Goal: Task Accomplishment & Management: Manage account settings

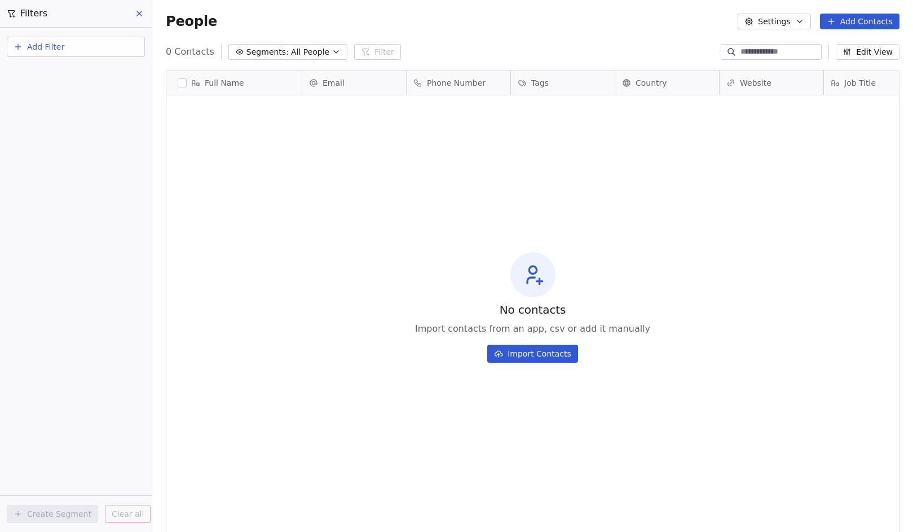
scroll to position [459, 752]
click at [311, 52] on span "All People" at bounding box center [310, 52] width 38 height 12
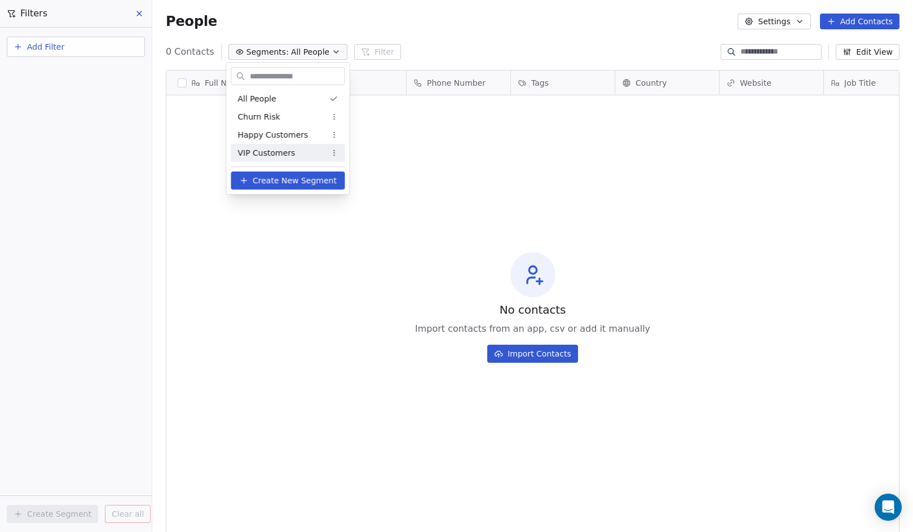
click at [304, 350] on html "Free Soul Agency Contacts People Marketing Workflows Campaigns Metrics & Events…" at bounding box center [456, 266] width 913 height 532
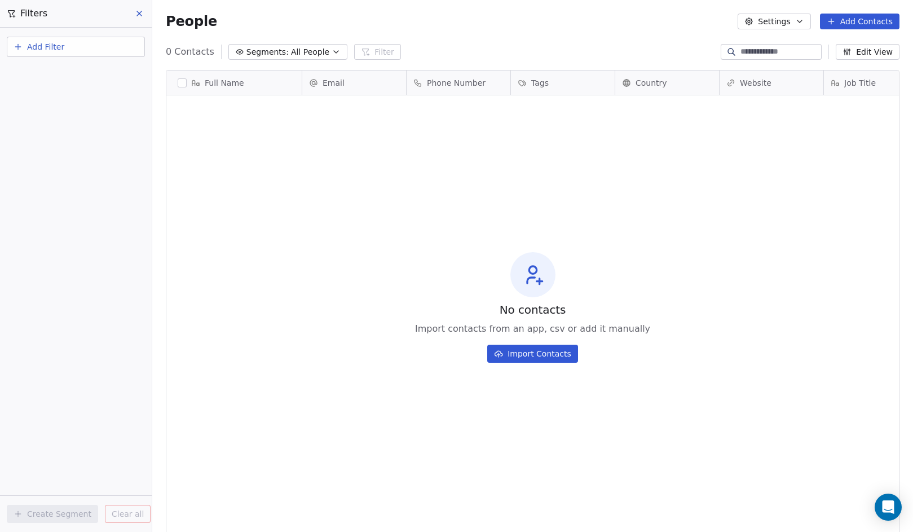
click at [139, 15] on icon at bounding box center [139, 13] width 9 height 9
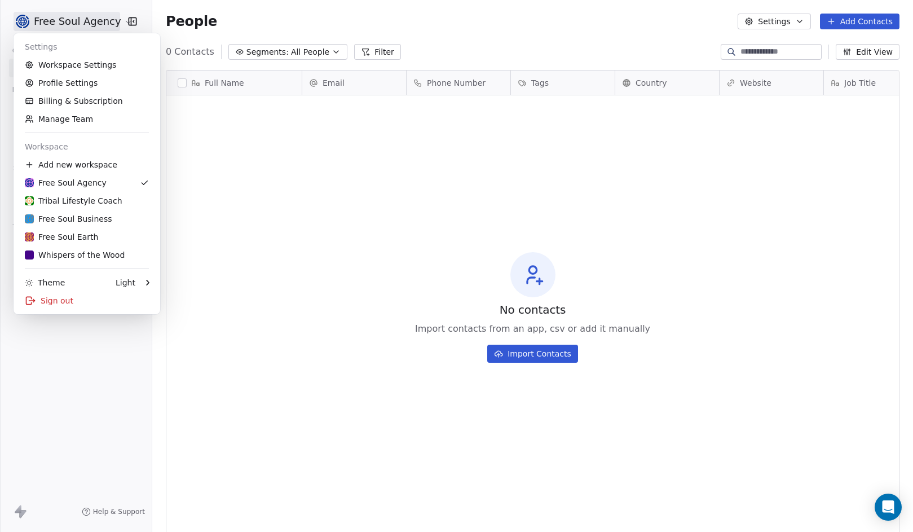
click at [118, 22] on html "Free Soul Agency Contacts People Marketing Workflows Campaigns Metrics & Events…" at bounding box center [456, 266] width 913 height 532
click at [127, 254] on div "Whispers of the Wood" at bounding box center [87, 254] width 124 height 11
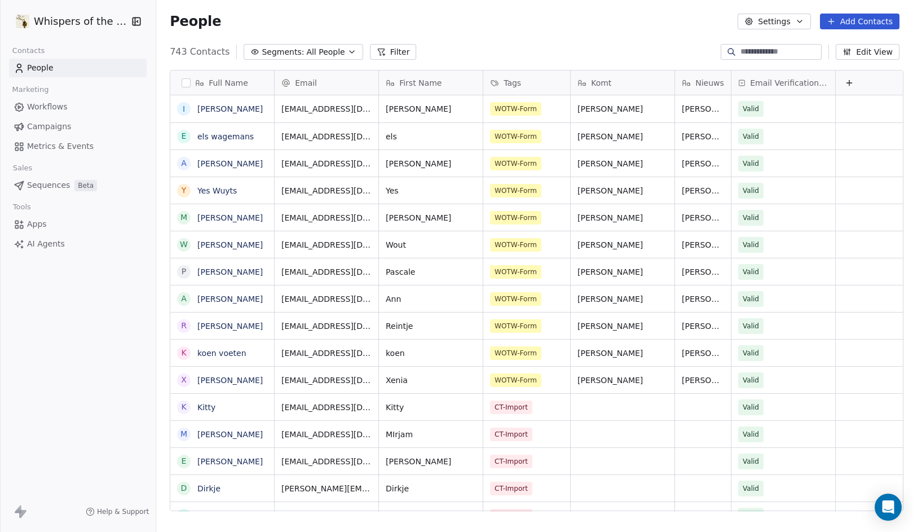
scroll to position [459, 752]
click at [347, 51] on icon "button" at bounding box center [351, 51] width 9 height 9
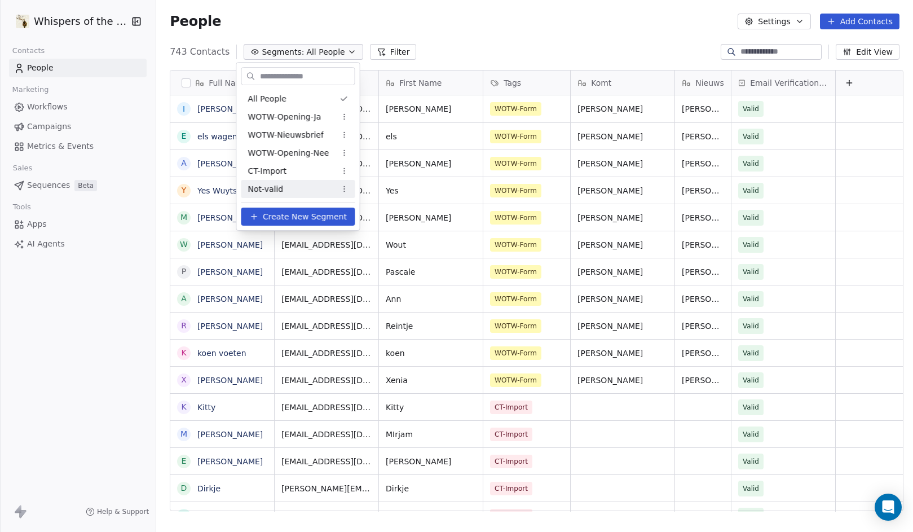
click at [293, 184] on div "Not-valid" at bounding box center [298, 189] width 114 height 18
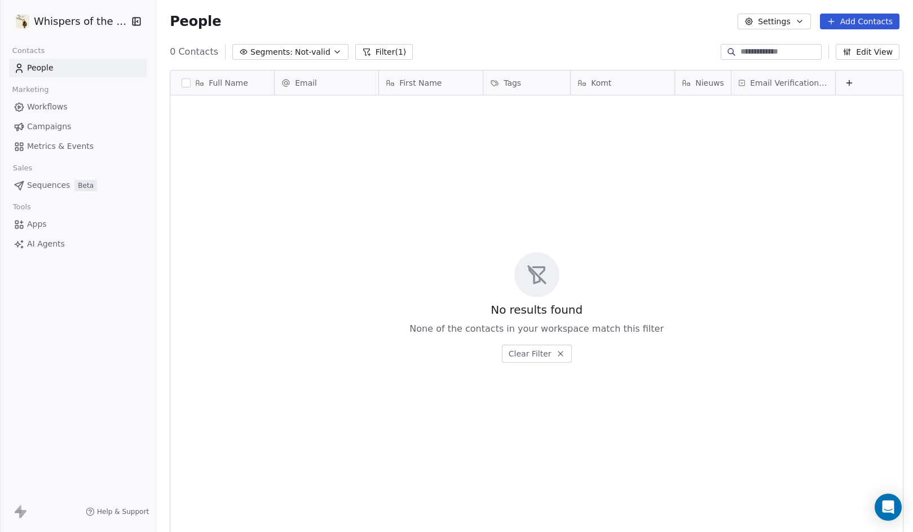
click at [301, 51] on span "Not-valid" at bounding box center [313, 52] width 36 height 12
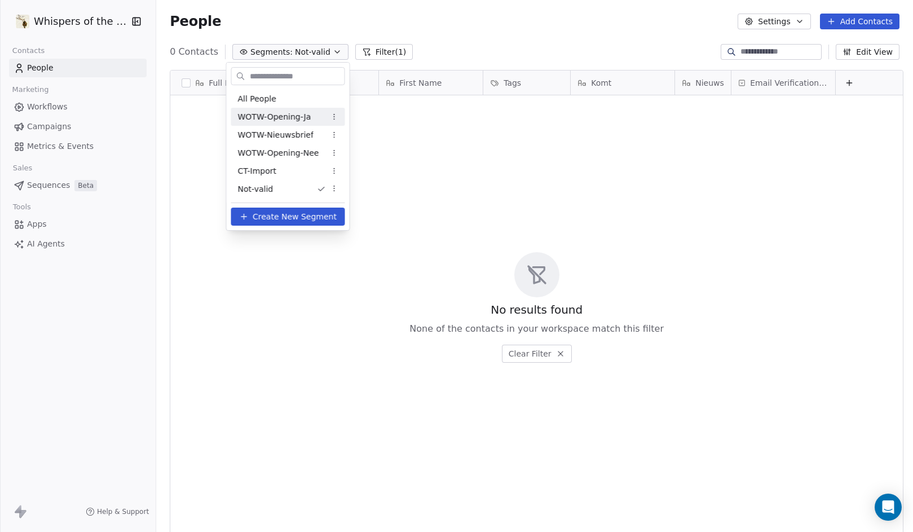
click at [299, 116] on span "WOTW-Opening-Ja" at bounding box center [274, 117] width 73 height 12
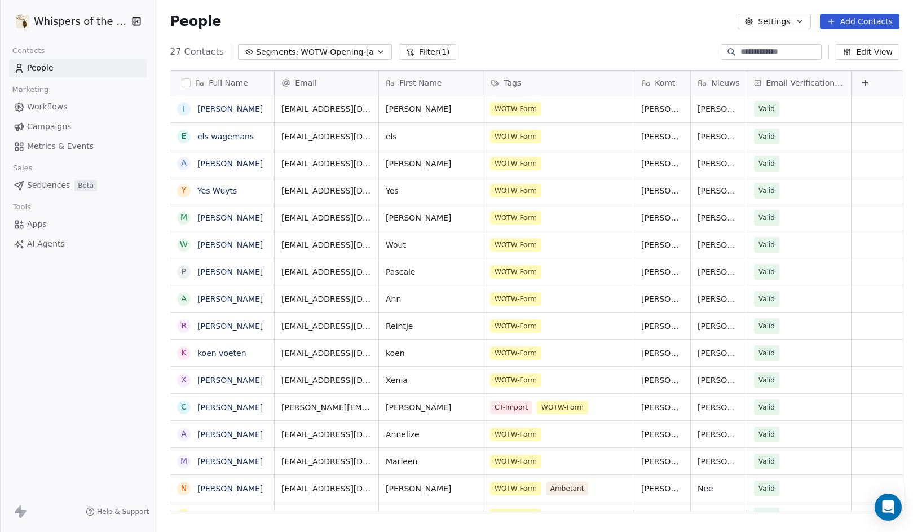
click at [864, 83] on icon at bounding box center [864, 82] width 9 height 9
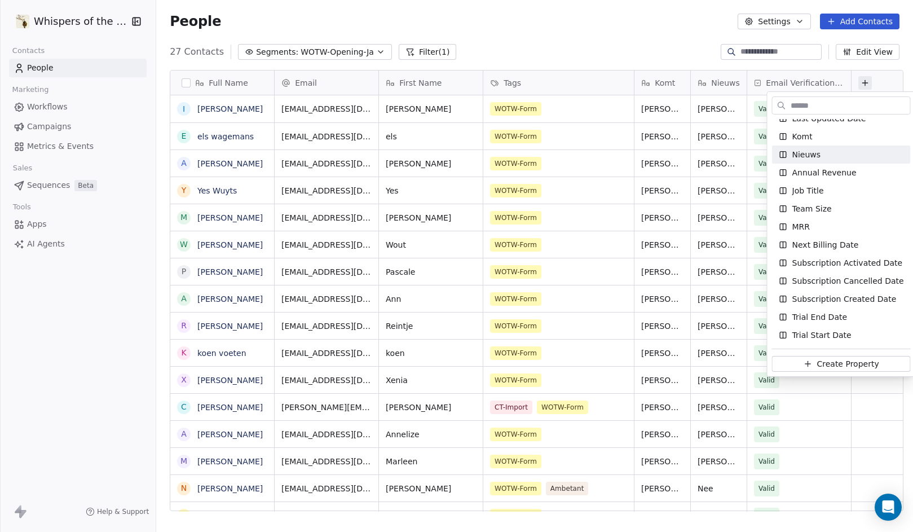
scroll to position [0, 0]
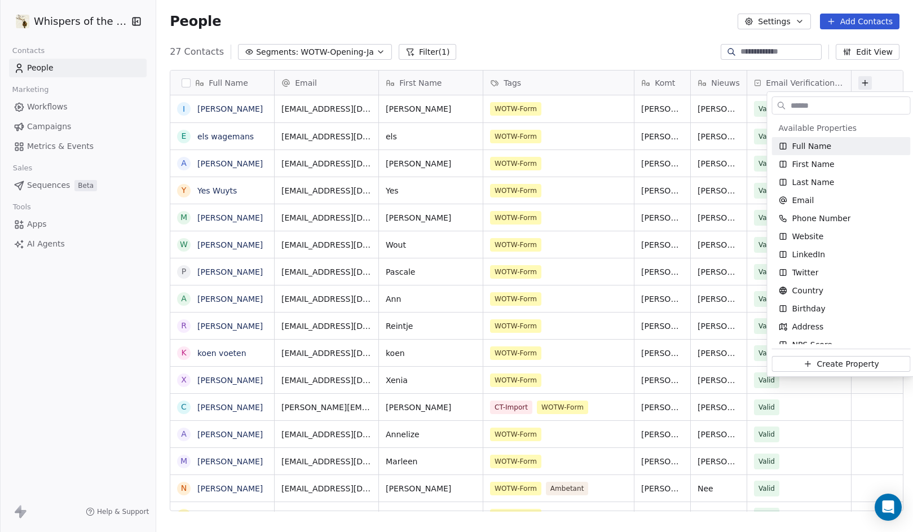
click at [823, 63] on html "Whispers of the Wood Contacts People Marketing Workflows Campaigns Metrics & Ev…" at bounding box center [456, 266] width 913 height 532
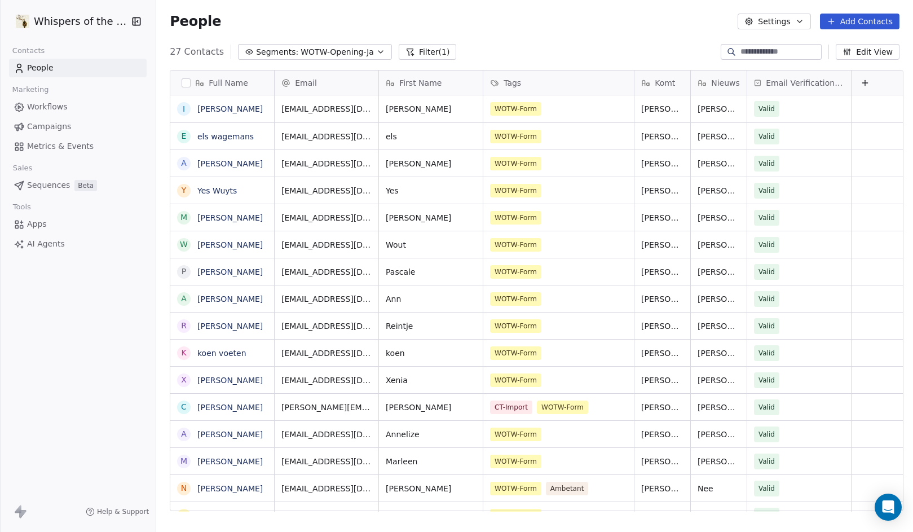
click at [875, 52] on button "Edit View" at bounding box center [867, 52] width 64 height 16
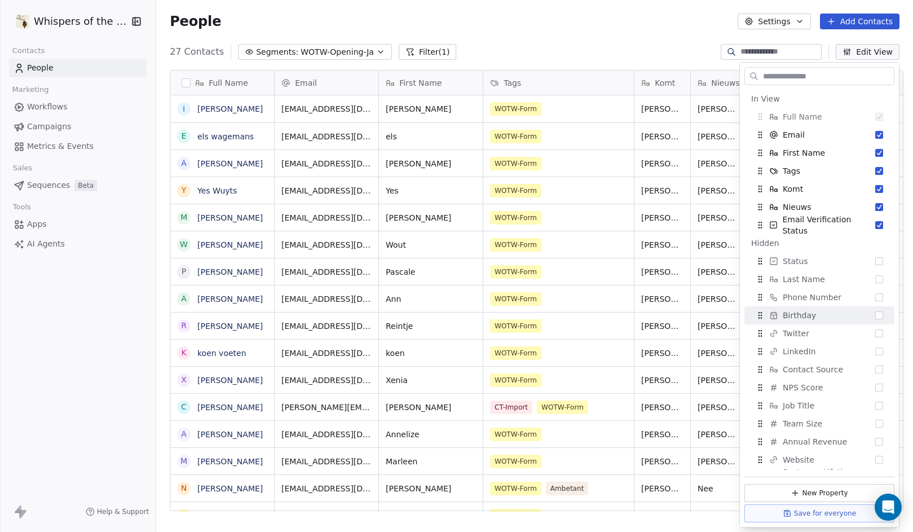
click at [564, 32] on div "People Settings Add Contacts" at bounding box center [534, 21] width 756 height 43
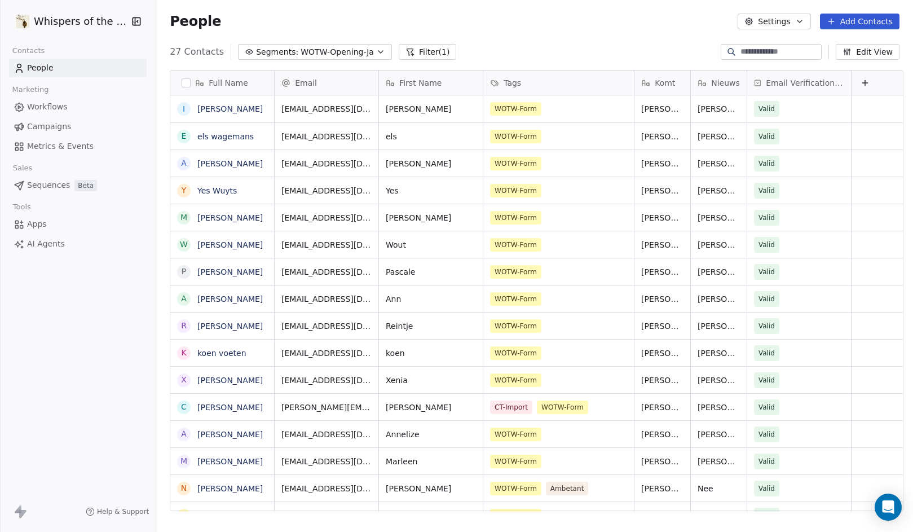
click at [181, 80] on button "button" at bounding box center [185, 82] width 9 height 9
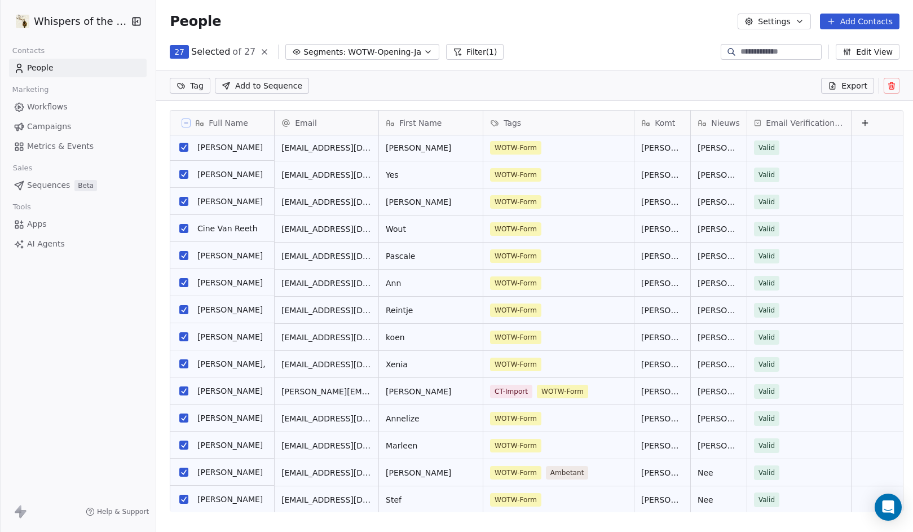
scroll to position [3, 0]
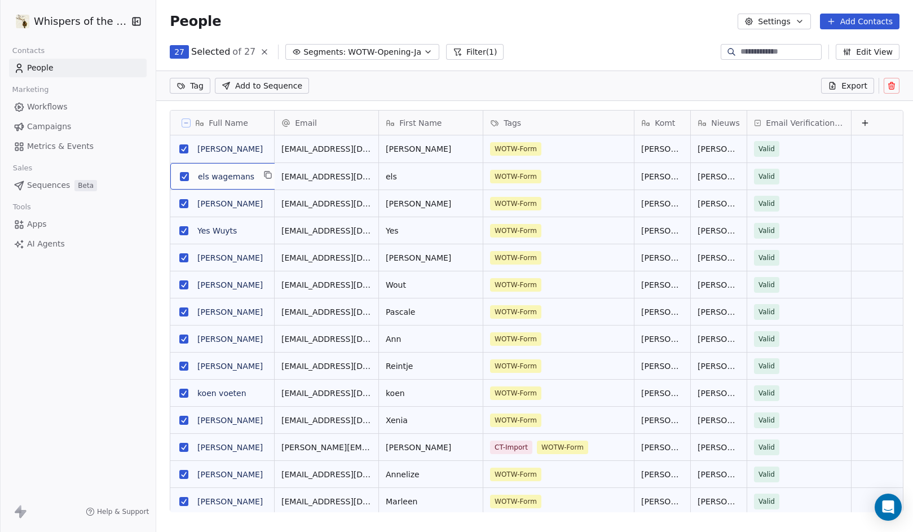
click at [244, 181] on div "[PERSON_NAME]" at bounding box center [216, 177] width 77 height 14
click at [171, 174] on textarea "**********" at bounding box center [220, 180] width 107 height 35
click at [183, 174] on textarea "**********" at bounding box center [220, 180] width 107 height 35
type textarea "**********"
click at [246, 215] on html "Whispers of the Wood Contacts People Marketing Workflows Campaigns Metrics & Ev…" at bounding box center [456, 266] width 913 height 532
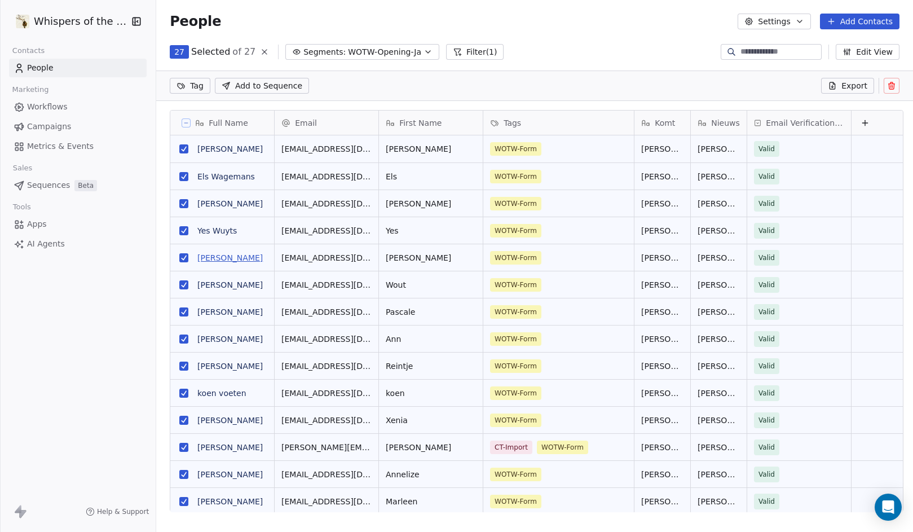
click at [233, 259] on link "[PERSON_NAME]" at bounding box center [229, 257] width 65 height 9
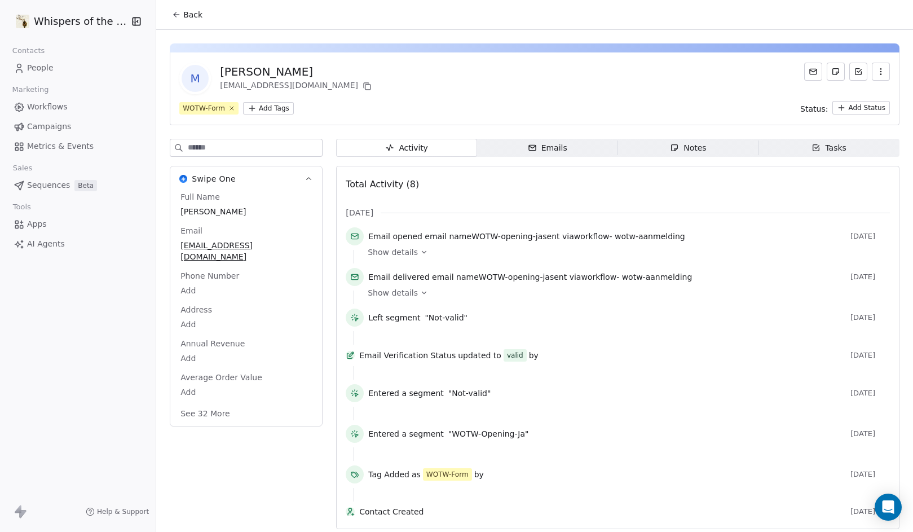
click at [227, 73] on div "[PERSON_NAME]" at bounding box center [297, 72] width 154 height 16
click at [174, 20] on button "Back" at bounding box center [187, 15] width 44 height 20
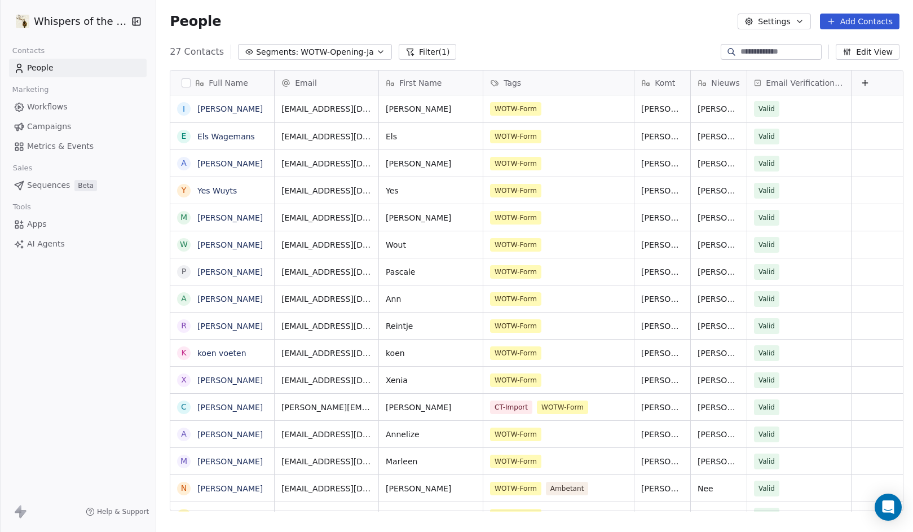
click at [200, 218] on link "[PERSON_NAME]" at bounding box center [229, 217] width 65 height 9
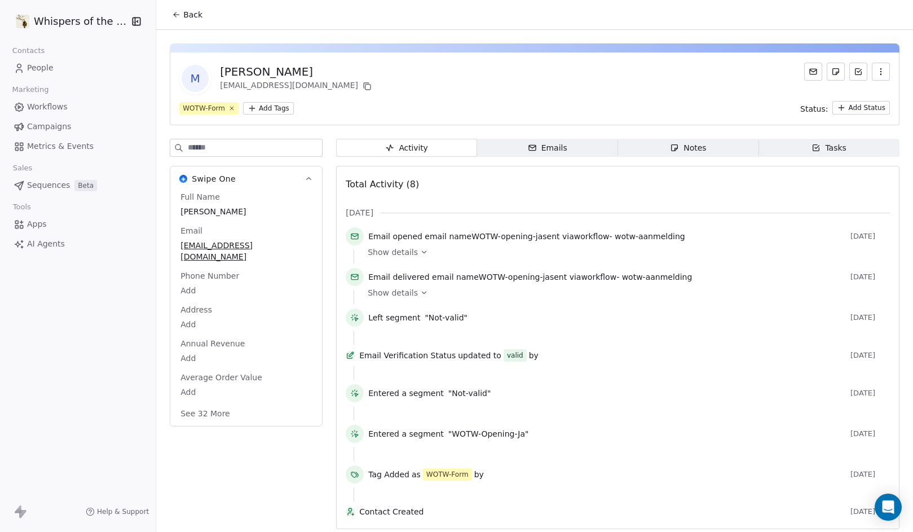
click at [205, 211] on span "[PERSON_NAME]" at bounding box center [245, 211] width 131 height 11
click at [205, 211] on span "[PERSON_NAME]" at bounding box center [246, 211] width 130 height 11
click at [178, 215] on textarea "**********" at bounding box center [237, 222] width 125 height 35
click at [232, 216] on textarea "**********" at bounding box center [237, 222] width 125 height 35
type textarea "**********"
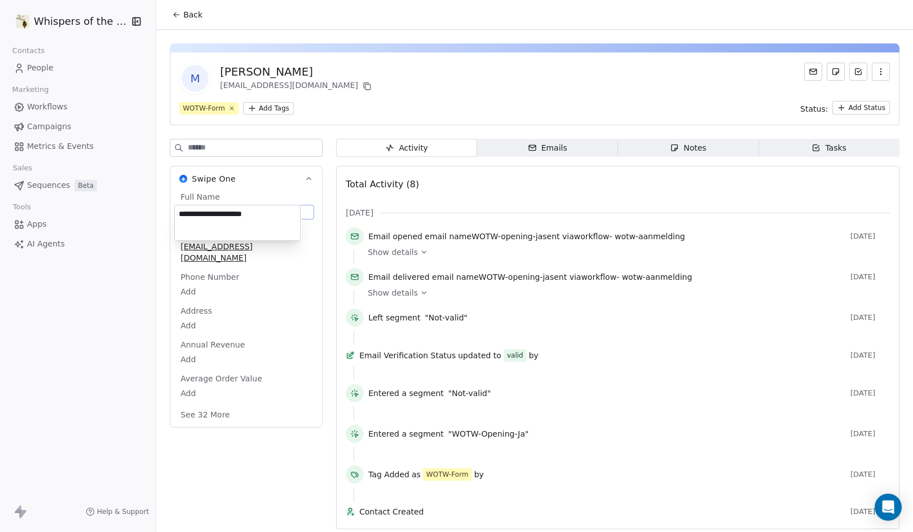
click at [392, 98] on html "**********" at bounding box center [456, 266] width 913 height 532
click at [186, 14] on span "Back" at bounding box center [192, 14] width 19 height 11
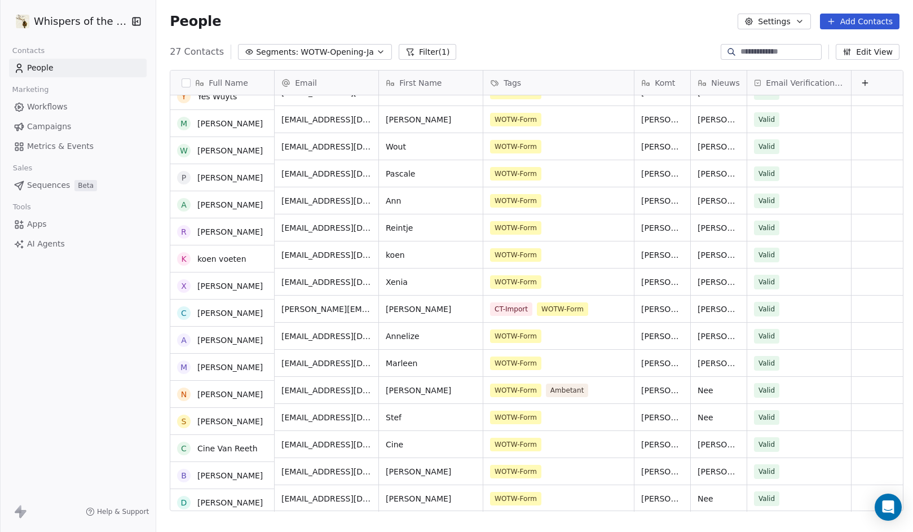
scroll to position [100, 0]
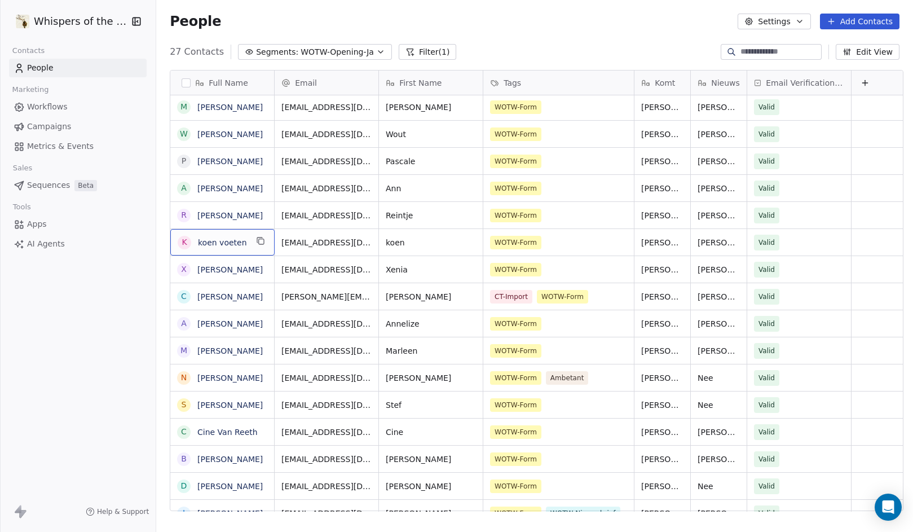
click at [228, 248] on div "k koen voeten" at bounding box center [212, 243] width 69 height 14
click at [190, 241] on div "k koen voeten" at bounding box center [212, 243] width 69 height 14
drag, startPoint x: 176, startPoint y: 235, endPoint x: 171, endPoint y: 237, distance: 6.1
click at [171, 237] on textarea "**********" at bounding box center [218, 246] width 103 height 35
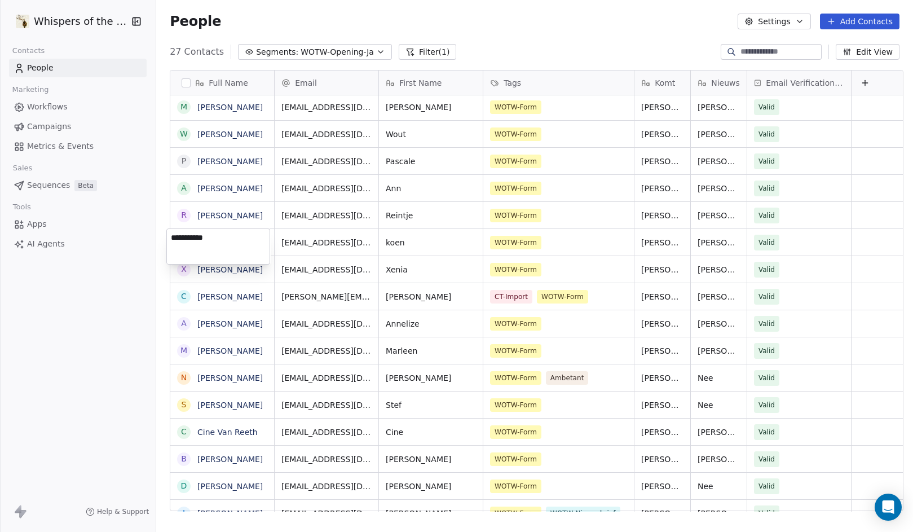
click at [192, 239] on textarea "**********" at bounding box center [218, 246] width 103 height 35
type textarea "**********"
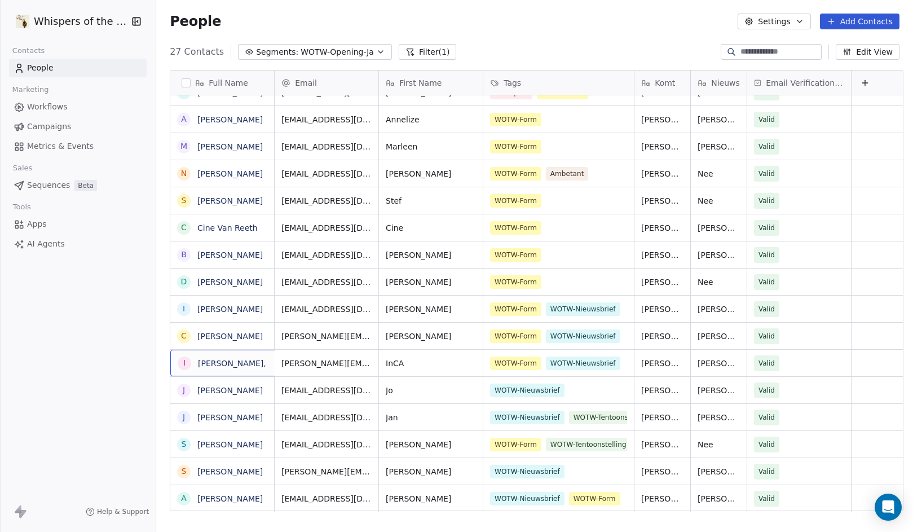
click at [211, 370] on div "I [PERSON_NAME]," at bounding box center [231, 362] width 123 height 26
click at [178, 360] on textarea "**********" at bounding box center [226, 366] width 118 height 35
click at [183, 359] on textarea "**********" at bounding box center [226, 366] width 118 height 35
click at [218, 378] on textarea "**********" at bounding box center [226, 366] width 118 height 35
type textarea "**********"
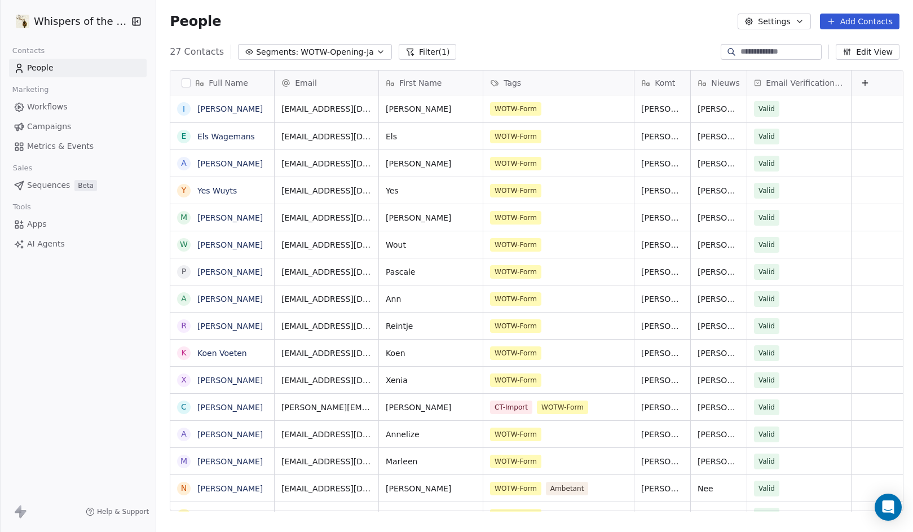
drag, startPoint x: 247, startPoint y: 334, endPoint x: 311, endPoint y: 1, distance: 339.3
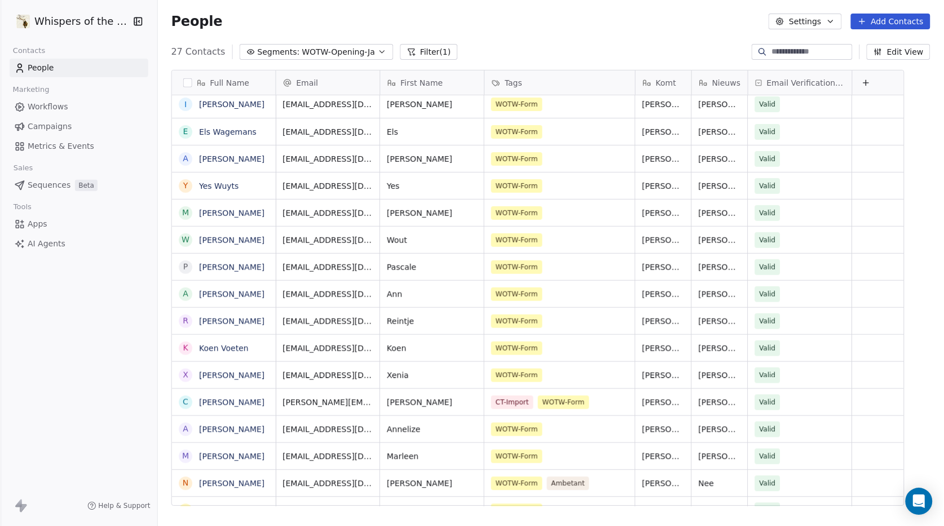
scroll to position [454, 783]
click at [183, 82] on button "button" at bounding box center [187, 82] width 9 height 9
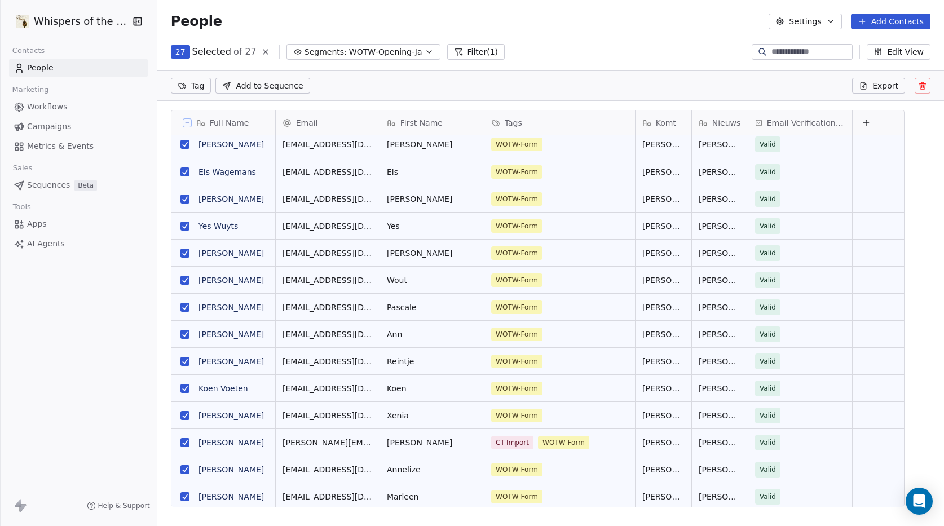
click at [871, 83] on button "Export" at bounding box center [878, 86] width 53 height 16
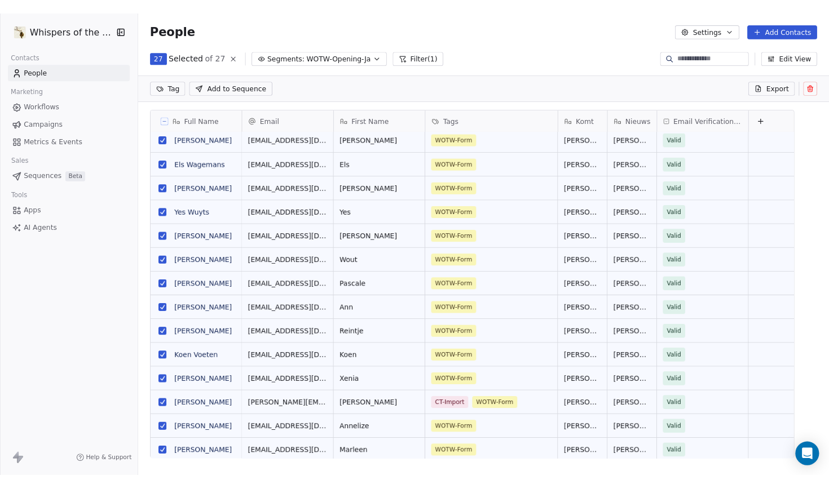
scroll to position [454, 783]
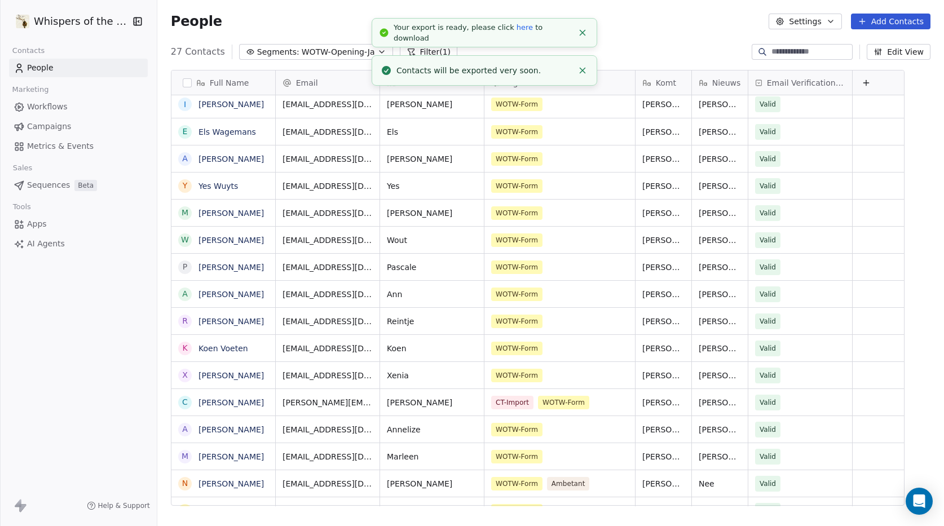
click at [516, 30] on link "here" at bounding box center [524, 27] width 16 height 8
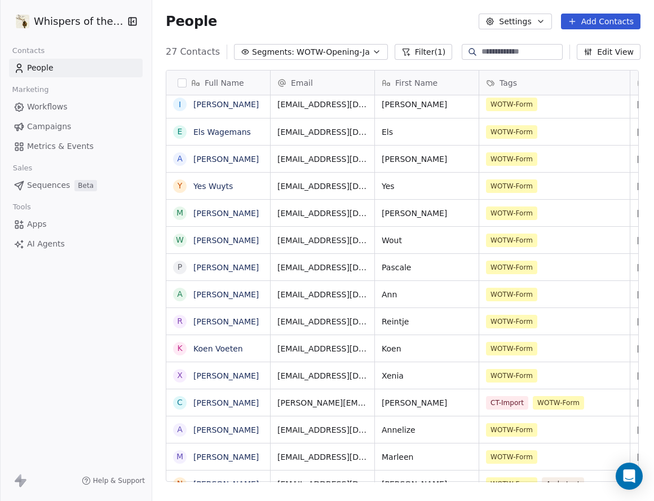
scroll to position [8, 9]
click at [606, 20] on button "Add Contacts" at bounding box center [600, 22] width 79 height 16
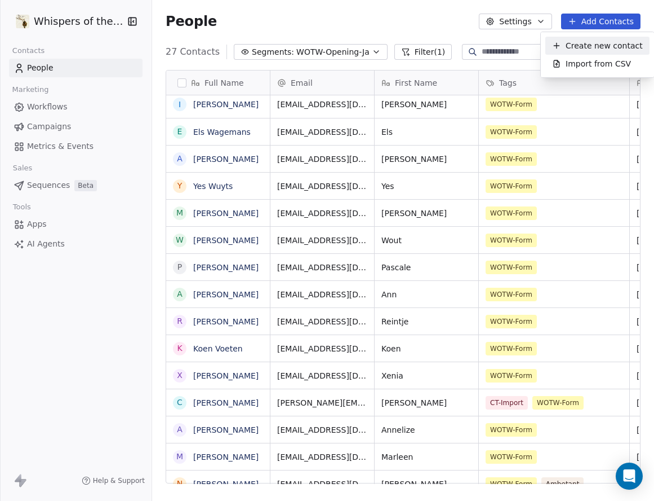
click at [596, 48] on span "Create new contact" at bounding box center [604, 46] width 77 height 12
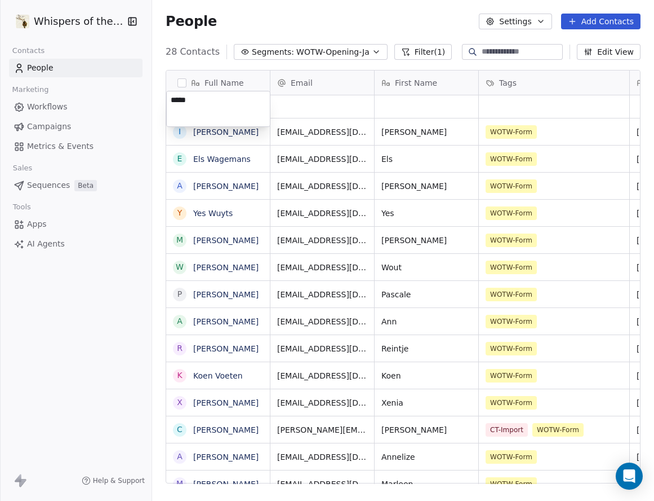
paste textarea "********"
type textarea "**********"
click at [647, 187] on html "Whispers of the Wood Contacts People Marketing Workflows Campaigns Metrics & Ev…" at bounding box center [327, 250] width 654 height 501
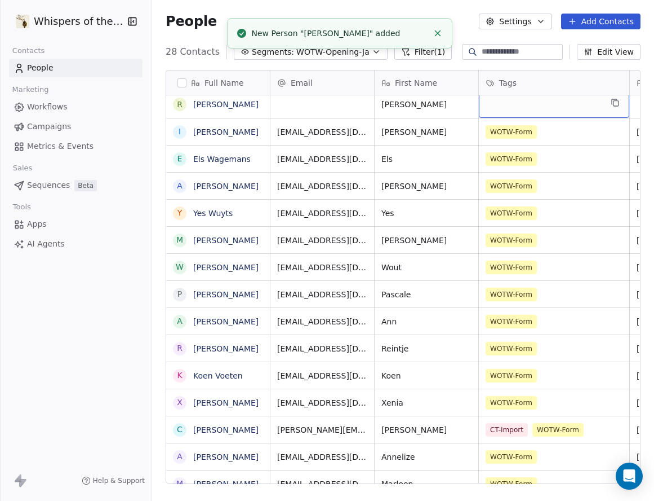
scroll to position [0, 0]
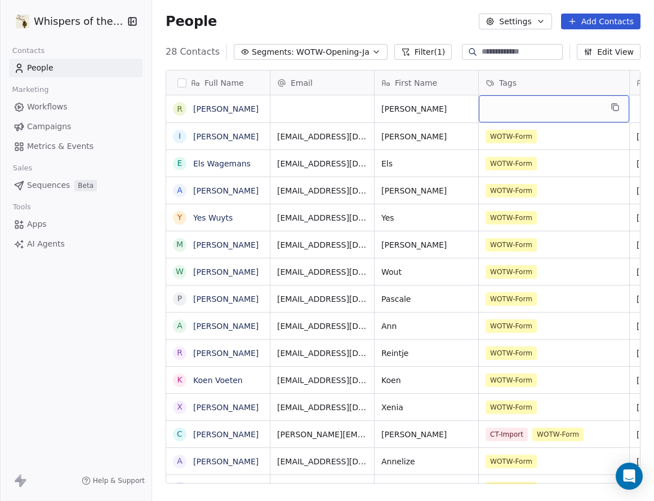
click at [549, 104] on div "grid" at bounding box center [554, 108] width 150 height 27
click at [550, 104] on div "grid" at bounding box center [554, 108] width 150 height 27
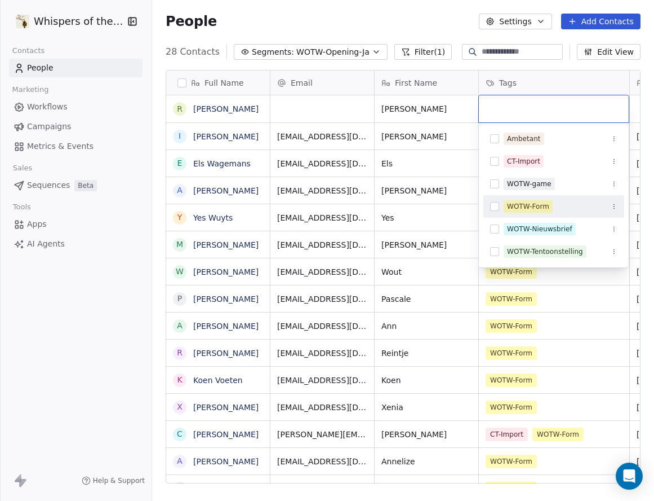
click at [494, 205] on button "Suggestions" at bounding box center [494, 206] width 9 height 9
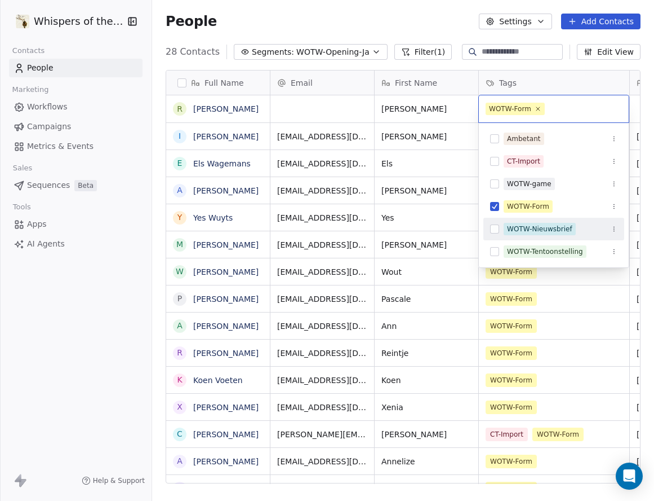
click at [494, 229] on button "Suggestions" at bounding box center [494, 228] width 9 height 9
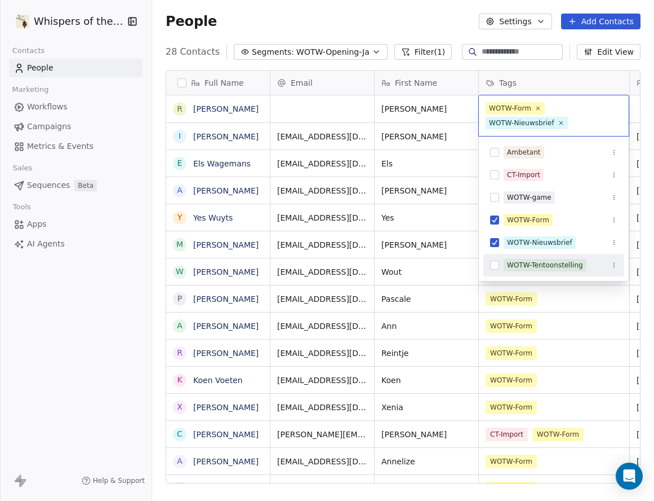
click at [609, 322] on html "Whispers of the Wood Contacts People Marketing Workflows Campaigns Metrics & Ev…" at bounding box center [327, 250] width 654 height 501
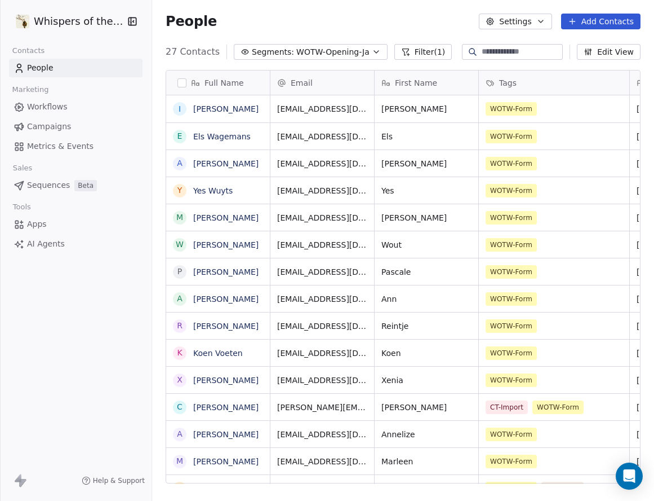
click at [615, 23] on button "Add Contacts" at bounding box center [600, 22] width 79 height 16
click at [598, 43] on span "Create new contact" at bounding box center [604, 46] width 77 height 12
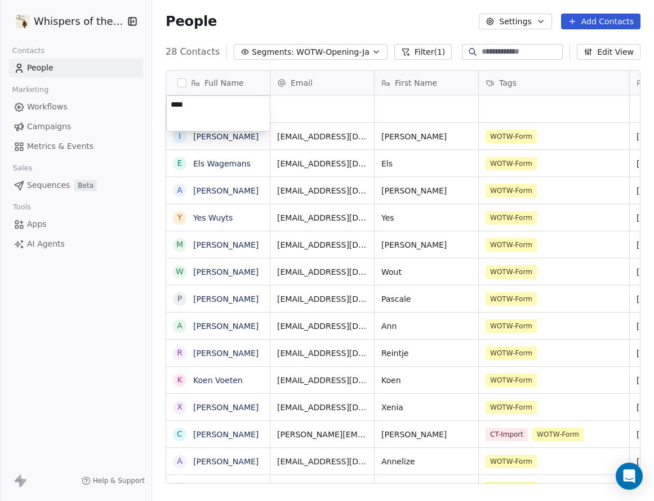
paste textarea "**********"
type textarea "**********"
click at [541, 106] on html "Whispers of the Wood Contacts People Marketing Workflows Campaigns Metrics & Ev…" at bounding box center [327, 250] width 654 height 501
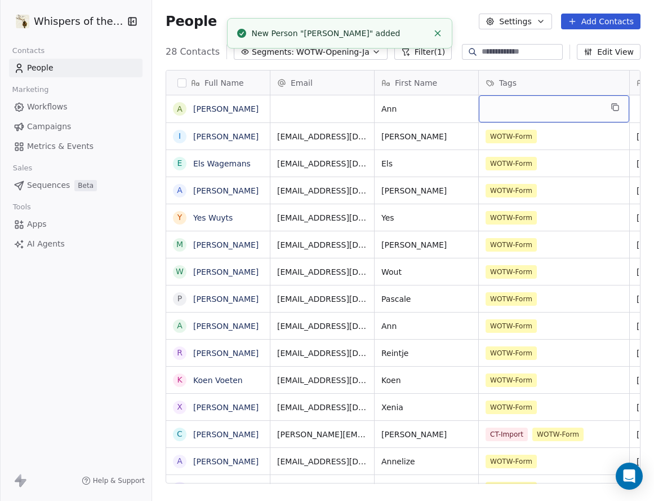
click at [539, 107] on div "grid" at bounding box center [554, 108] width 150 height 27
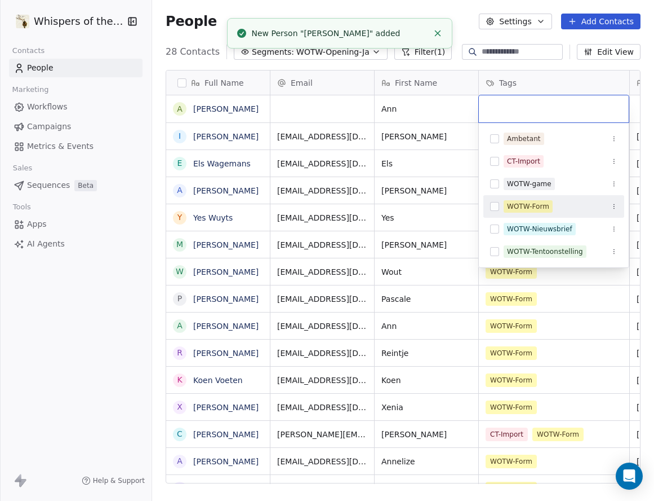
click at [496, 206] on button "Suggestions" at bounding box center [494, 206] width 9 height 9
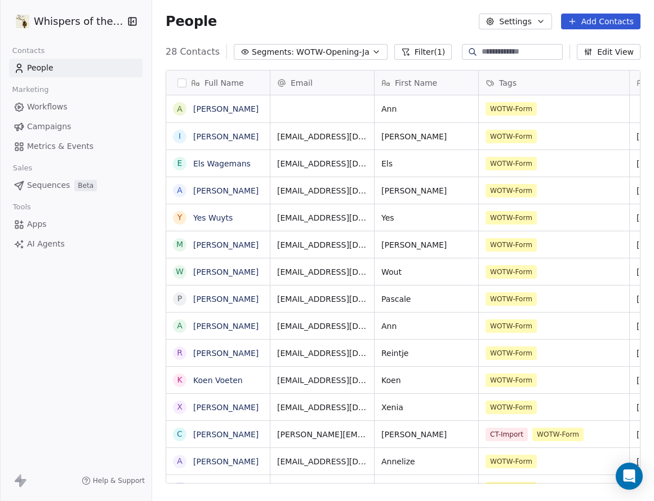
click at [618, 21] on html "Whispers of the Wood Contacts People Marketing Workflows Campaigns Metrics & Ev…" at bounding box center [327, 250] width 654 height 501
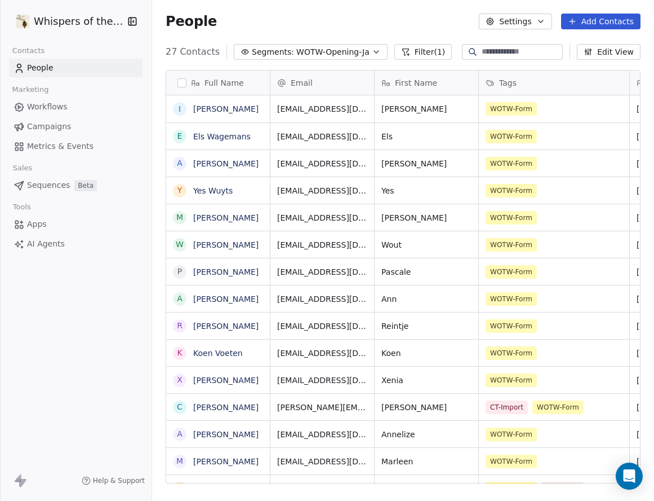
click at [618, 21] on button "Add Contacts" at bounding box center [600, 22] width 79 height 16
click at [608, 52] on div "Create new contact" at bounding box center [598, 46] width 104 height 18
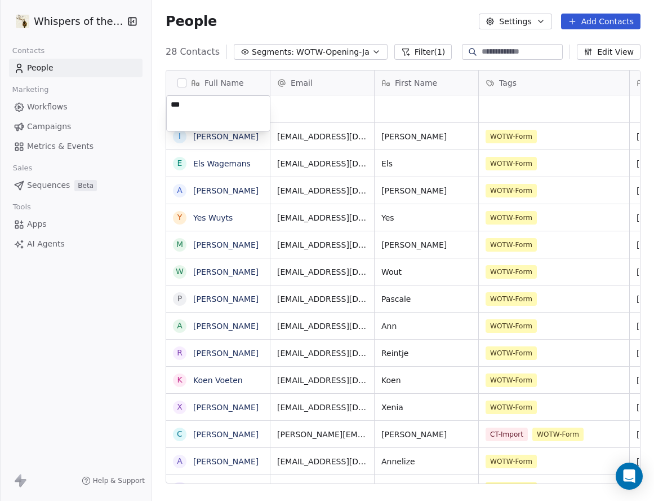
paste textarea "********"
type textarea "**********"
click at [322, 108] on html "Whispers of the Wood Contacts People Marketing Workflows Campaigns Metrics & Ev…" at bounding box center [327, 250] width 654 height 501
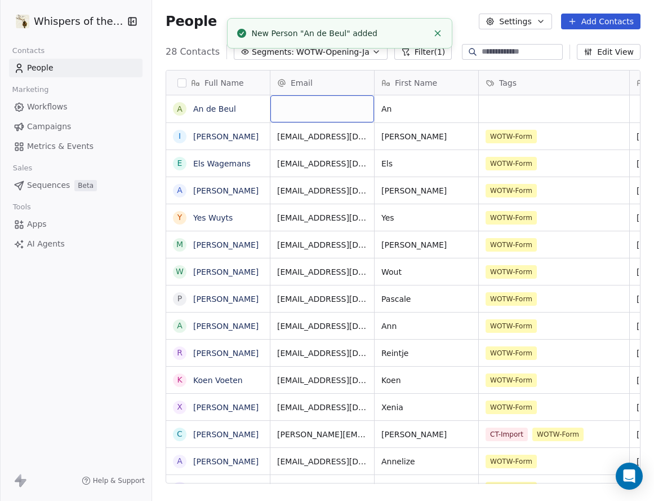
click at [322, 108] on div "grid" at bounding box center [323, 108] width 104 height 27
type input "**********"
click at [609, 115] on html "Whispers of the Wood Contacts People Marketing Workflows Campaigns Metrics & Ev…" at bounding box center [327, 250] width 654 height 501
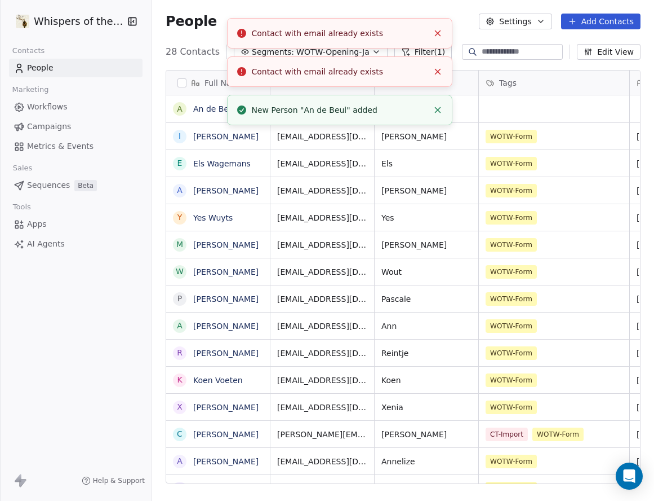
click at [438, 39] on button "Close toast" at bounding box center [438, 33] width 15 height 15
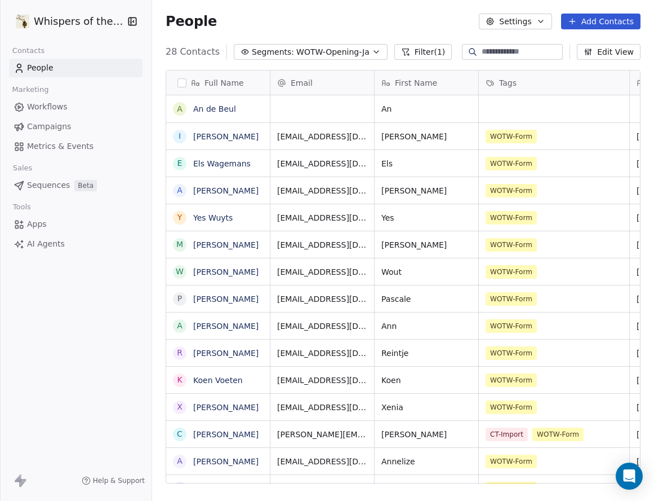
click at [241, 83] on div "Full Name" at bounding box center [217, 82] width 88 height 11
click at [241, 83] on html "Whispers of the Wood Contacts People Marketing Workflows Campaigns Metrics & Ev…" at bounding box center [327, 250] width 654 height 501
click at [611, 51] on button "Edit View" at bounding box center [609, 52] width 64 height 16
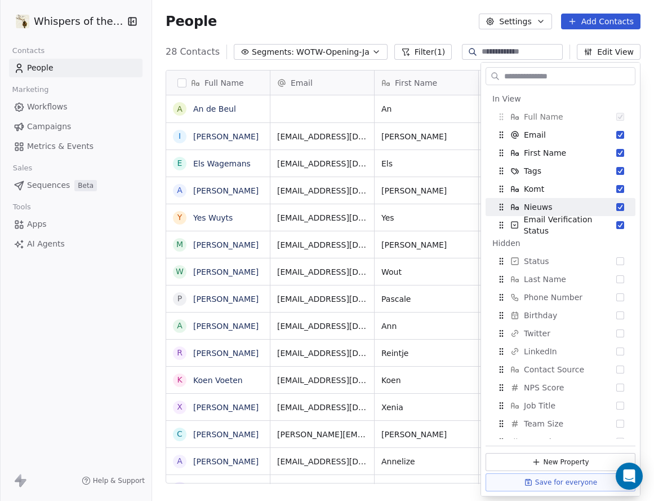
click at [432, 33] on div "People Settings Add Contacts" at bounding box center [403, 21] width 502 height 43
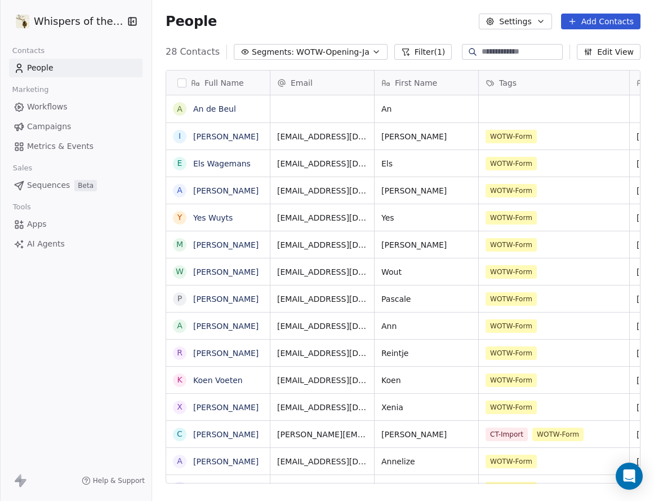
click at [424, 50] on button "Filter (1)" at bounding box center [424, 52] width 58 height 16
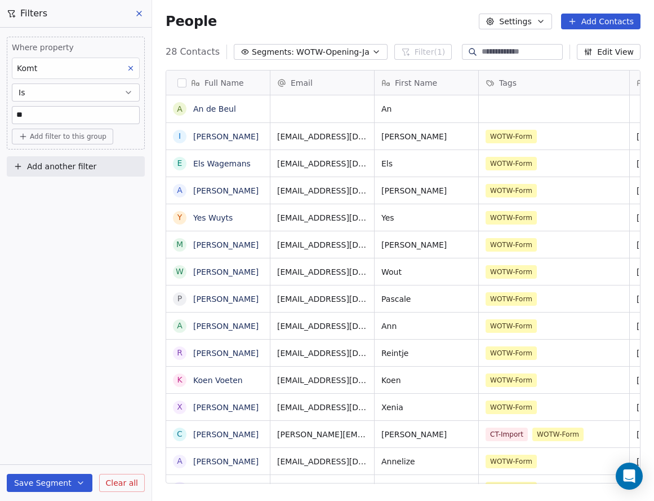
click at [434, 28] on div "People Settings Add Contacts" at bounding box center [403, 22] width 475 height 16
click at [229, 81] on span "Full Name" at bounding box center [224, 82] width 39 height 11
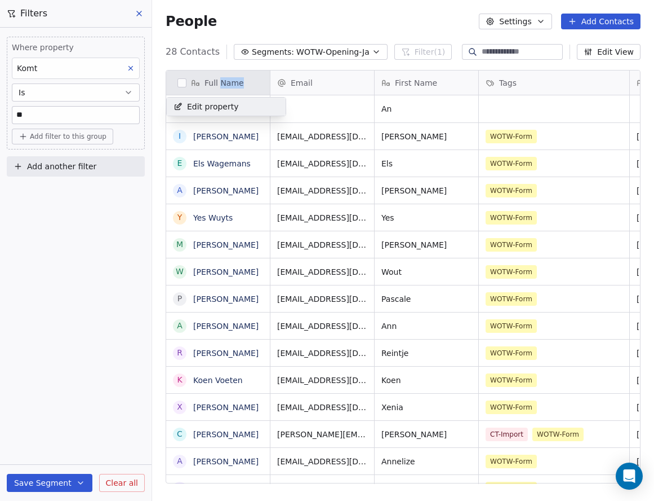
click at [209, 107] on span "Edit property" at bounding box center [213, 106] width 52 height 11
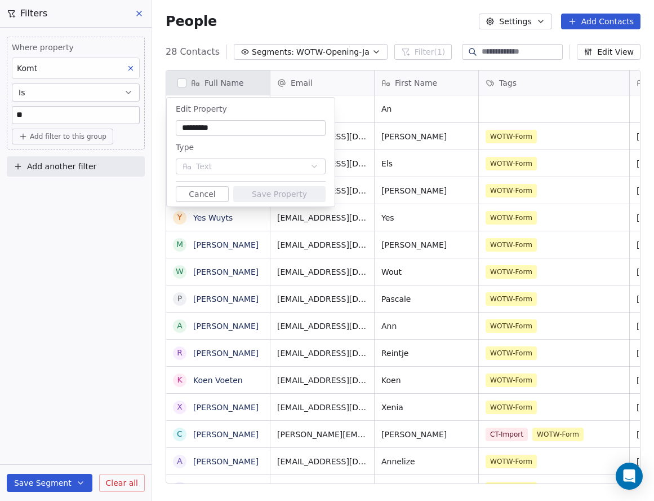
click at [264, 149] on div "Type" at bounding box center [251, 147] width 150 height 14
click at [203, 194] on button "Cancel" at bounding box center [202, 194] width 53 height 16
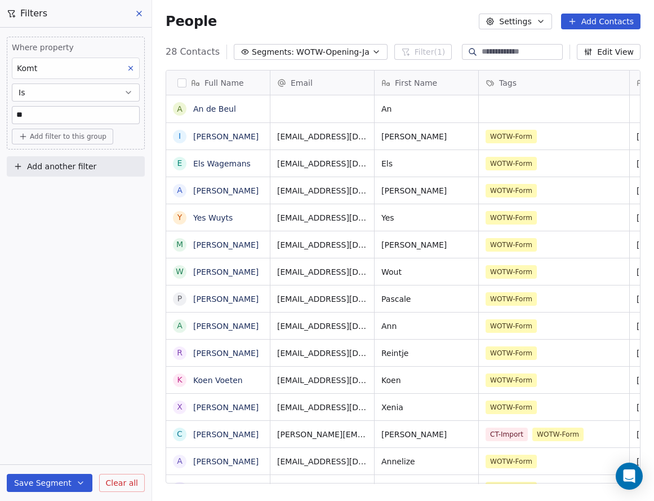
click at [273, 2] on div "People Settings Add Contacts" at bounding box center [403, 21] width 502 height 43
click at [139, 15] on icon at bounding box center [139, 13] width 9 height 9
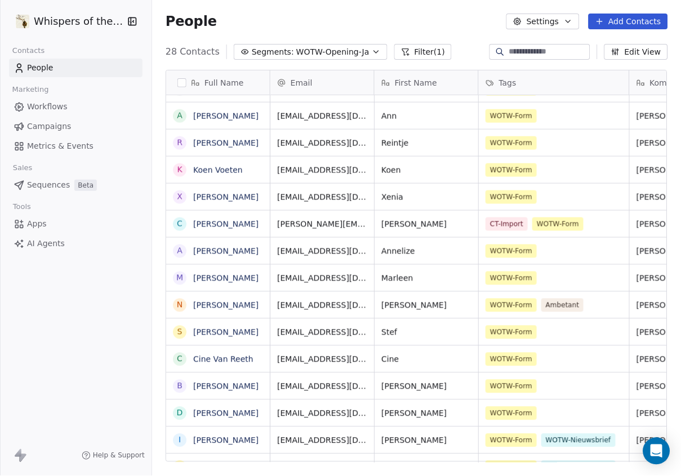
scroll to position [410, 521]
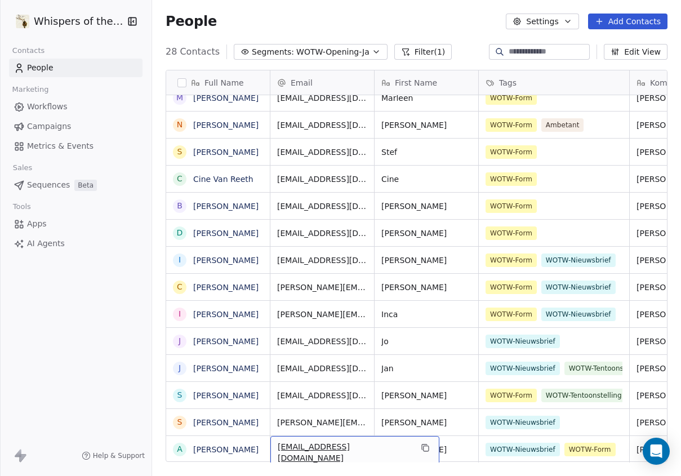
click at [340, 443] on span "[EMAIL_ADDRESS][DOMAIN_NAME]" at bounding box center [345, 452] width 134 height 23
click at [340, 443] on input "**********" at bounding box center [326, 441] width 107 height 23
click at [453, 387] on html "Whispers of the Wood Contacts People Marketing Workflows Campaigns Metrics & Ev…" at bounding box center [340, 238] width 681 height 476
click at [356, 441] on div "[EMAIL_ADDRESS][DOMAIN_NAME]" at bounding box center [355, 452] width 169 height 33
click at [356, 441] on input "**********" at bounding box center [326, 441] width 107 height 23
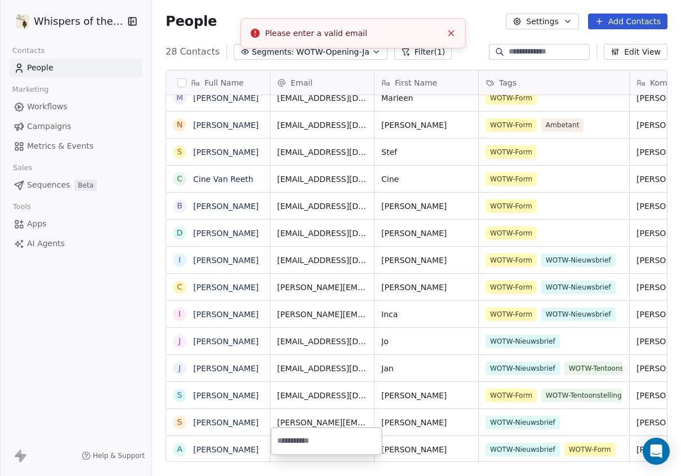
click at [464, 352] on html "Whispers of the Wood Contacts People Marketing Workflows Campaigns Metrics & Ev…" at bounding box center [340, 238] width 681 height 476
click at [359, 439] on div "[EMAIL_ADDRESS][DOMAIN_NAME]" at bounding box center [355, 452] width 169 height 33
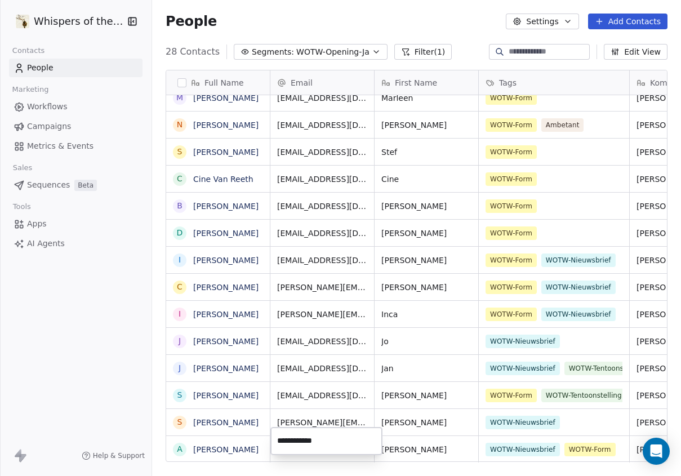
click at [286, 441] on input "**********" at bounding box center [326, 441] width 107 height 23
click at [312, 441] on input "**********" at bounding box center [326, 441] width 107 height 23
type input "**********"
click at [410, 411] on html "Whispers of the Wood Contacts People Marketing Workflows Campaigns Metrics & Ev…" at bounding box center [340, 238] width 681 height 476
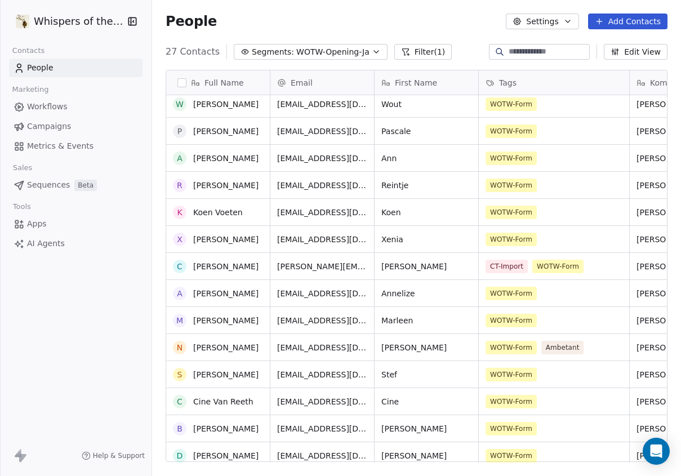
scroll to position [67, 0]
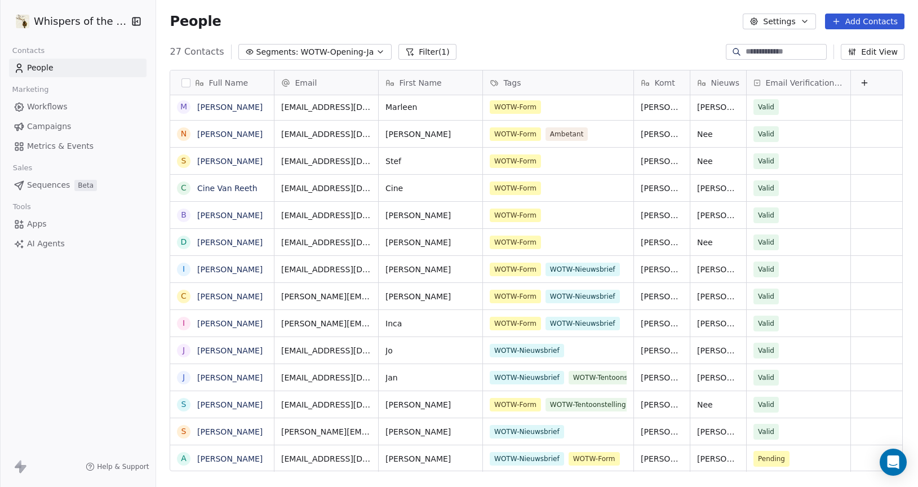
click at [358, 55] on span "WOTW-Opening-Ja" at bounding box center [337, 52] width 73 height 12
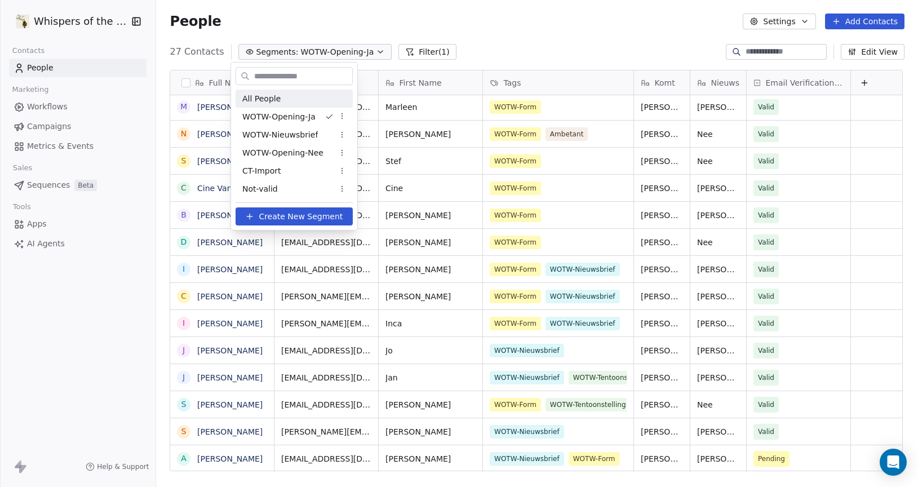
click at [285, 99] on div "All People" at bounding box center [294, 99] width 117 height 18
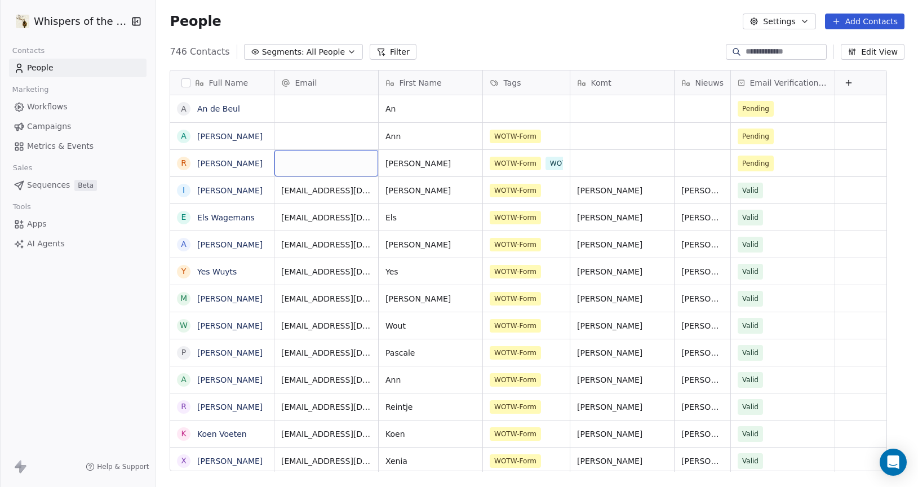
click at [313, 170] on div "grid" at bounding box center [327, 163] width 104 height 26
type input "**********"
click at [622, 168] on html "Whispers of the Wood Contacts People Marketing Workflows Campaigns Metrics & Ev…" at bounding box center [459, 243] width 918 height 487
click at [622, 168] on div "grid" at bounding box center [622, 163] width 104 height 26
click at [622, 167] on div "grid" at bounding box center [622, 163] width 104 height 26
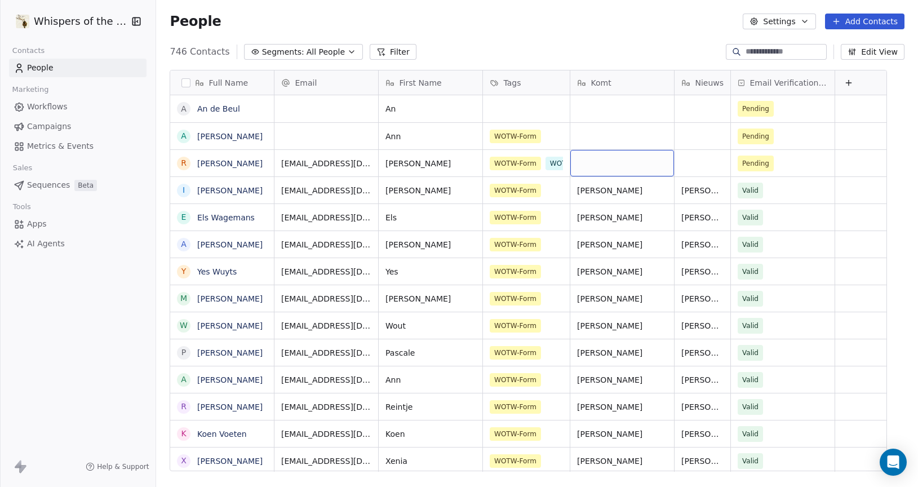
click at [622, 167] on div "grid" at bounding box center [622, 163] width 104 height 26
type textarea "**"
click at [711, 163] on html "Whispers of the Wood Contacts People Marketing Workflows Campaigns Metrics & Ev…" at bounding box center [459, 243] width 918 height 487
click at [711, 163] on div "grid" at bounding box center [703, 163] width 56 height 26
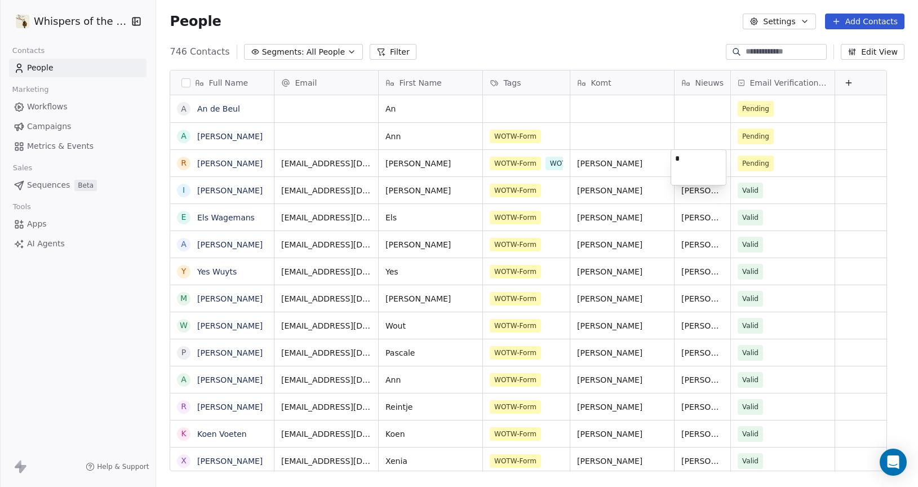
type textarea "**"
click at [668, 35] on html "Whispers of the Wood Contacts People Marketing Workflows Campaigns Metrics & Ev…" at bounding box center [459, 243] width 918 height 487
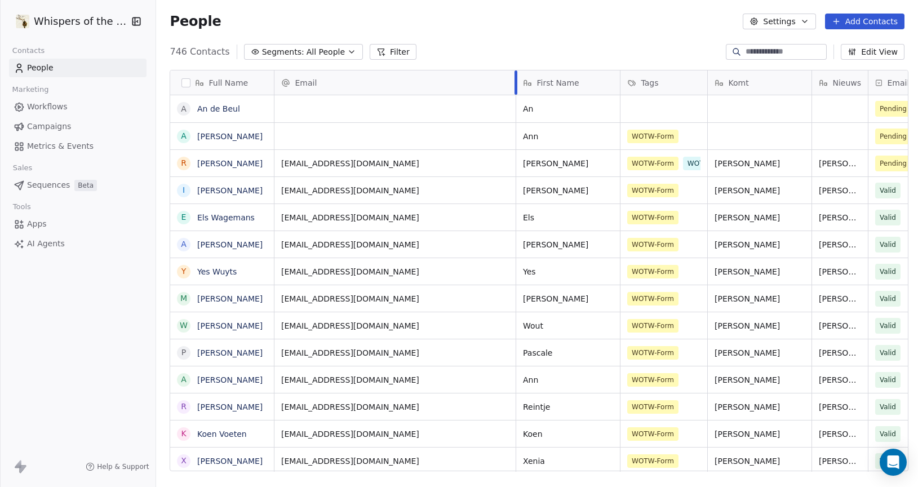
drag, startPoint x: 374, startPoint y: 79, endPoint x: 515, endPoint y: 143, distance: 154.6
click at [511, 100] on div "Email First Name Tags Komt Nieuws Email Verification Status An Pending Ann WOTW…" at bounding box center [650, 270] width 751 height 401
click at [326, 53] on span "All People" at bounding box center [326, 52] width 38 height 12
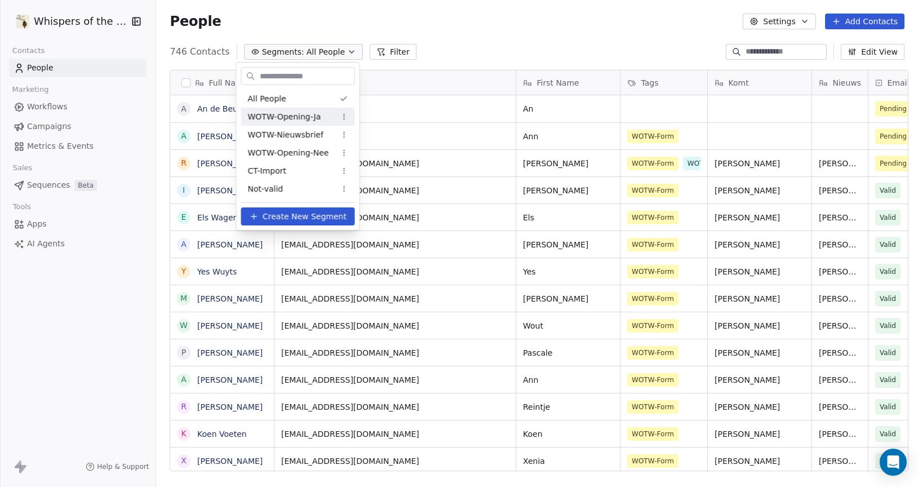
click at [325, 117] on div "WOTW-Opening-Ja" at bounding box center [298, 117] width 114 height 18
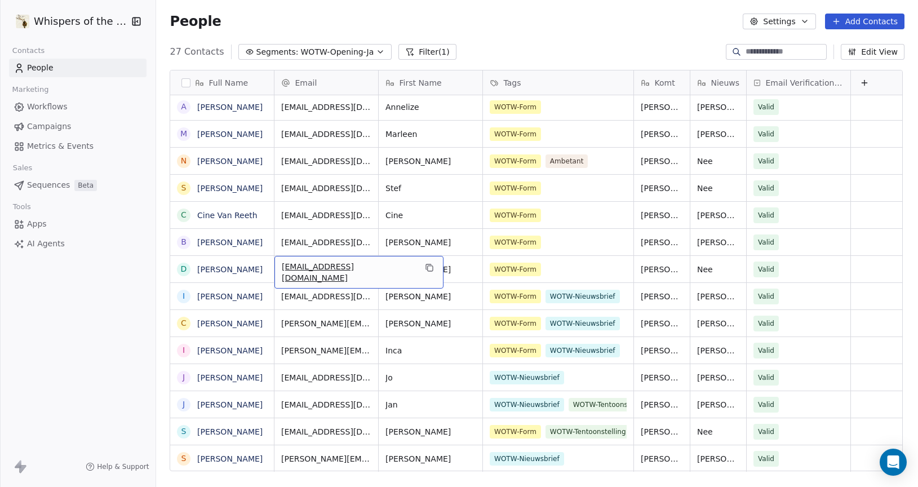
click at [342, 263] on span "[EMAIL_ADDRESS][DOMAIN_NAME]" at bounding box center [349, 272] width 134 height 23
drag, startPoint x: 412, startPoint y: 260, endPoint x: 276, endPoint y: 265, distance: 136.0
click at [276, 265] on input "**********" at bounding box center [347, 261] width 149 height 23
type input "**********"
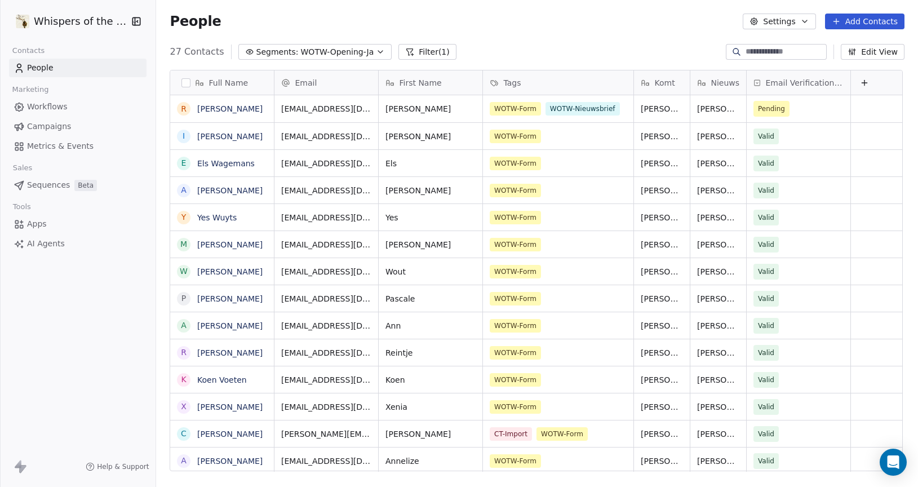
click at [378, 51] on icon "button" at bounding box center [380, 52] width 5 height 2
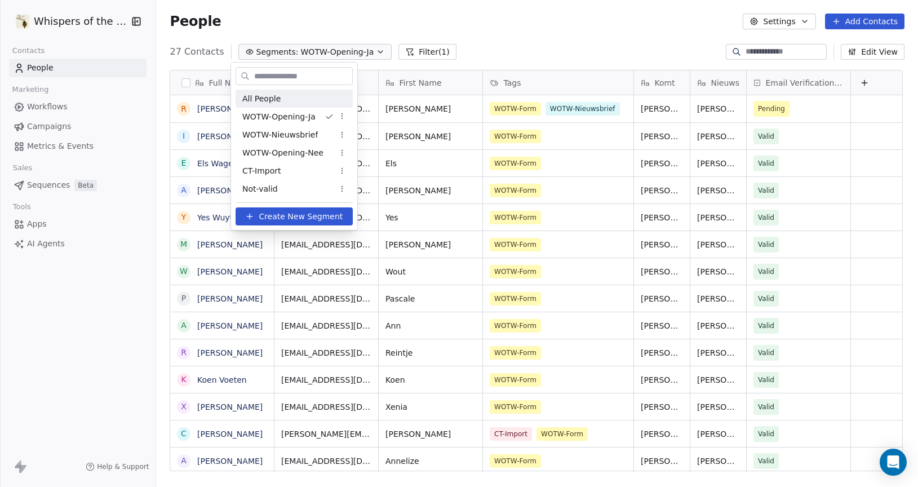
click at [289, 100] on div "All People" at bounding box center [294, 99] width 117 height 18
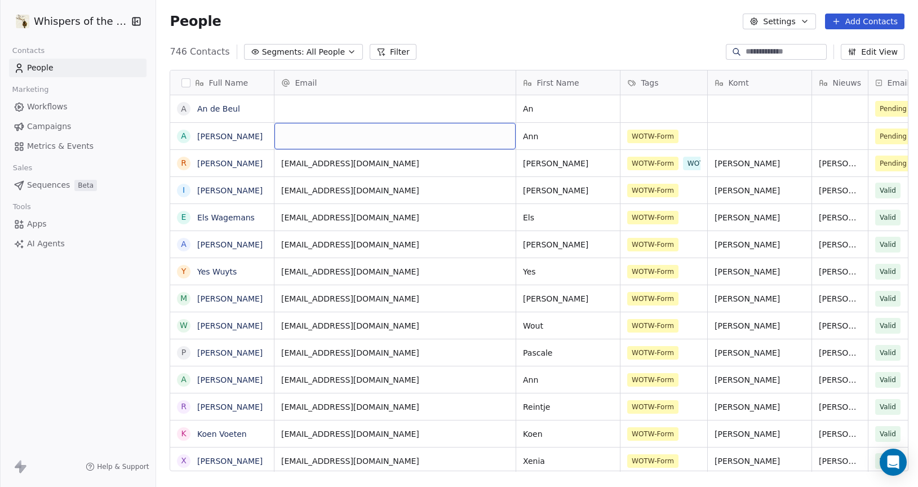
click at [318, 138] on div "grid" at bounding box center [395, 136] width 241 height 26
type input "**********"
click at [736, 135] on html "Whispers of the Wood Contacts People Marketing Workflows Campaigns Metrics & Ev…" at bounding box center [459, 243] width 918 height 487
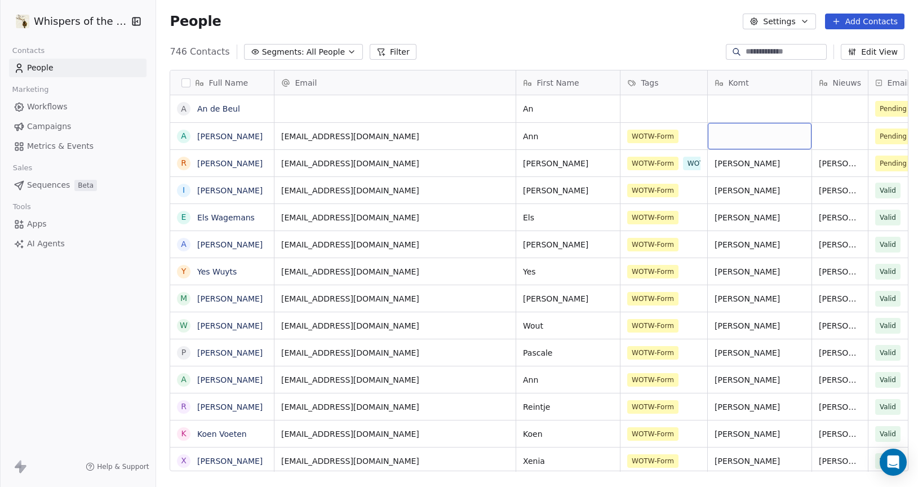
click at [736, 136] on div "grid" at bounding box center [760, 136] width 104 height 26
type textarea "**"
click at [847, 142] on html "Whispers of the Wood Contacts People Marketing Workflows Campaigns Metrics & Ev…" at bounding box center [459, 243] width 918 height 487
click at [843, 141] on div "grid" at bounding box center [840, 136] width 56 height 26
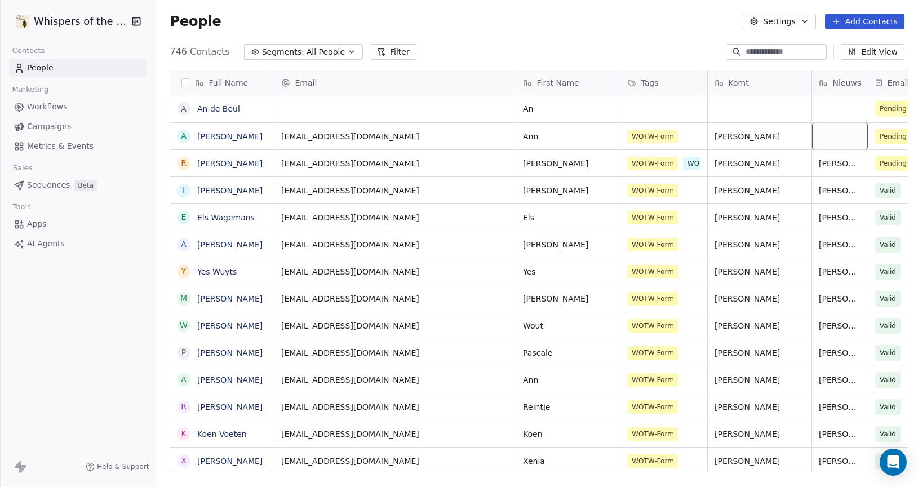
click at [843, 141] on div "grid" at bounding box center [840, 136] width 56 height 26
type textarea "**"
click at [347, 51] on icon "button" at bounding box center [351, 51] width 9 height 9
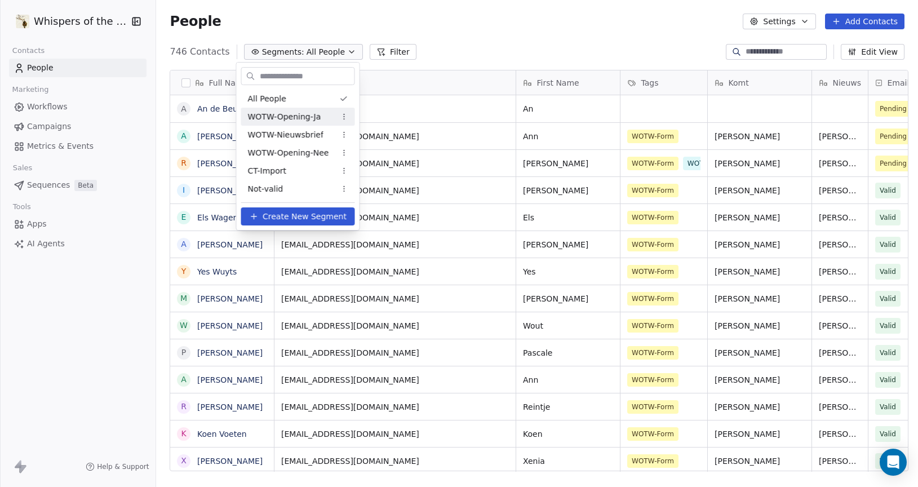
click at [314, 113] on span "WOTW-Opening-Ja" at bounding box center [284, 117] width 73 height 12
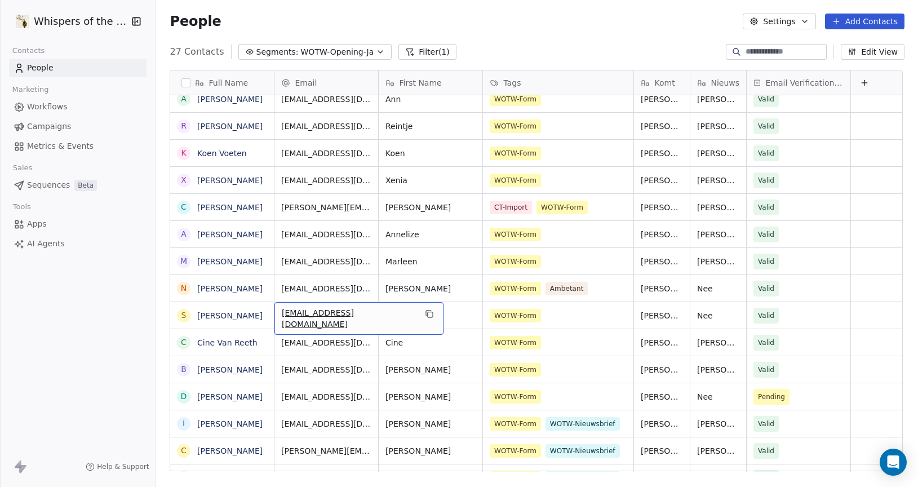
click at [348, 308] on div "[EMAIL_ADDRESS][DOMAIN_NAME]" at bounding box center [359, 318] width 169 height 33
type input "**********"
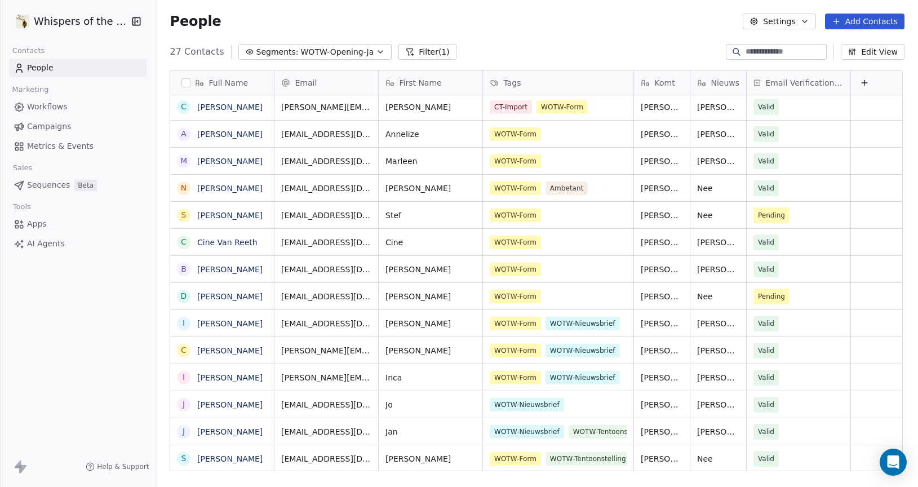
click at [376, 51] on icon "button" at bounding box center [380, 51] width 9 height 9
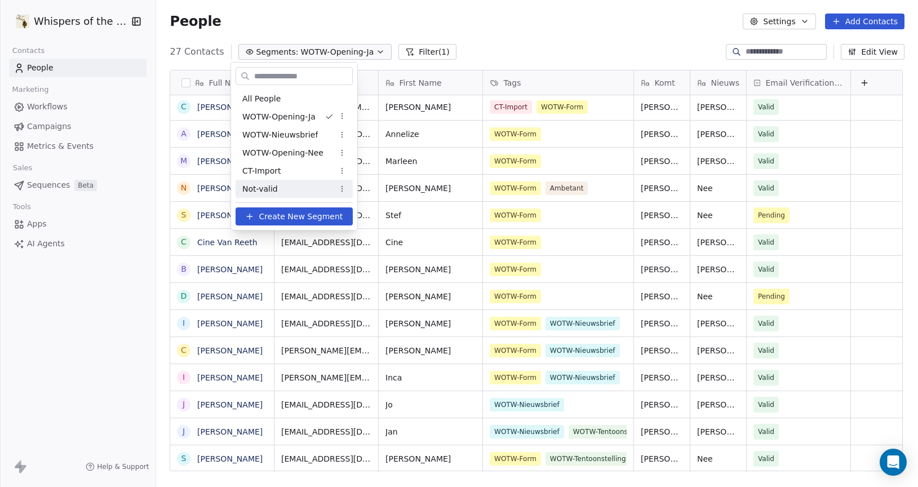
click at [305, 185] on div "Not-valid" at bounding box center [294, 189] width 117 height 18
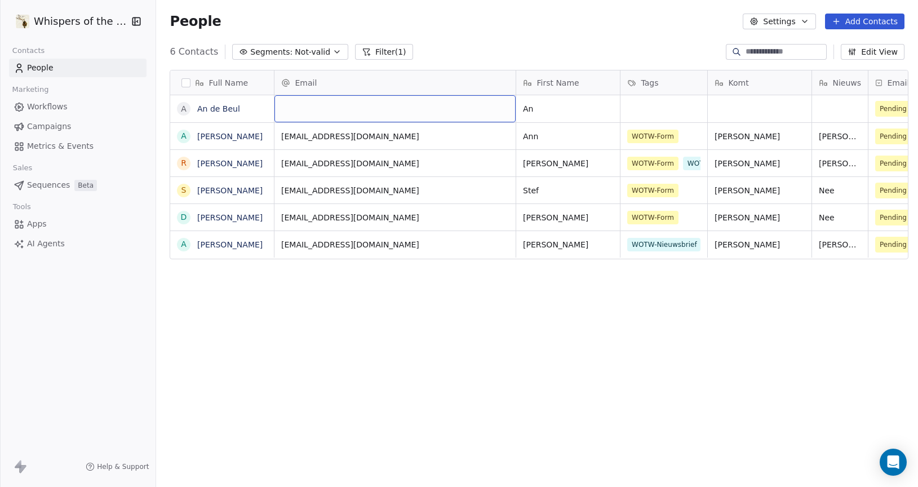
click at [348, 104] on div "grid" at bounding box center [395, 108] width 241 height 27
type input "**********"
click at [434, 312] on html "Whispers of the Wood Contacts People Marketing Workflows Campaigns Metrics & Ev…" at bounding box center [459, 243] width 918 height 487
click at [741, 107] on div "grid" at bounding box center [760, 108] width 104 height 27
type textarea "**"
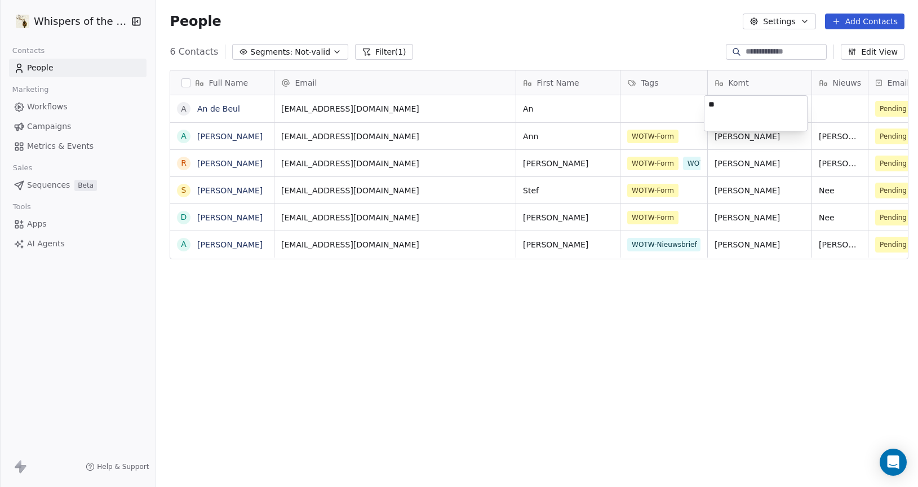
click at [822, 110] on html "Whispers of the Wood Contacts People Marketing Workflows Campaigns Metrics & Ev…" at bounding box center [459, 243] width 918 height 487
click at [823, 110] on div "grid" at bounding box center [840, 108] width 56 height 27
click at [824, 110] on div "grid" at bounding box center [840, 108] width 56 height 27
click at [824, 109] on div "grid" at bounding box center [840, 108] width 56 height 27
type textarea "**"
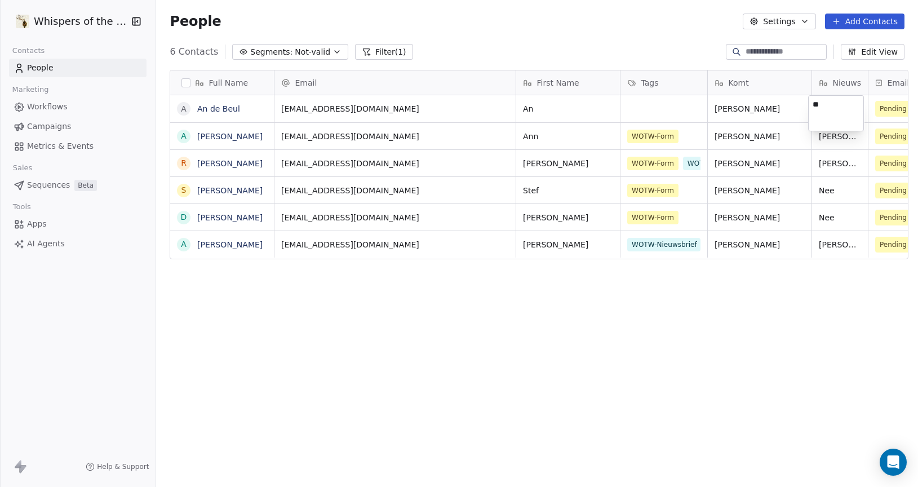
click at [781, 309] on html "Whispers of the Wood Contacts People Marketing Workflows Campaigns Metrics & Ev…" at bounding box center [459, 243] width 918 height 487
click at [621, 387] on div "Full Name A An de Beul A [PERSON_NAME] R [PERSON_NAME] S [PERSON_NAME] D [PERSO…" at bounding box center [537, 275] width 762 height 428
click at [611, 382] on div "Full Name A An de Beul A [PERSON_NAME] R [PERSON_NAME] S [PERSON_NAME] D [PERSO…" at bounding box center [537, 275] width 762 height 428
click at [304, 52] on span "Not-valid" at bounding box center [313, 52] width 36 height 12
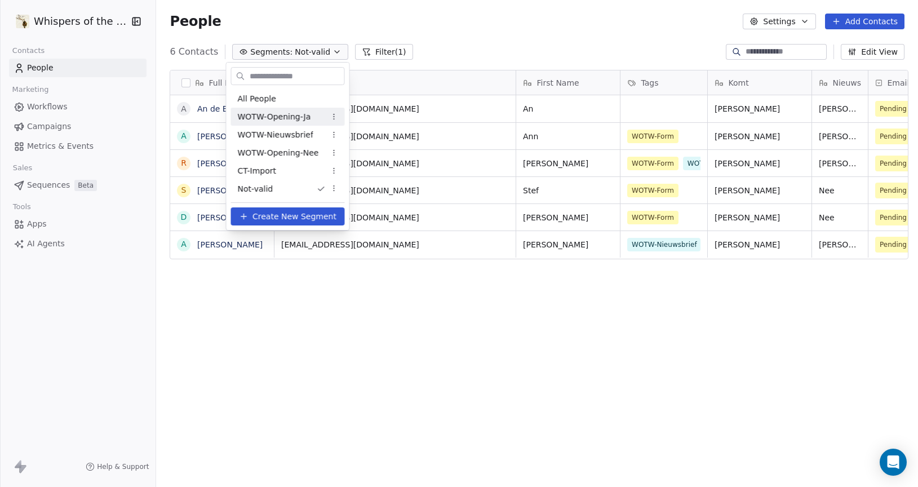
click at [271, 111] on span "WOTW-Opening-Ja" at bounding box center [274, 117] width 73 height 12
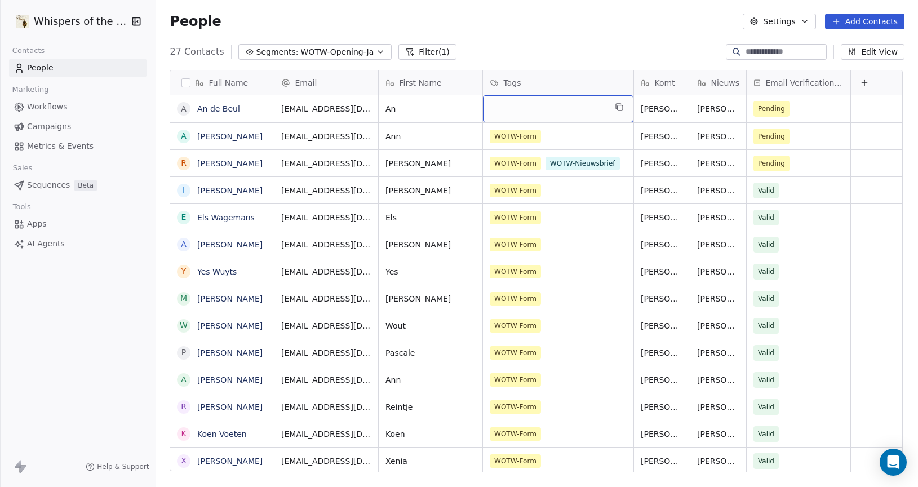
click at [530, 112] on div "grid" at bounding box center [558, 108] width 150 height 27
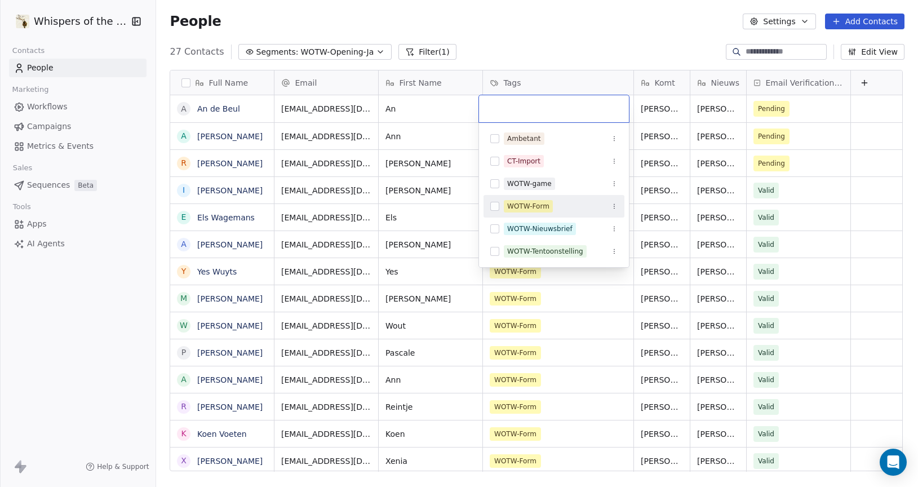
click at [496, 206] on button "Suggestions" at bounding box center [494, 206] width 9 height 9
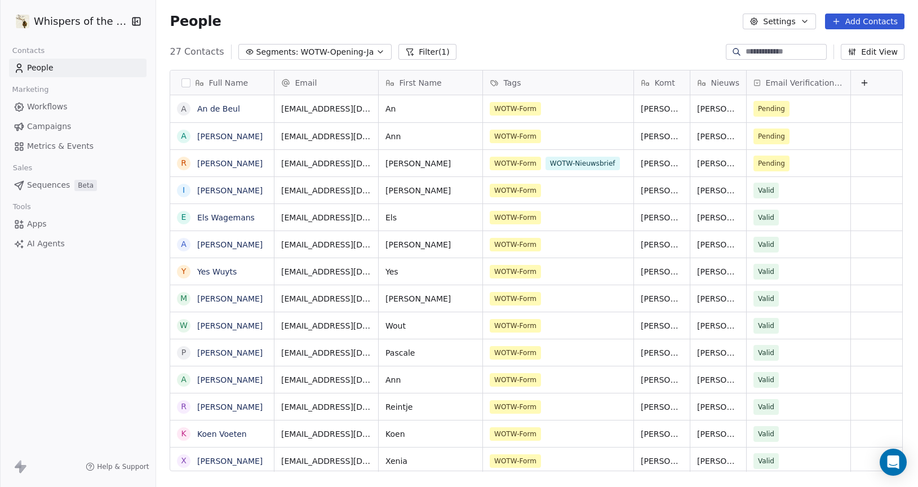
click at [568, 42] on html "Whispers of the Wood Contacts People Marketing Workflows Campaigns Metrics & Ev…" at bounding box center [459, 243] width 918 height 487
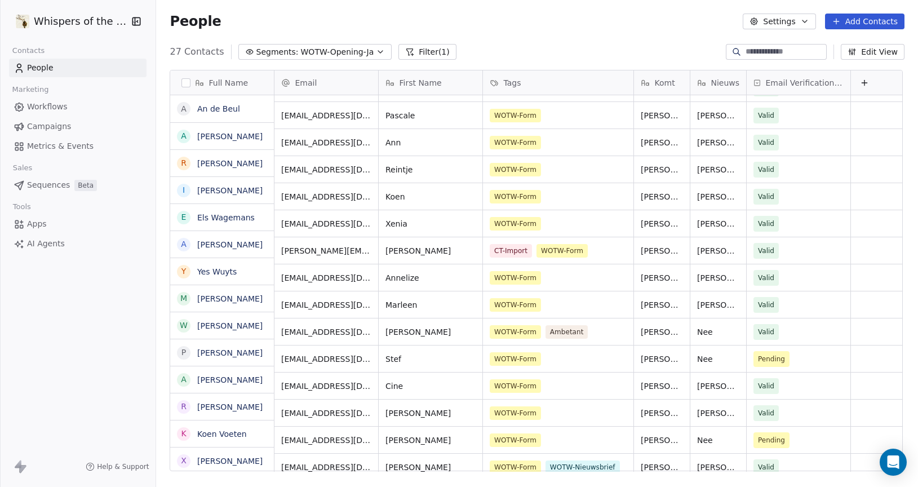
scroll to position [354, 0]
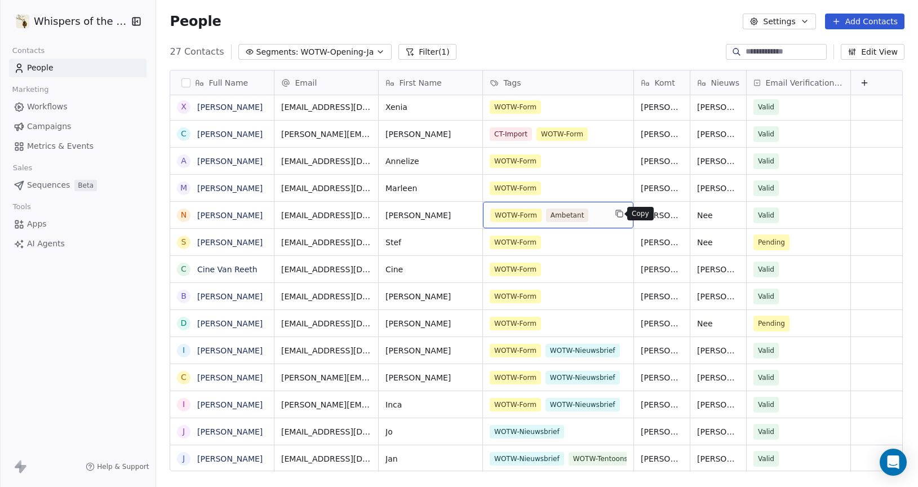
click at [613, 218] on button "grid" at bounding box center [620, 214] width 14 height 14
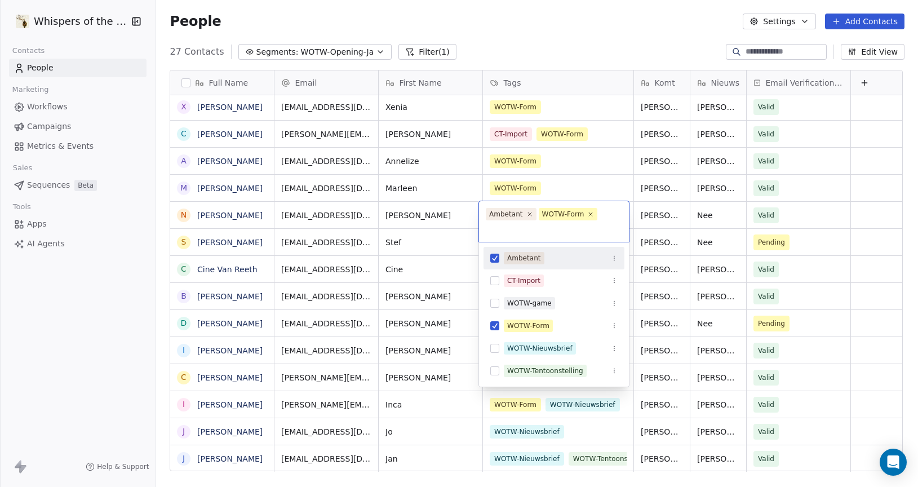
click at [494, 260] on button "Suggestions" at bounding box center [494, 258] width 9 height 9
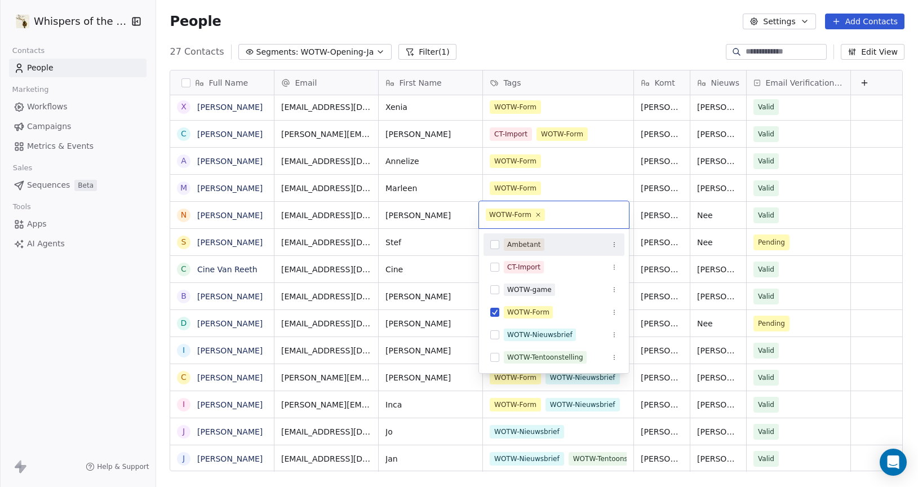
click at [494, 260] on div "CT-Import" at bounding box center [554, 267] width 141 height 18
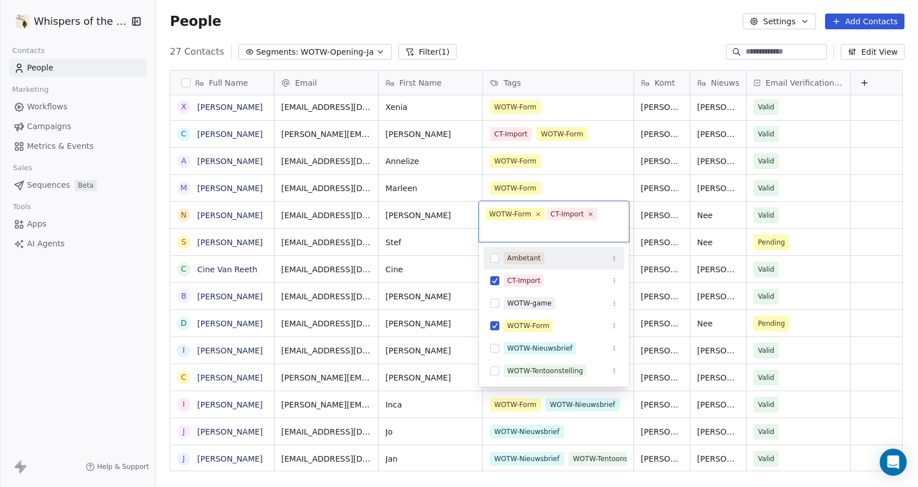
click at [555, 229] on input "text" at bounding box center [554, 229] width 136 height 12
click at [495, 280] on button "Suggestions" at bounding box center [494, 280] width 9 height 9
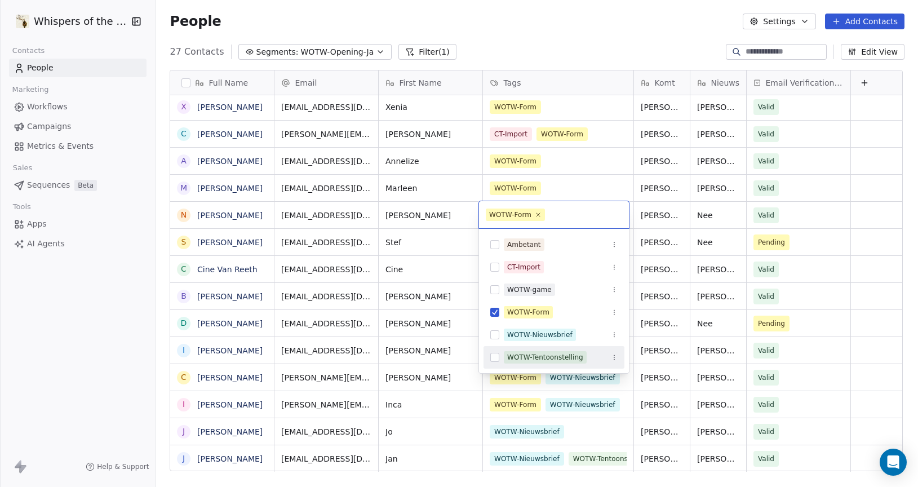
click at [648, 46] on html "Whispers of the Wood Contacts People Marketing Workflows Campaigns Metrics & Ev…" at bounding box center [459, 243] width 918 height 487
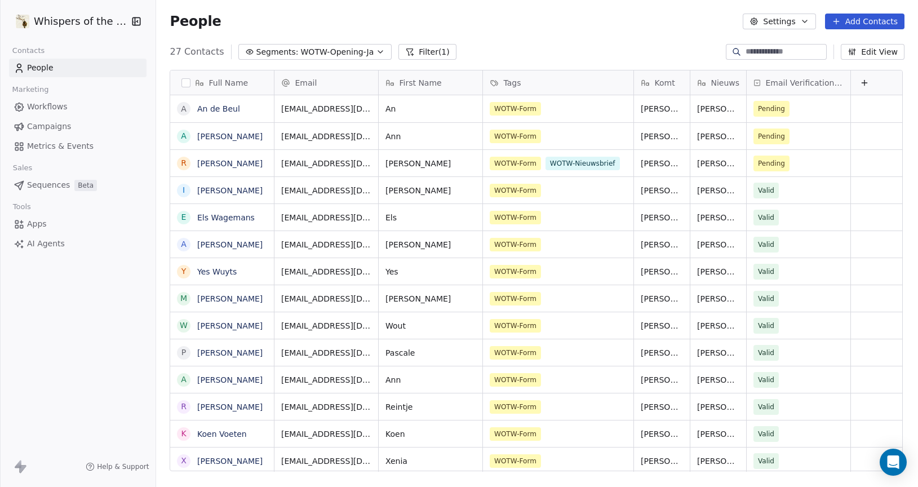
scroll to position [0, 0]
click at [575, 113] on div "WOTW-Form" at bounding box center [548, 109] width 116 height 14
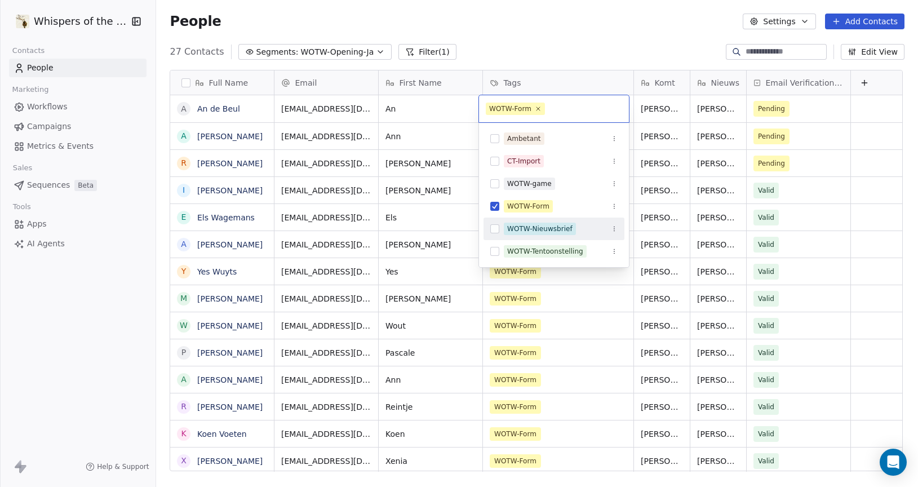
click at [494, 230] on button "Suggestions" at bounding box center [494, 228] width 9 height 9
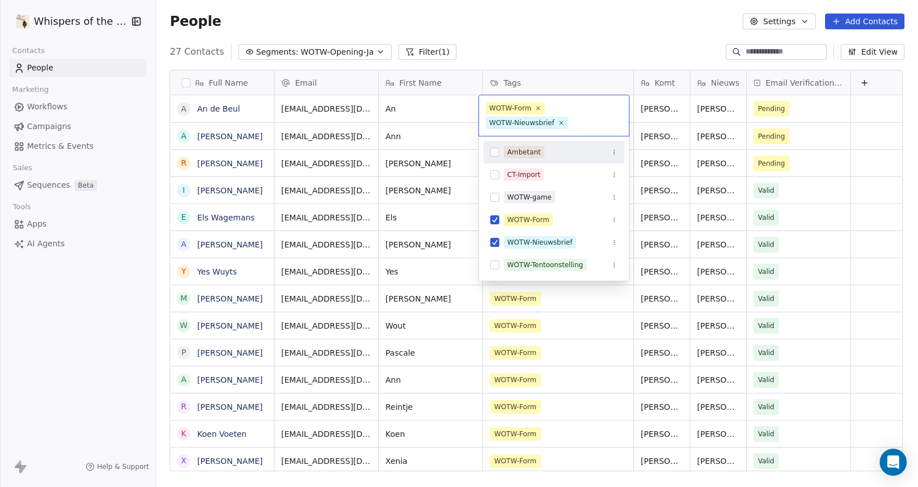
click at [599, 300] on html "Whispers of the Wood Contacts People Marketing Workflows Campaigns Metrics & Ev…" at bounding box center [459, 243] width 918 height 487
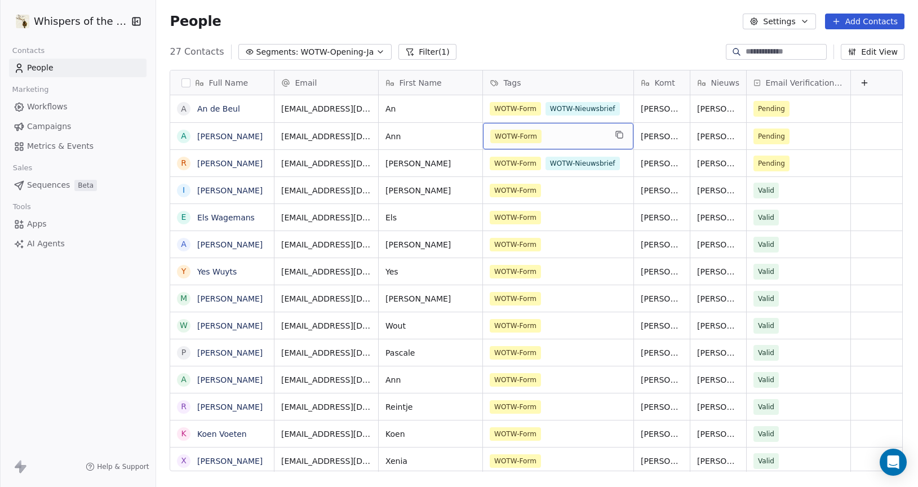
click at [591, 136] on div "WOTW-Form" at bounding box center [548, 137] width 116 height 14
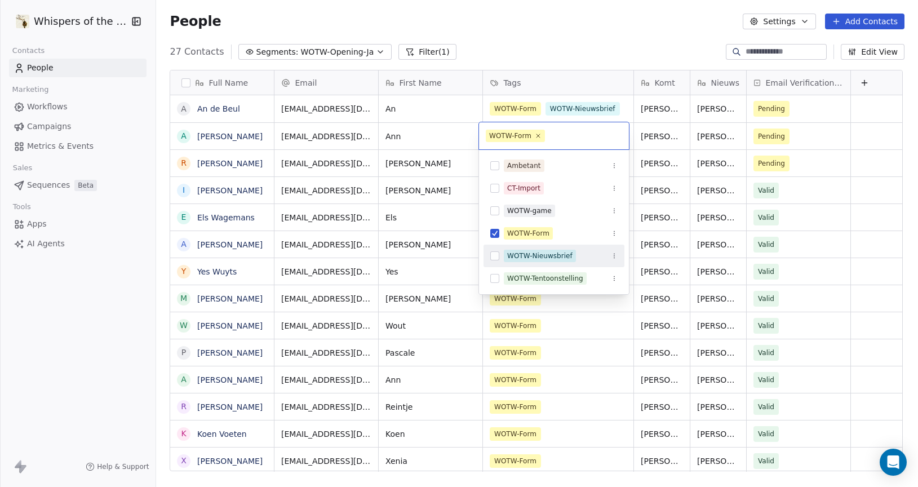
click at [493, 259] on button "Suggestions" at bounding box center [494, 255] width 9 height 9
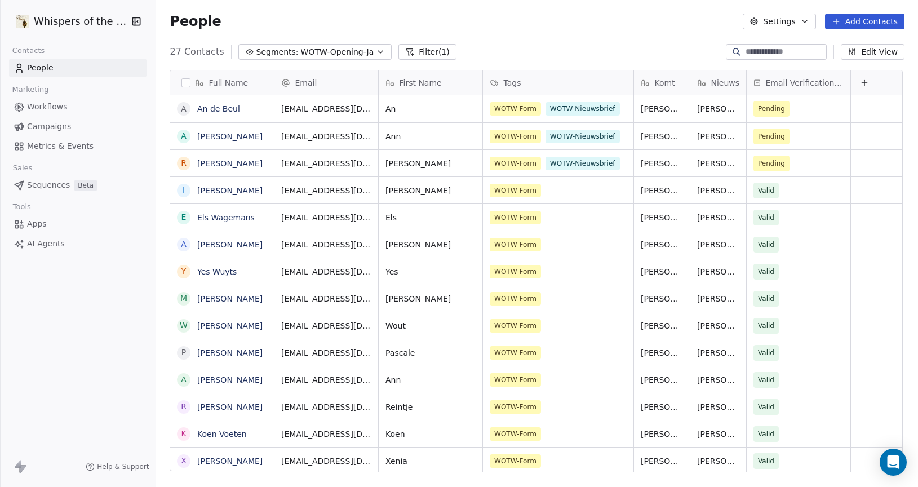
click at [592, 325] on html "Whispers of the Wood Contacts People Marketing Workflows Campaigns Metrics & Ev…" at bounding box center [459, 243] width 918 height 487
click at [584, 196] on div "WOTW-Form" at bounding box center [548, 191] width 116 height 14
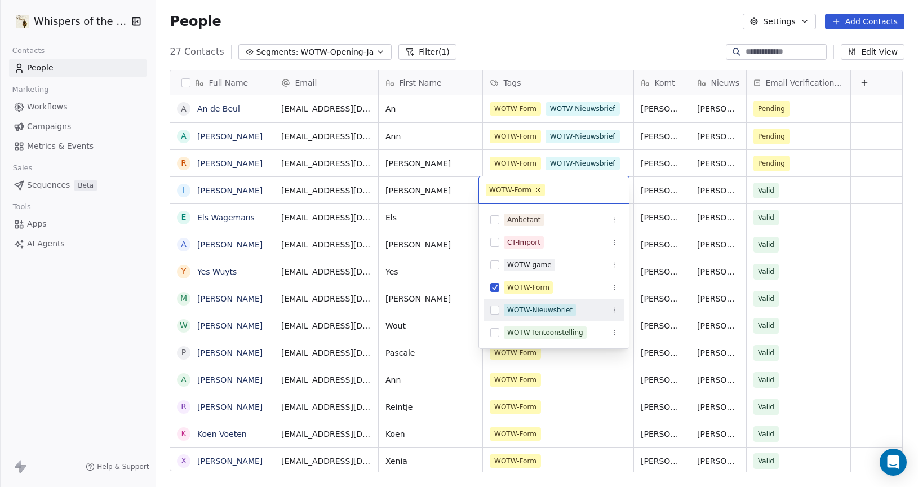
click at [494, 309] on button "Suggestions" at bounding box center [494, 310] width 9 height 9
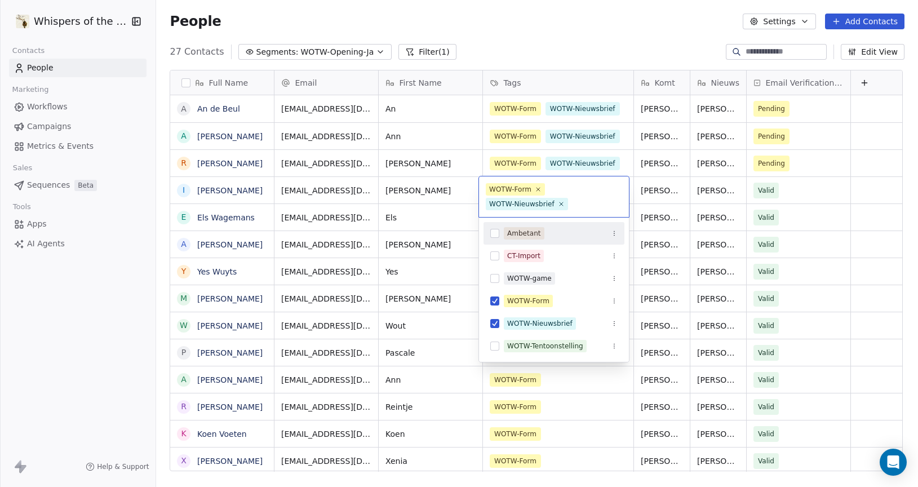
click at [603, 205] on input "text" at bounding box center [596, 204] width 52 height 12
click at [600, 388] on html "Whispers of the Wood Contacts People Marketing Workflows Campaigns Metrics & Ev…" at bounding box center [459, 243] width 918 height 487
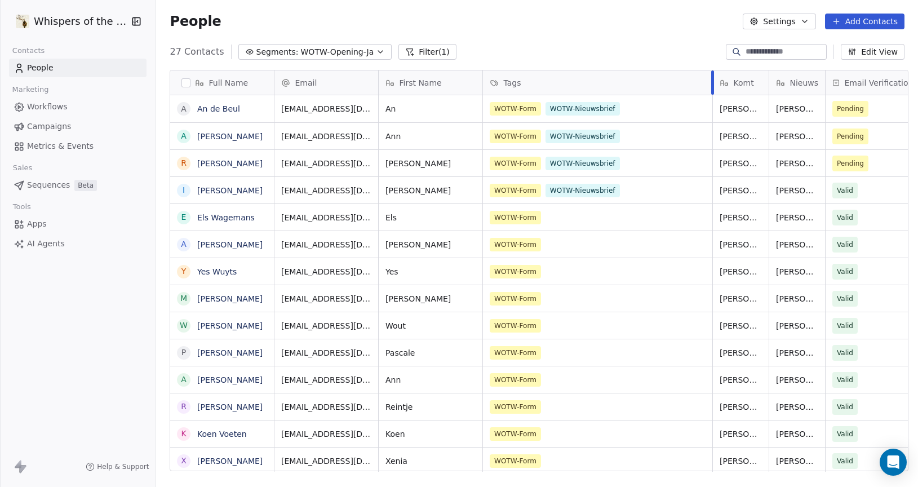
drag, startPoint x: 629, startPoint y: 80, endPoint x: 694, endPoint y: 95, distance: 66.6
click at [711, 79] on div at bounding box center [712, 82] width 3 height 24
click at [649, 109] on div "WOTW-Form WOTW-Nieuwsbrief" at bounding box center [587, 109] width 194 height 14
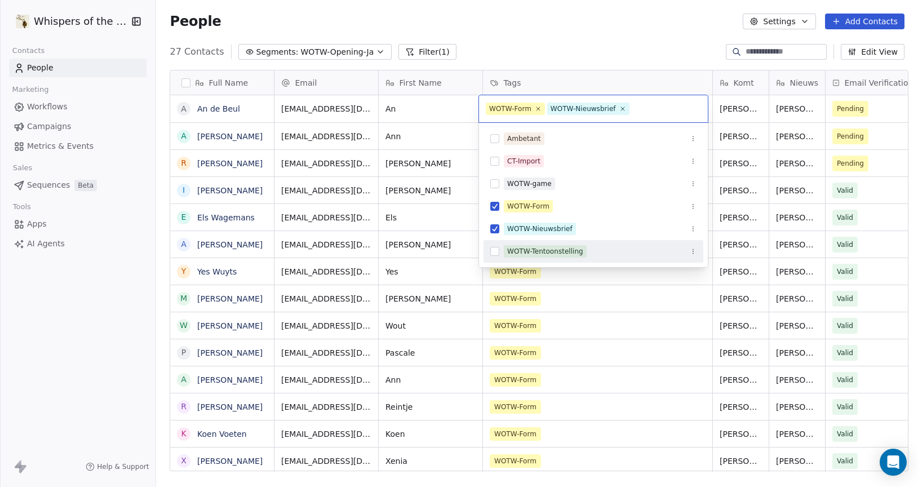
click at [495, 250] on button "Suggestions" at bounding box center [494, 251] width 9 height 9
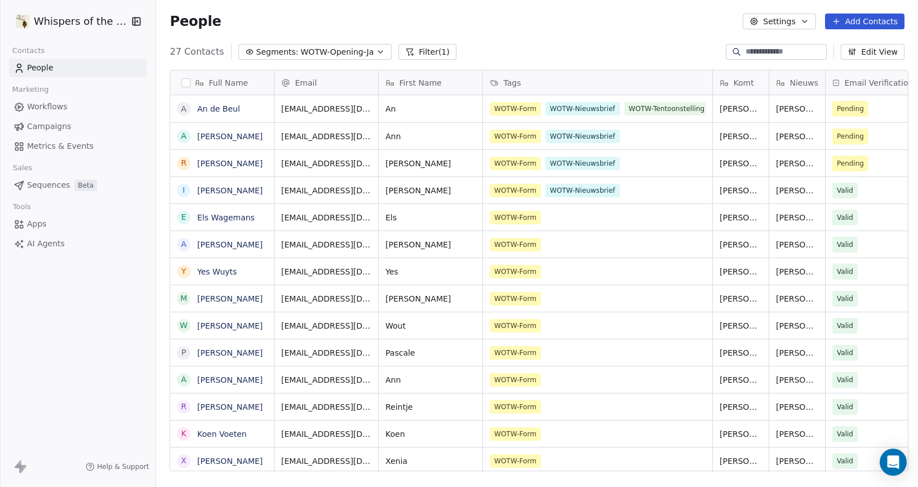
click at [663, 307] on html "Whispers of the Wood Contacts People Marketing Workflows Campaigns Metrics & Ev…" at bounding box center [459, 243] width 918 height 487
click at [665, 132] on div "WOTW-Form WOTW-Nieuwsbrief" at bounding box center [587, 137] width 194 height 14
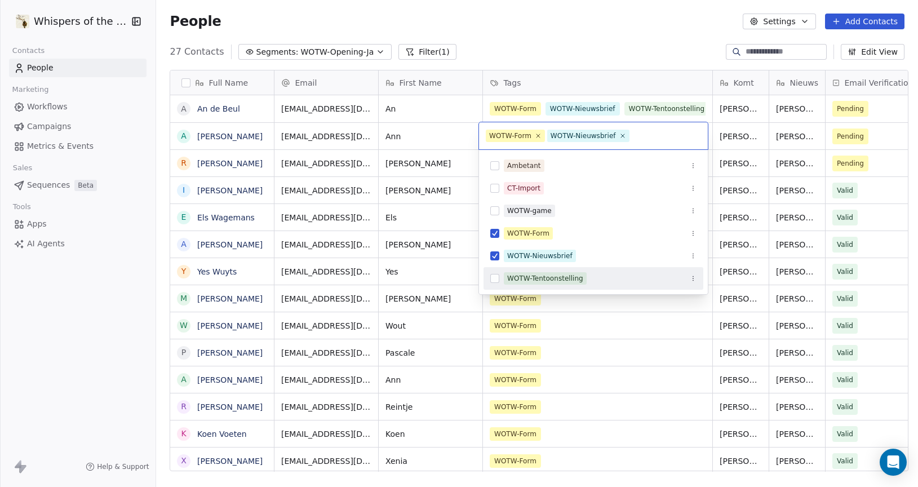
click at [495, 278] on button "Suggestions" at bounding box center [494, 278] width 9 height 9
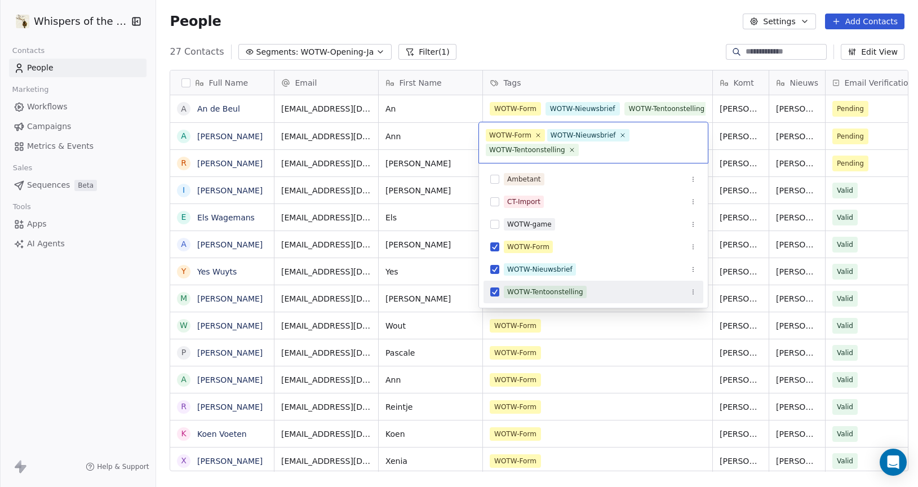
click at [655, 321] on html "Whispers of the Wood Contacts People Marketing Workflows Campaigns Metrics & Ev…" at bounding box center [459, 243] width 918 height 487
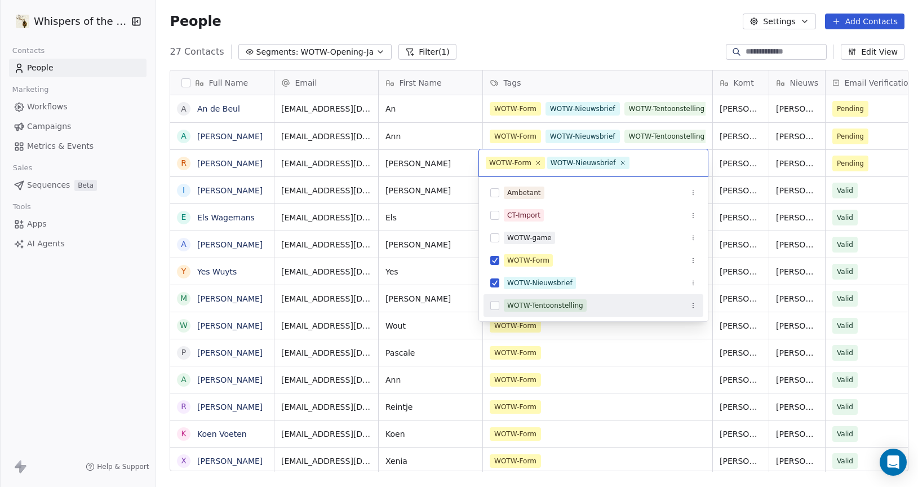
click at [494, 308] on button "Suggestions" at bounding box center [494, 305] width 9 height 9
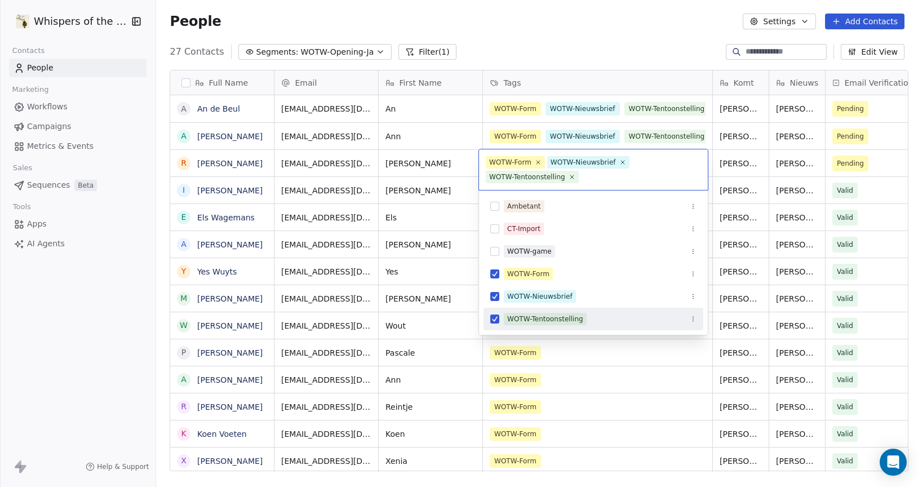
click at [620, 348] on html "Whispers of the Wood Contacts People Marketing Workflows Campaigns Metrics & Ev…" at bounding box center [459, 243] width 918 height 487
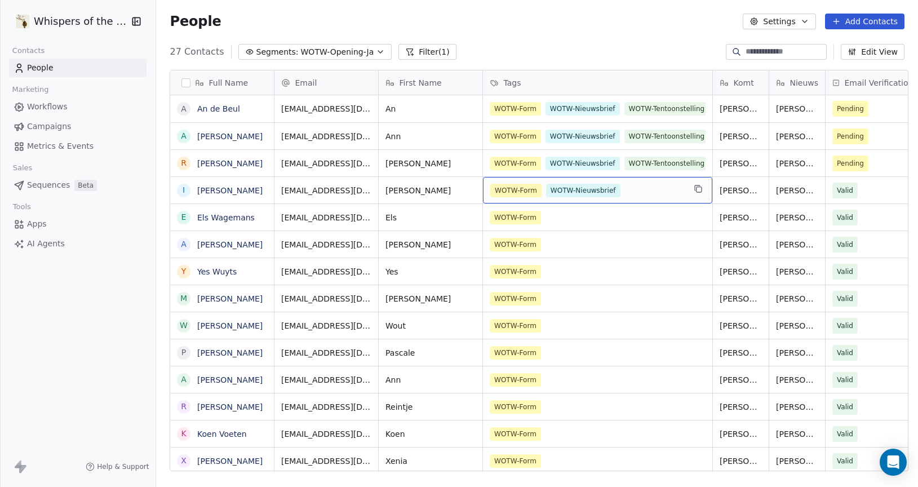
click at [657, 194] on div "WOTW-Form WOTW-Nieuwsbrief" at bounding box center [587, 191] width 194 height 14
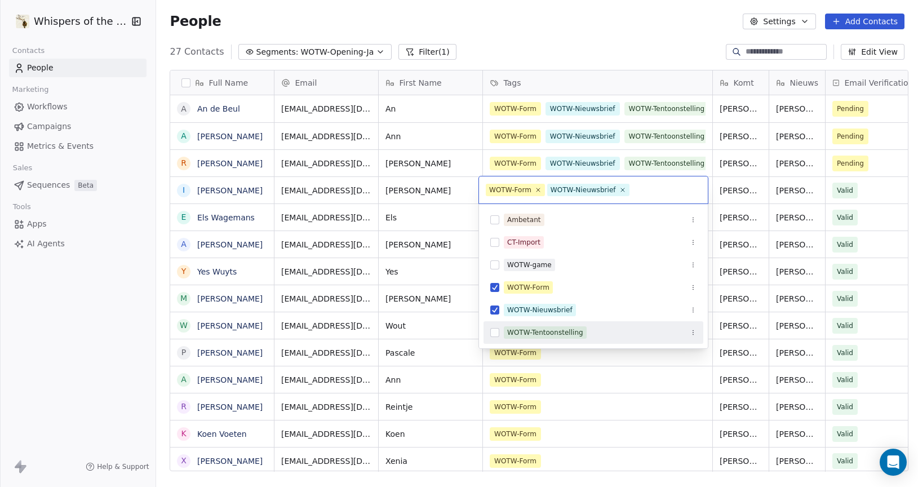
click at [494, 330] on button "Suggestions" at bounding box center [494, 332] width 9 height 9
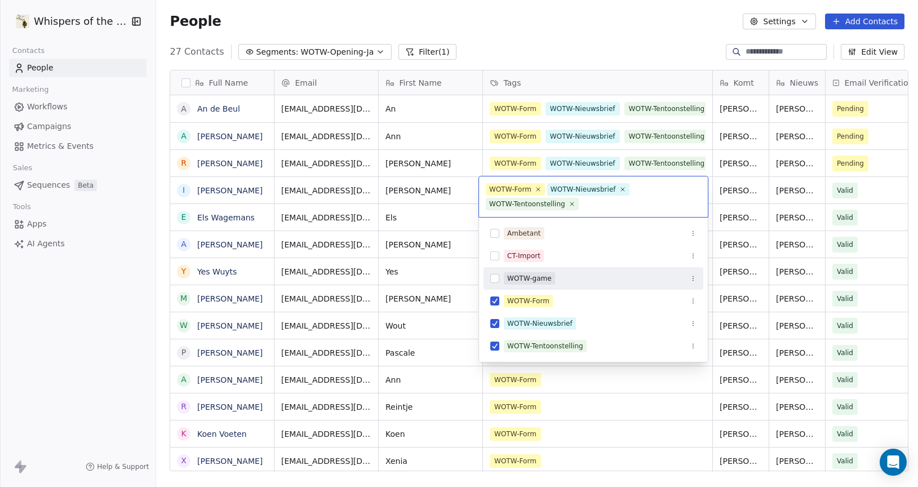
click at [696, 386] on html "Whispers of the Wood Contacts People Marketing Workflows Campaigns Metrics & Ev…" at bounding box center [459, 243] width 918 height 487
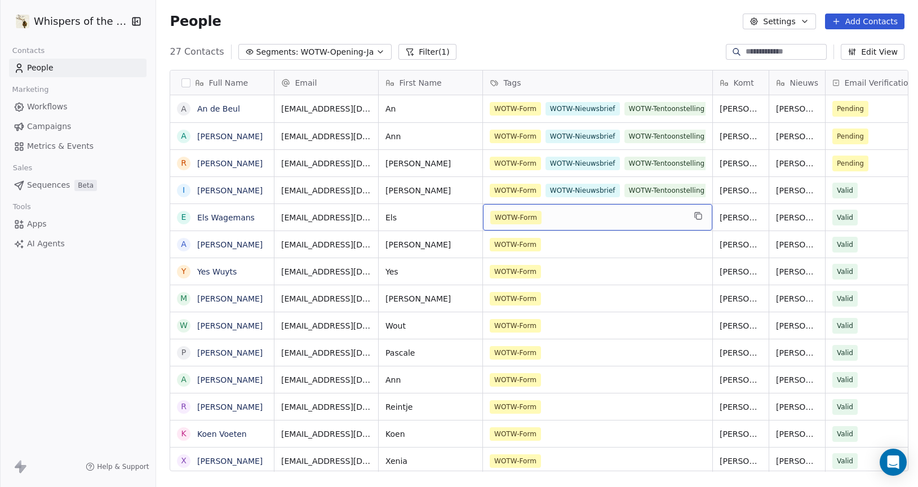
click at [623, 222] on div "WOTW-Form" at bounding box center [587, 218] width 194 height 14
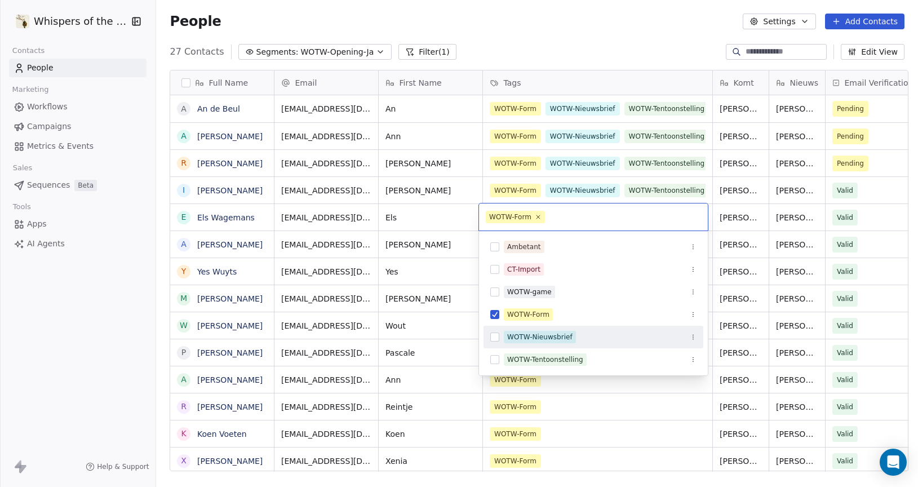
click at [494, 337] on button "Suggestions" at bounding box center [494, 337] width 9 height 9
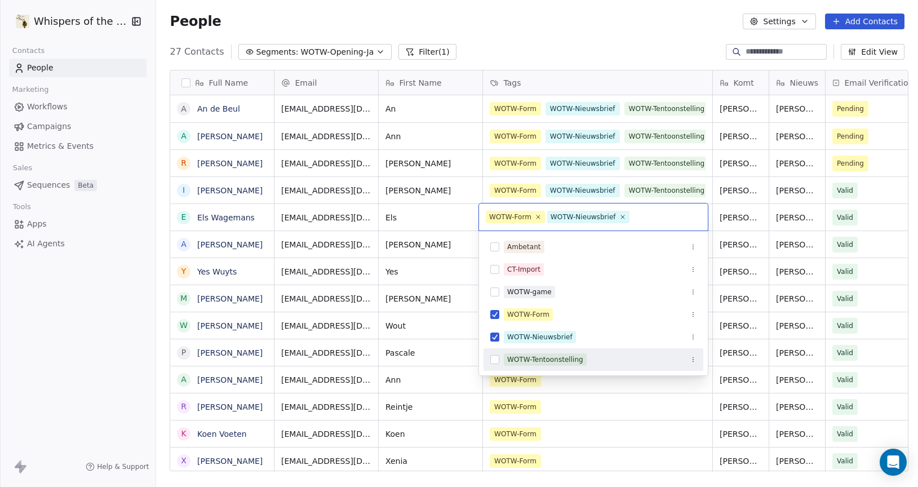
click at [495, 359] on button "Suggestions" at bounding box center [494, 359] width 9 height 9
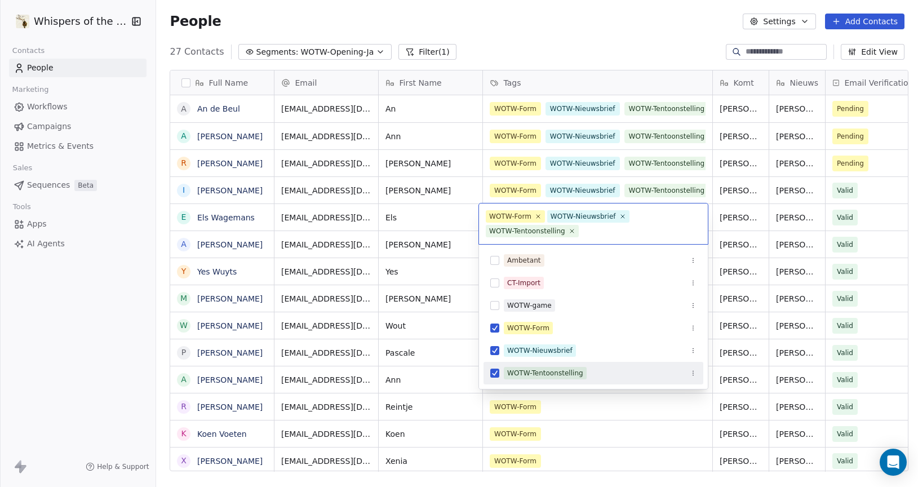
click at [641, 406] on html "Whispers of the Wood Contacts People Marketing Workflows Campaigns Metrics & Ev…" at bounding box center [459, 243] width 918 height 487
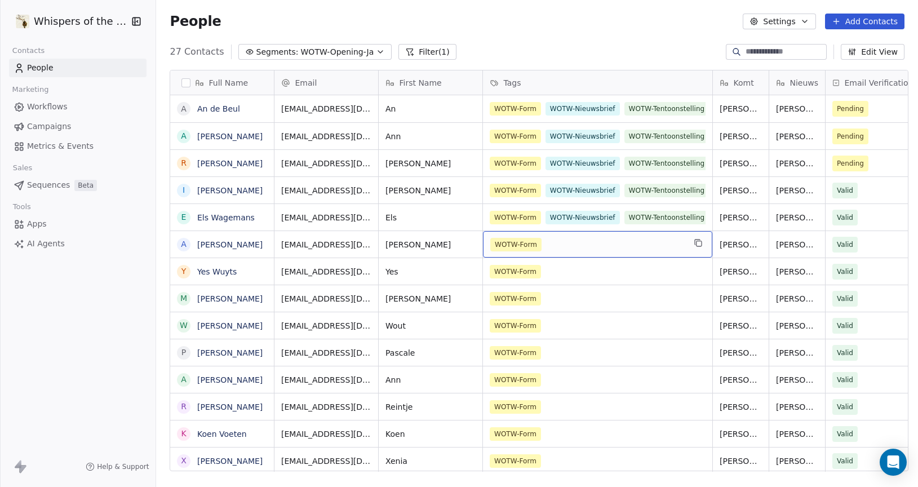
click at [632, 250] on div "WOTW-Form" at bounding box center [587, 245] width 194 height 14
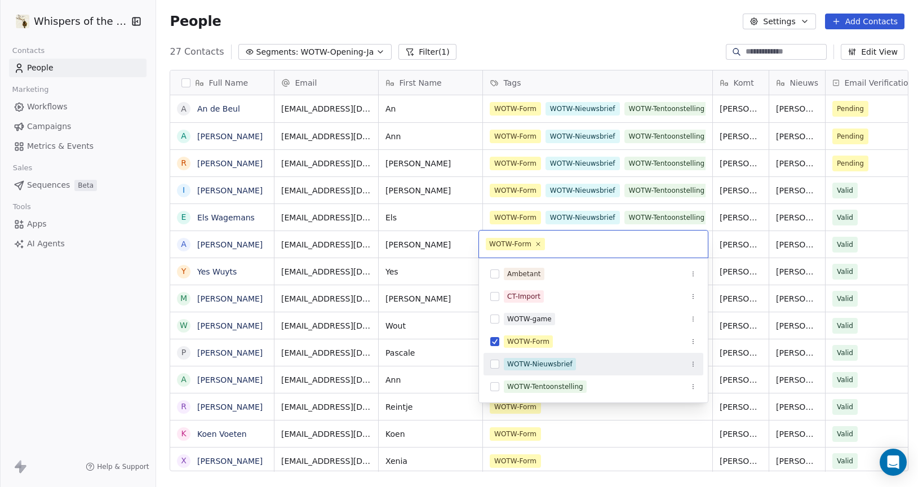
click at [495, 365] on button "Suggestions" at bounding box center [494, 364] width 9 height 9
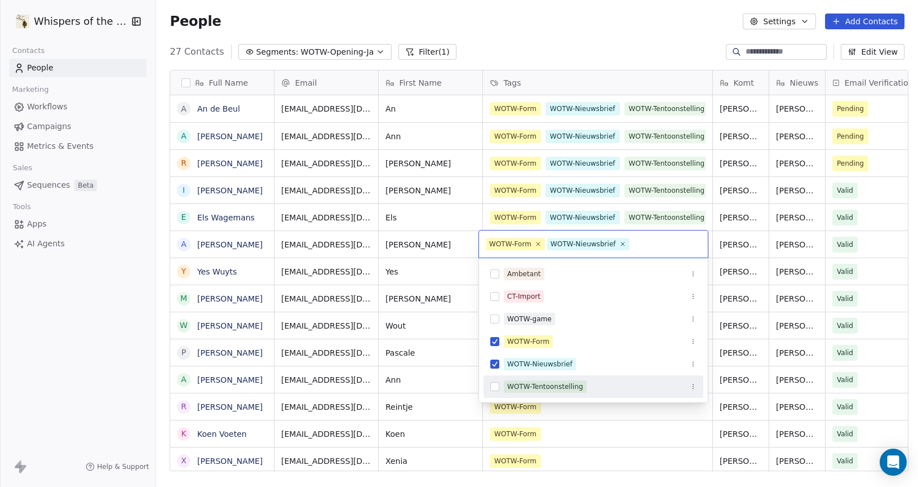
click at [494, 391] on button "Suggestions" at bounding box center [494, 386] width 9 height 9
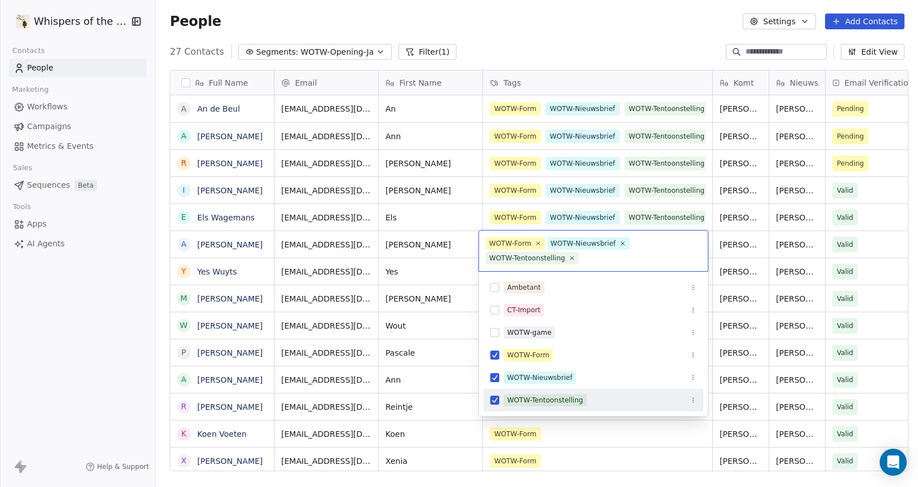
click at [584, 428] on html "Whispers of the Wood Contacts People Marketing Workflows Campaigns Metrics & Ev…" at bounding box center [459, 243] width 918 height 487
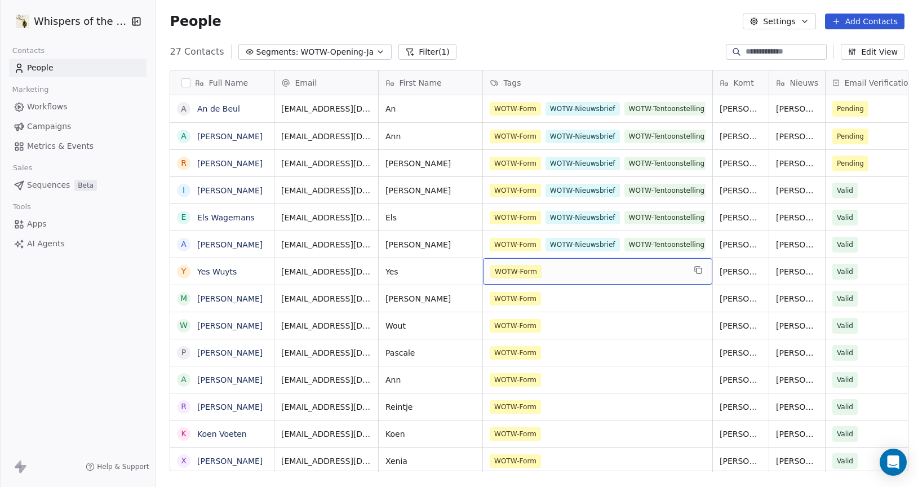
click at [629, 280] on div "WOTW-Form" at bounding box center [597, 271] width 229 height 26
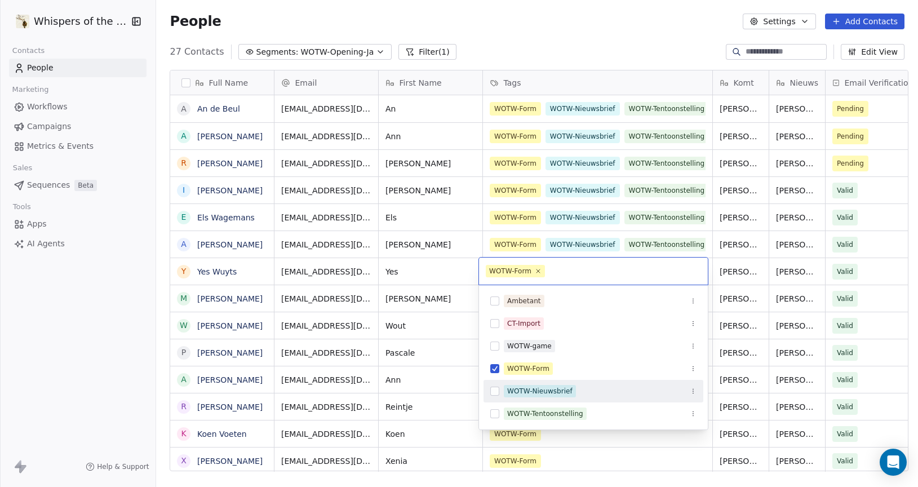
click at [495, 392] on button "Suggestions" at bounding box center [494, 391] width 9 height 9
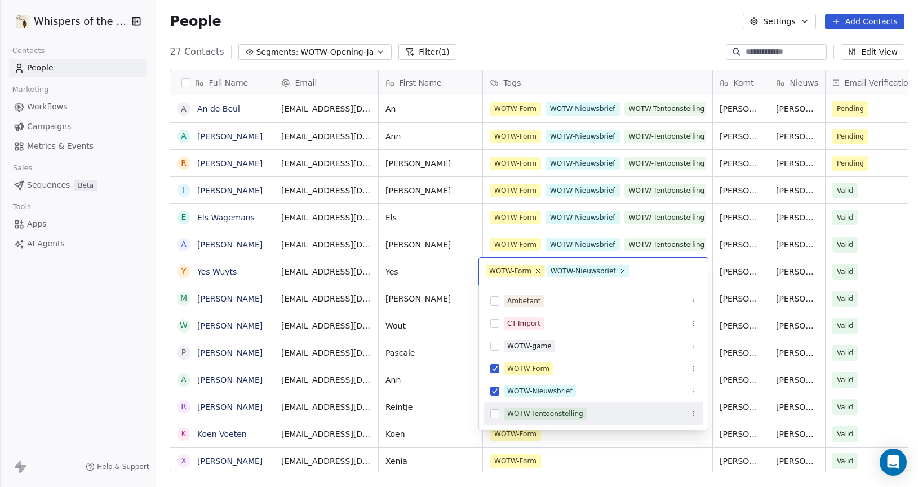
click at [495, 411] on button "Suggestions" at bounding box center [494, 413] width 9 height 9
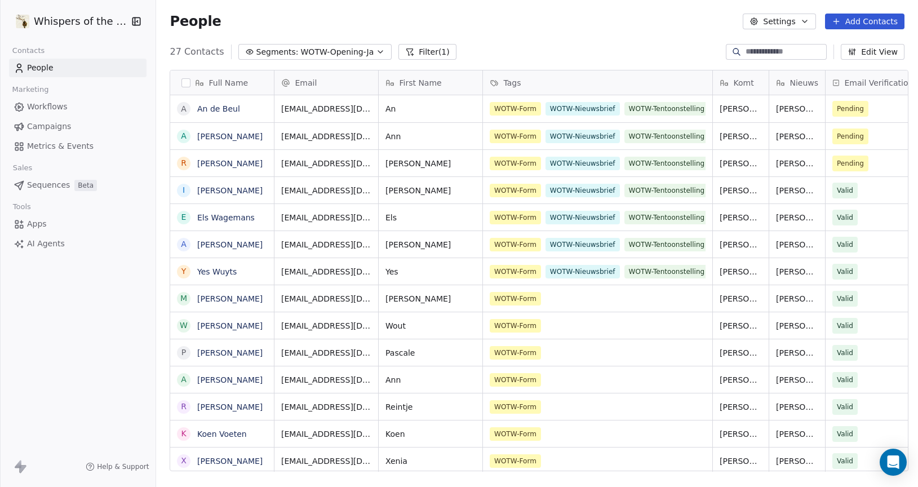
click at [622, 457] on html "Whispers of the Wood Contacts People Marketing Workflows Campaigns Metrics & Ev…" at bounding box center [459, 243] width 918 height 487
click at [610, 305] on div "WOTW-Form" at bounding box center [597, 298] width 229 height 26
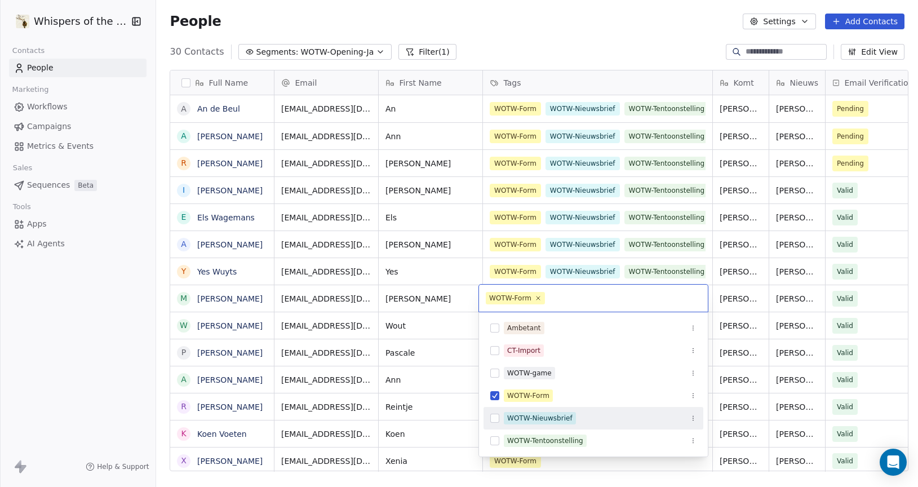
click at [498, 420] on button "Suggestions" at bounding box center [494, 418] width 9 height 9
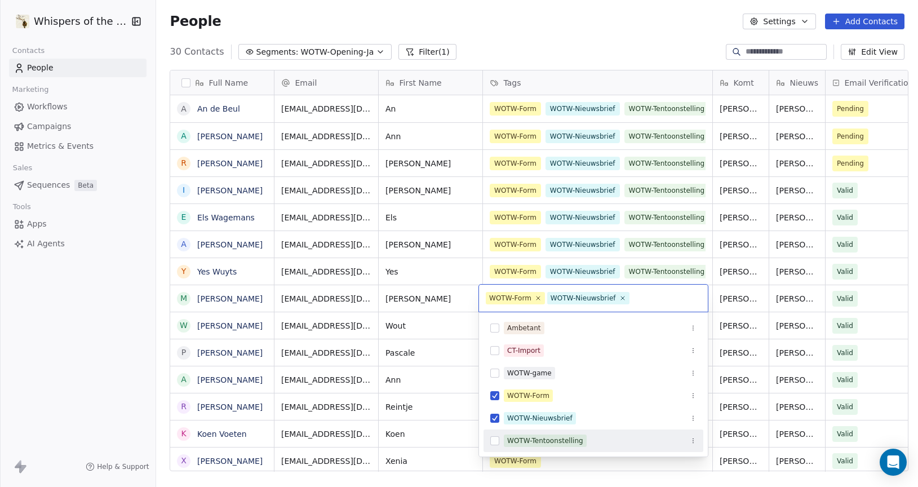
click at [495, 439] on button "Suggestions" at bounding box center [494, 440] width 9 height 9
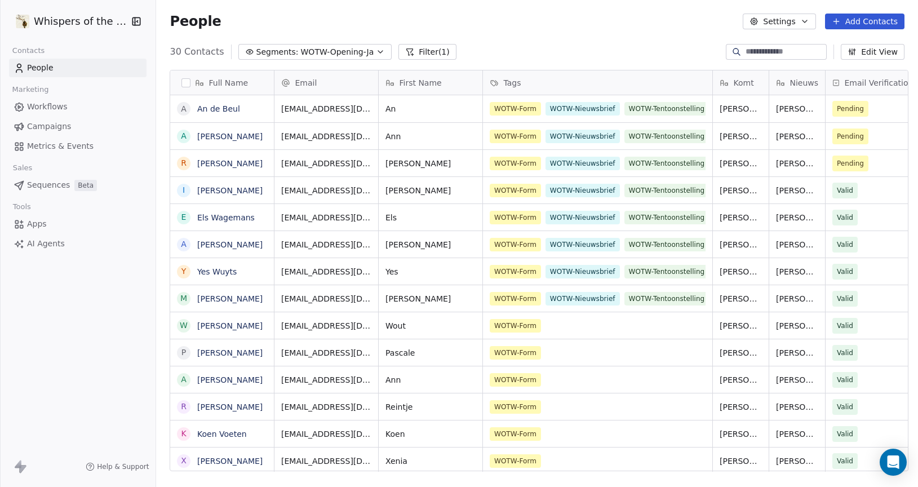
click at [628, 76] on html "Whispers of the Wood Contacts People Marketing Workflows Campaigns Metrics & Ev…" at bounding box center [459, 243] width 918 height 487
click at [591, 324] on div "WOTW-Form" at bounding box center [587, 326] width 194 height 14
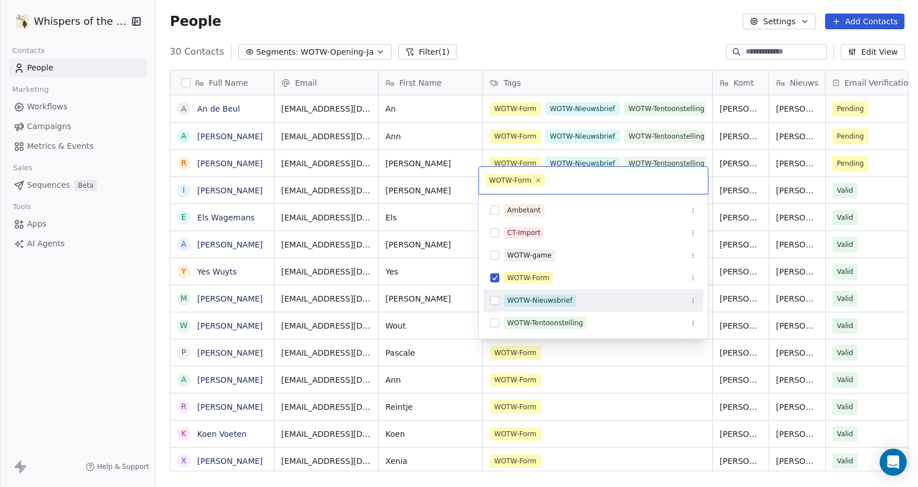
click at [495, 302] on button "Suggestions" at bounding box center [494, 300] width 9 height 9
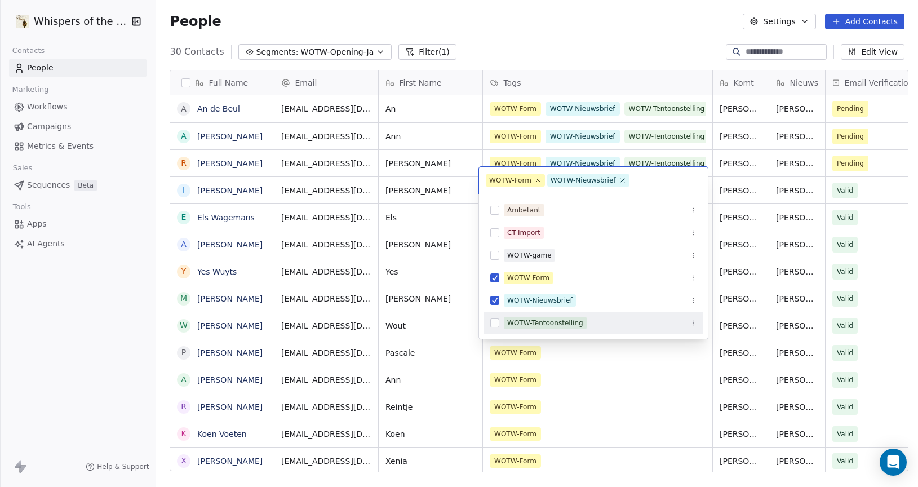
click at [493, 321] on button "Suggestions" at bounding box center [494, 322] width 9 height 9
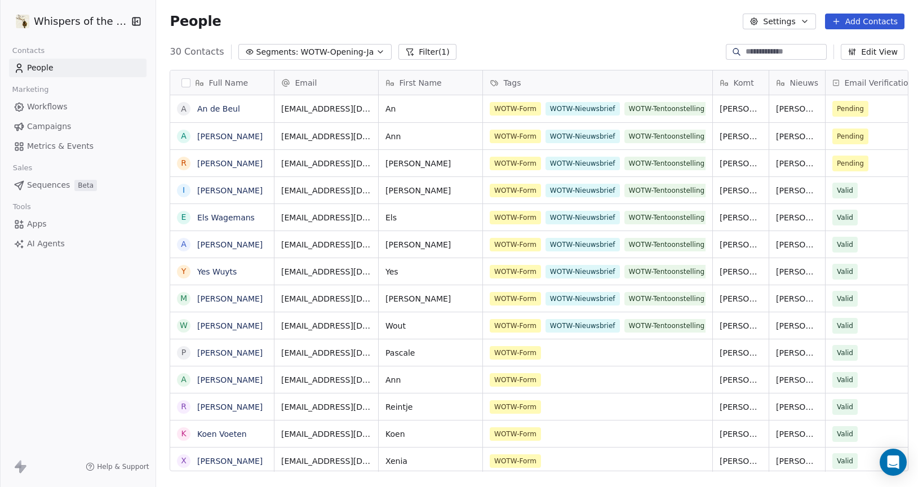
click at [654, 43] on html "Whispers of the Wood Contacts People Marketing Workflows Campaigns Metrics & Ev…" at bounding box center [459, 243] width 918 height 487
click at [604, 356] on div "WOTW-Form" at bounding box center [587, 353] width 194 height 14
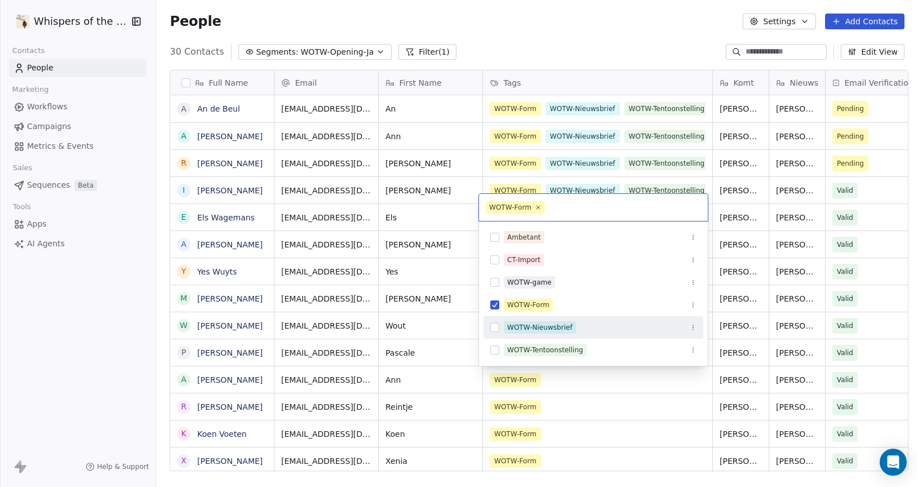
click at [495, 328] on button "Suggestions" at bounding box center [494, 327] width 9 height 9
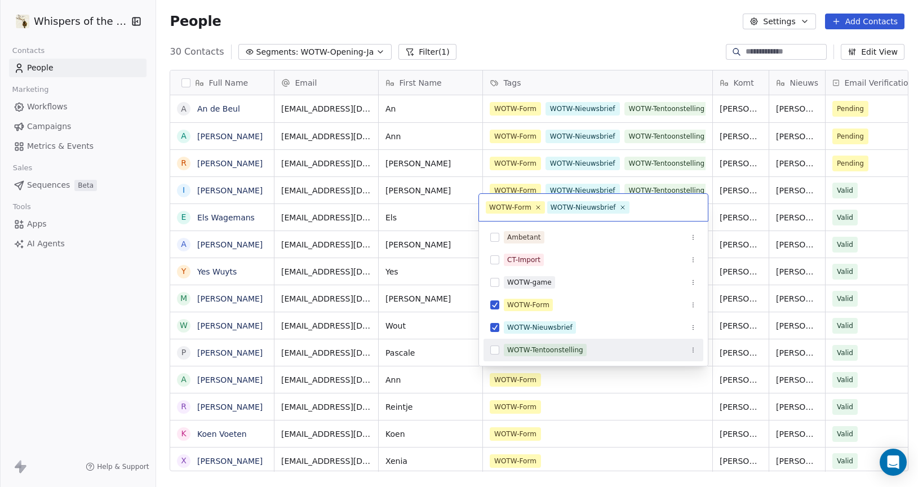
click at [496, 349] on button "Suggestions" at bounding box center [494, 350] width 9 height 9
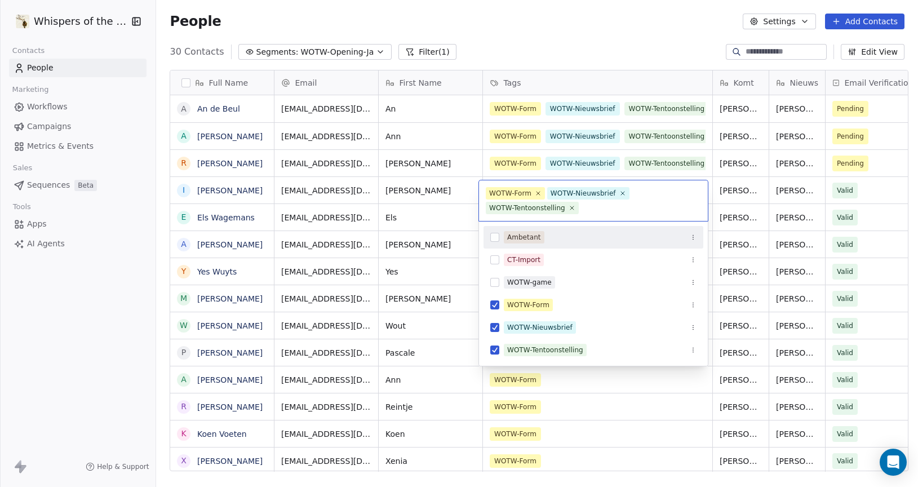
click at [673, 54] on html "Whispers of the Wood Contacts People Marketing Workflows Campaigns Metrics & Ev…" at bounding box center [459, 243] width 918 height 487
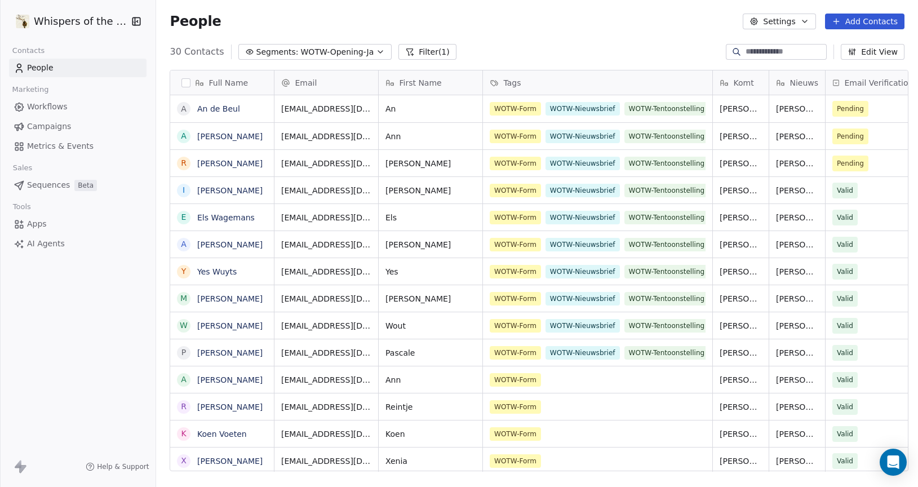
click at [673, 54] on div "30 Contacts Segments: WOTW-Opening-Ja Filter (1) Edit View" at bounding box center [537, 52] width 762 height 18
click at [607, 375] on div "WOTW-Form" at bounding box center [587, 380] width 194 height 14
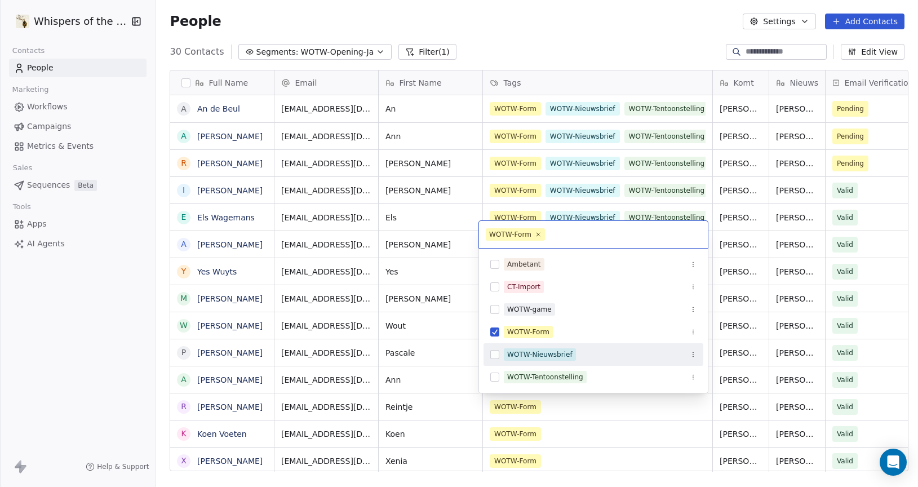
click at [495, 353] on button "Suggestions" at bounding box center [494, 354] width 9 height 9
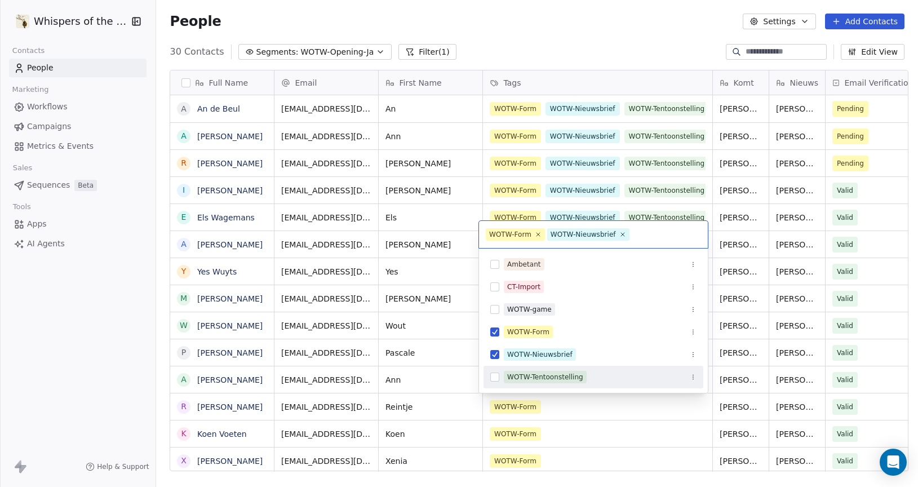
click at [495, 374] on button "Suggestions" at bounding box center [494, 377] width 9 height 9
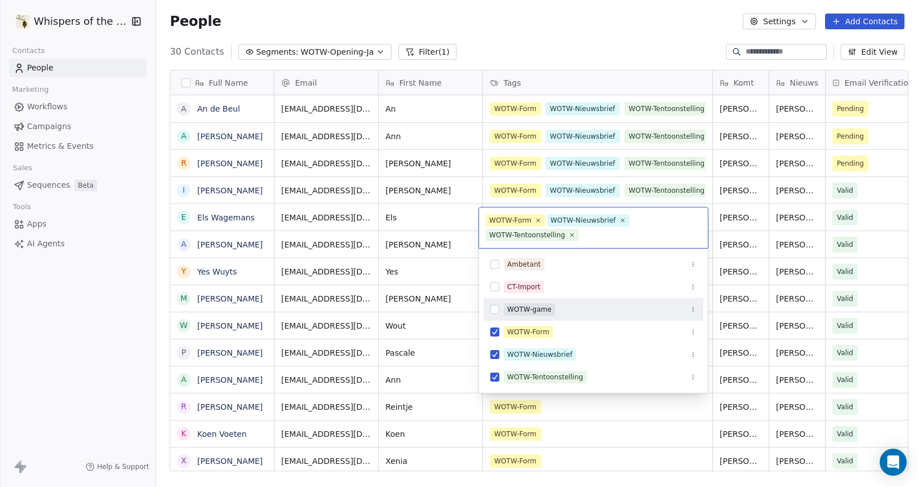
click at [664, 36] on html "Whispers of the Wood Contacts People Marketing Workflows Campaigns Metrics & Ev…" at bounding box center [459, 243] width 918 height 487
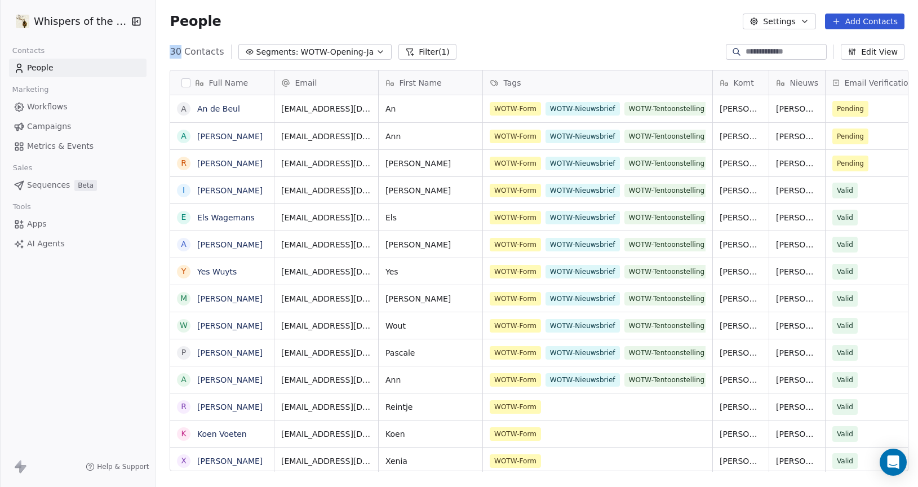
click at [664, 36] on div "People Settings Add Contacts" at bounding box center [537, 21] width 762 height 43
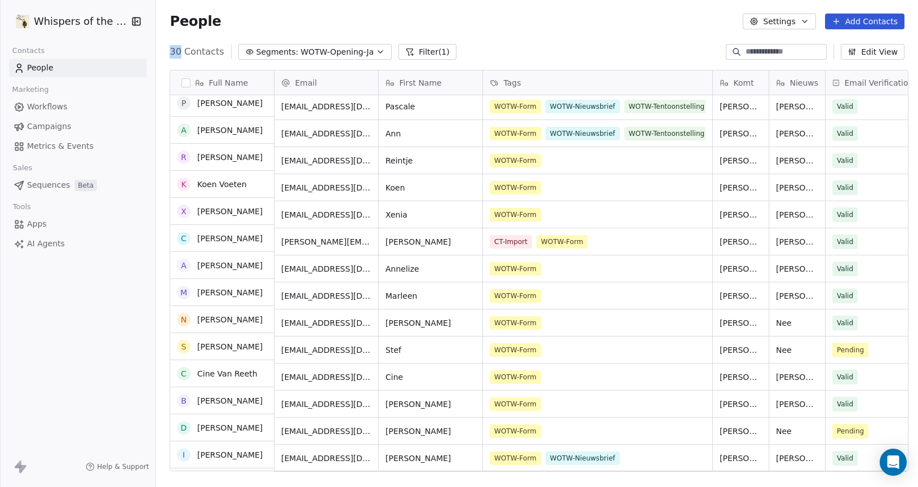
scroll to position [246, 0]
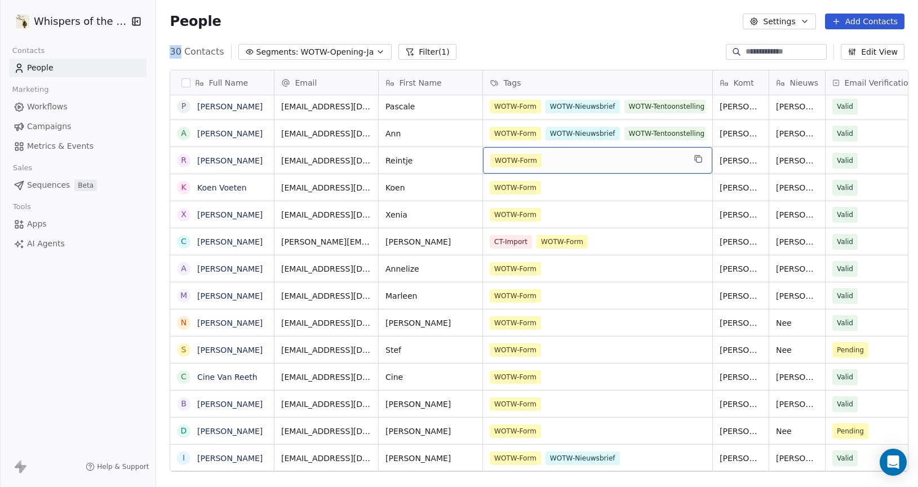
click at [619, 161] on div "WOTW-Form" at bounding box center [587, 161] width 194 height 14
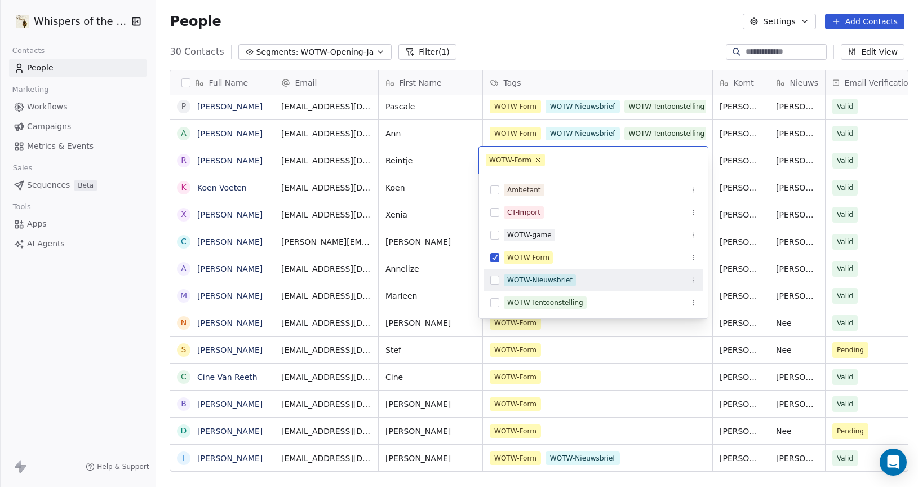
click at [494, 281] on button "Suggestions" at bounding box center [494, 280] width 9 height 9
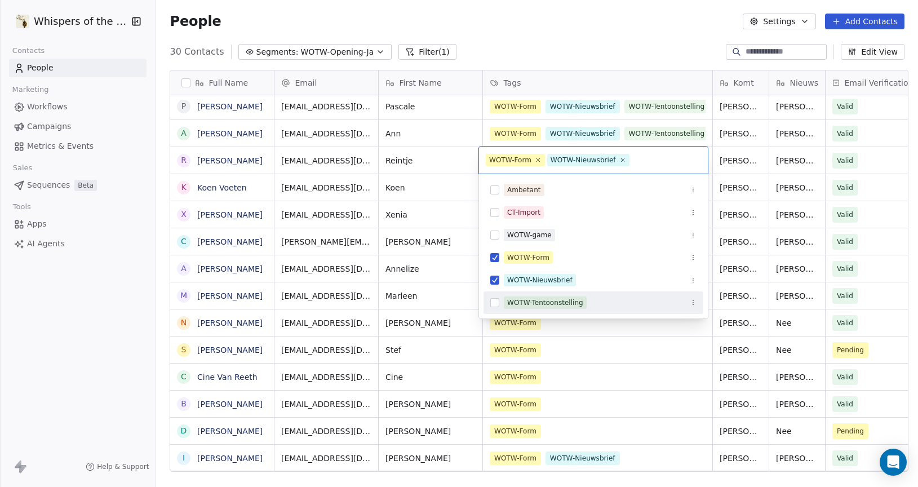
click at [495, 302] on button "Suggestions" at bounding box center [494, 302] width 9 height 9
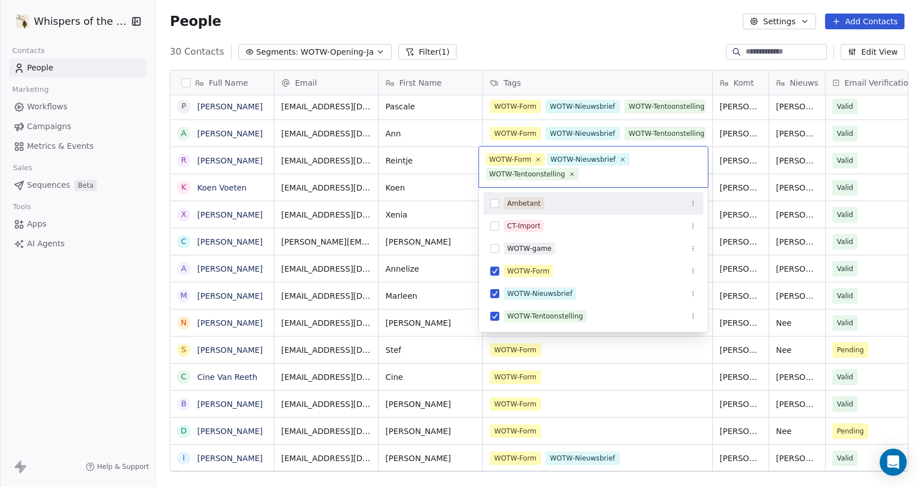
click at [626, 19] on html "Whispers of the Wood Contacts People Marketing Workflows Campaigns Metrics & Ev…" at bounding box center [459, 243] width 918 height 487
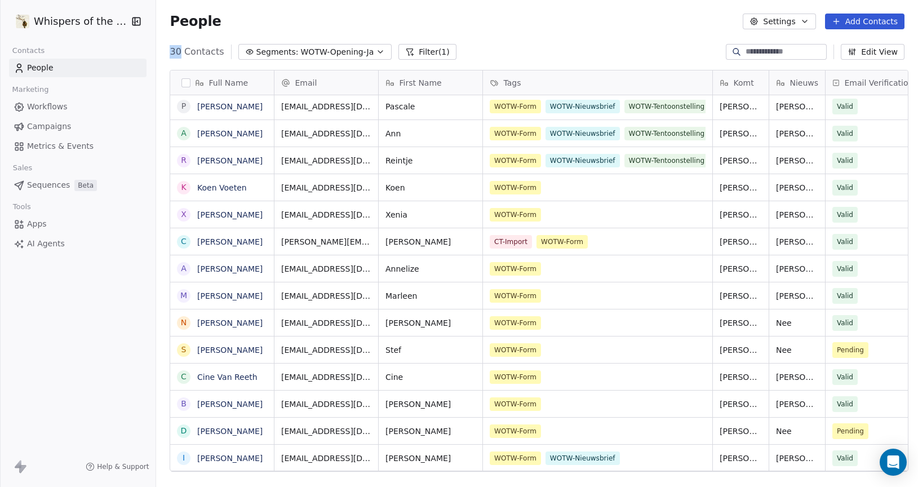
click at [626, 19] on div "People Settings Add Contacts" at bounding box center [537, 22] width 735 height 16
click at [603, 194] on div "WOTW-Form" at bounding box center [587, 188] width 194 height 14
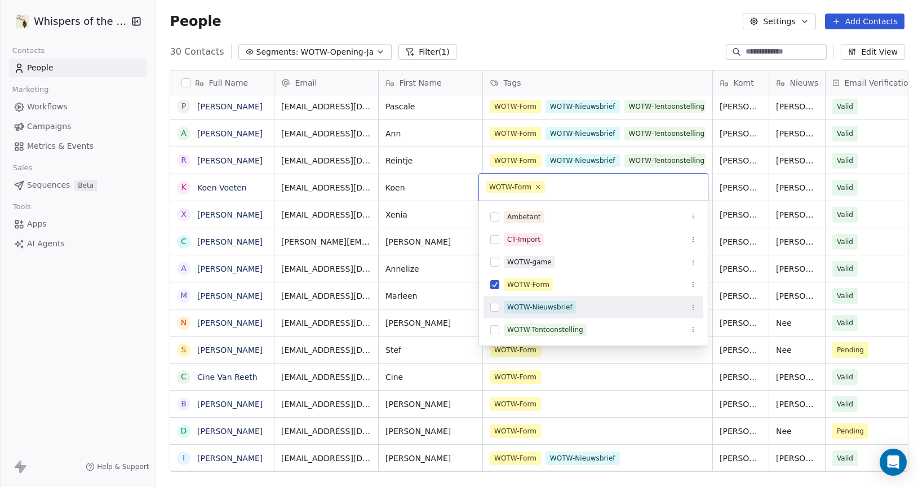
click at [494, 309] on button "Suggestions" at bounding box center [494, 307] width 9 height 9
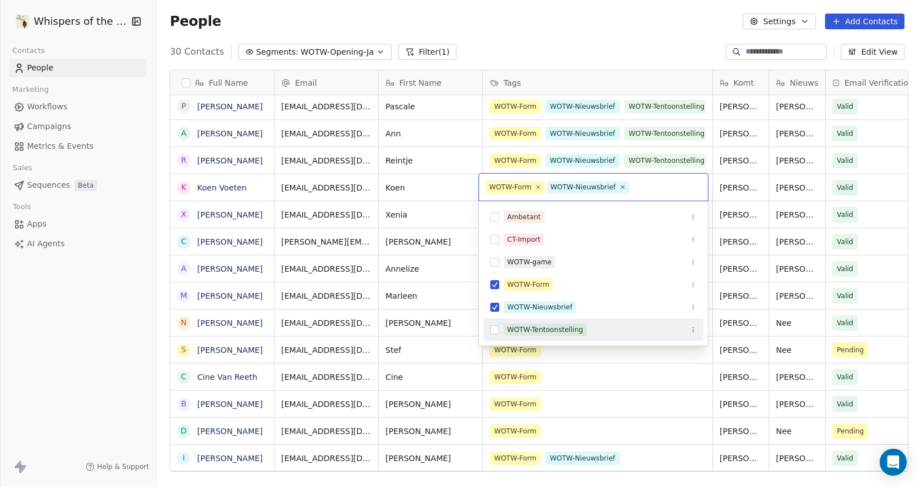
drag, startPoint x: 495, startPoint y: 327, endPoint x: 583, endPoint y: 218, distance: 140.8
click at [495, 326] on button "Suggestions" at bounding box center [494, 329] width 9 height 9
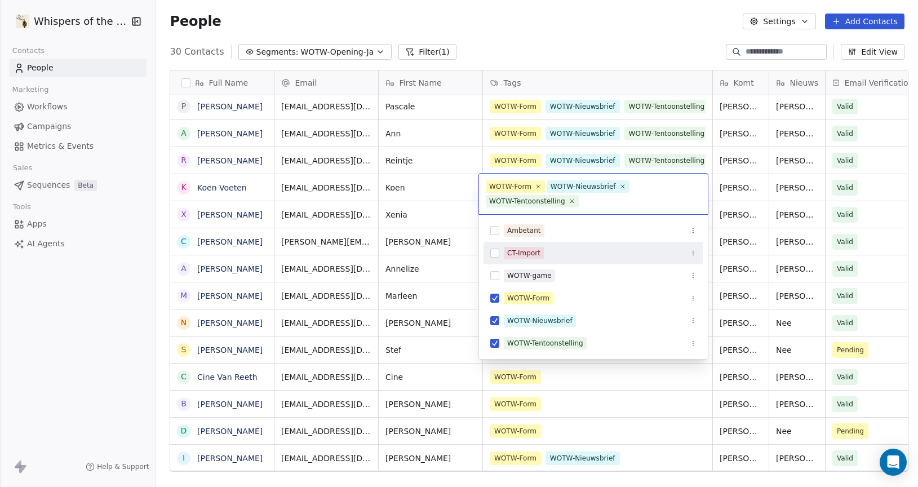
click at [664, 17] on html "Whispers of the Wood Contacts People Marketing Workflows Campaigns Metrics & Ev…" at bounding box center [459, 243] width 918 height 487
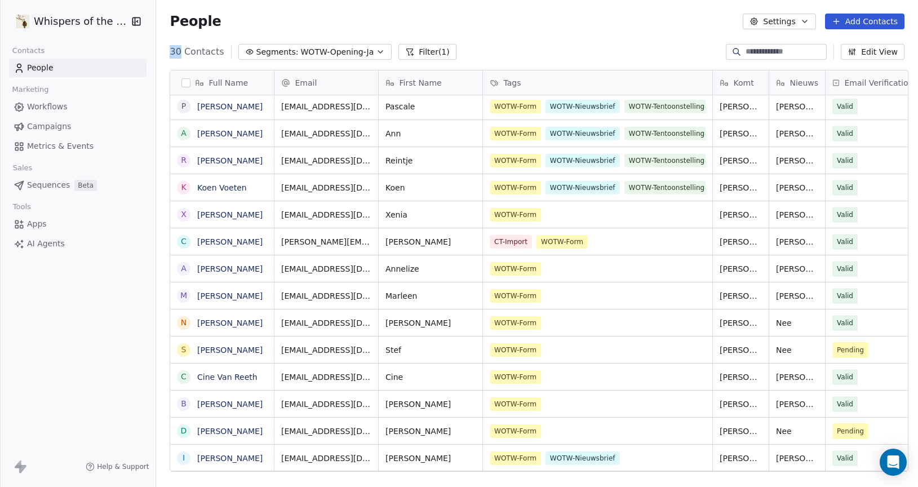
click at [664, 17] on div "People Settings Add Contacts" at bounding box center [537, 22] width 735 height 16
click at [614, 213] on div "WOTW-Form" at bounding box center [587, 215] width 194 height 14
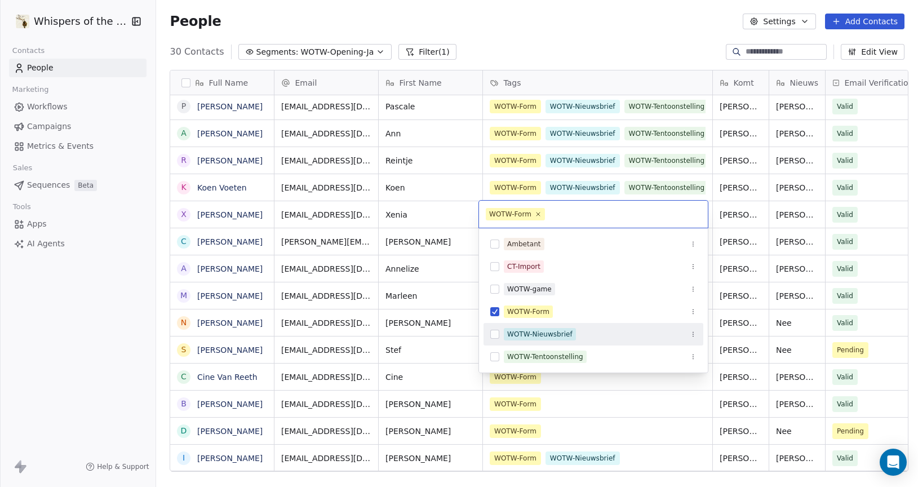
click at [494, 334] on button "Suggestions" at bounding box center [494, 334] width 9 height 9
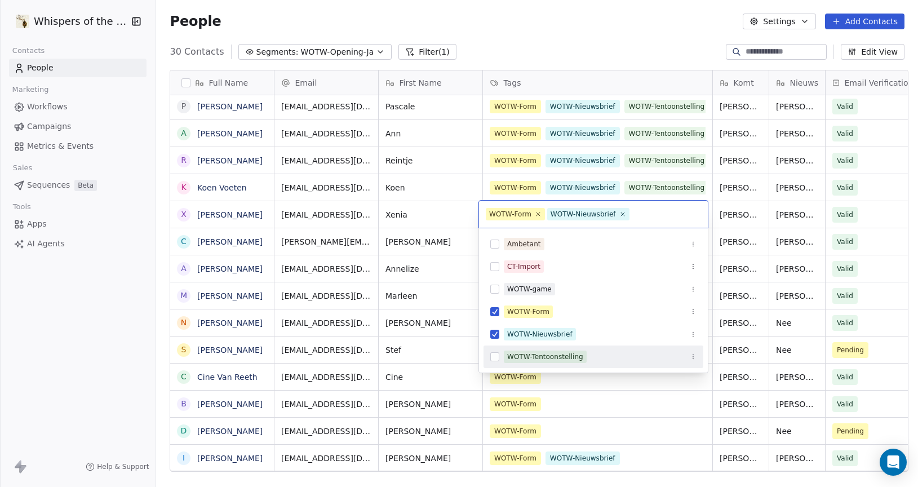
click at [494, 356] on button "Suggestions" at bounding box center [494, 356] width 9 height 9
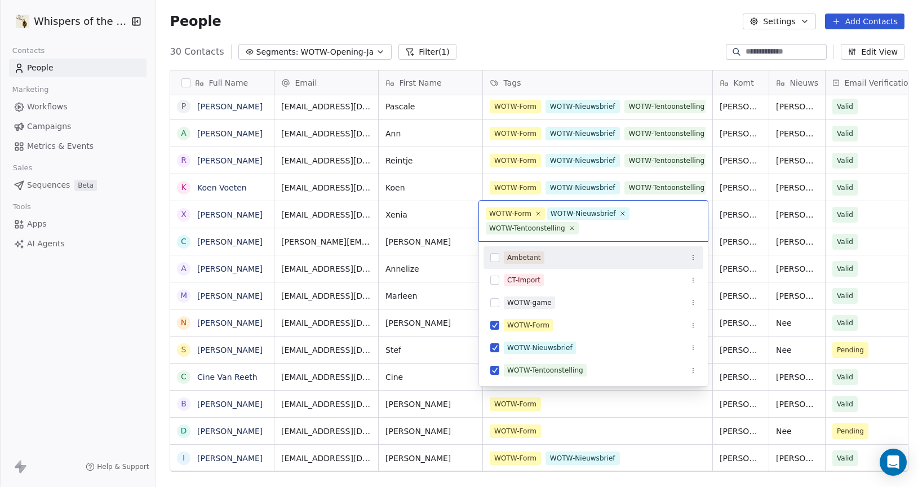
click at [632, 39] on html "Whispers of the Wood Contacts People Marketing Workflows Campaigns Metrics & Ev…" at bounding box center [459, 243] width 918 height 487
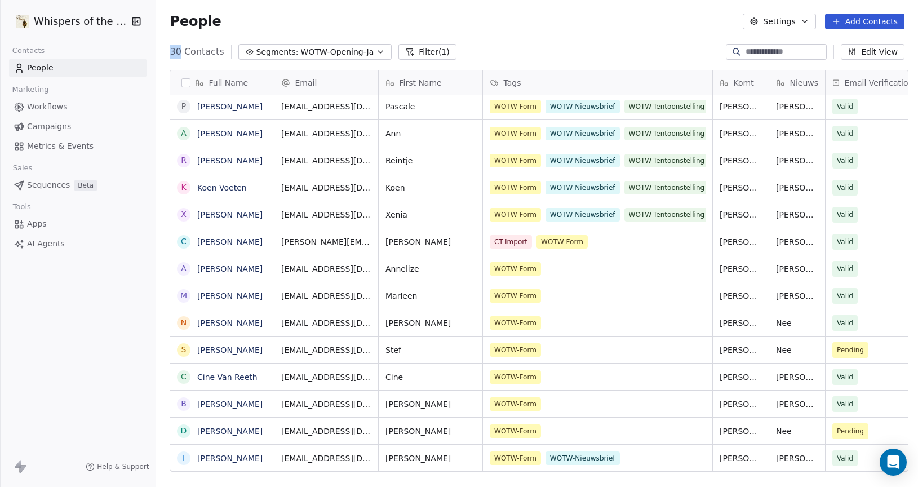
click at [632, 39] on div "People Settings Add Contacts" at bounding box center [537, 21] width 762 height 43
click at [648, 245] on div "CT-Import WOTW-Form" at bounding box center [587, 242] width 194 height 14
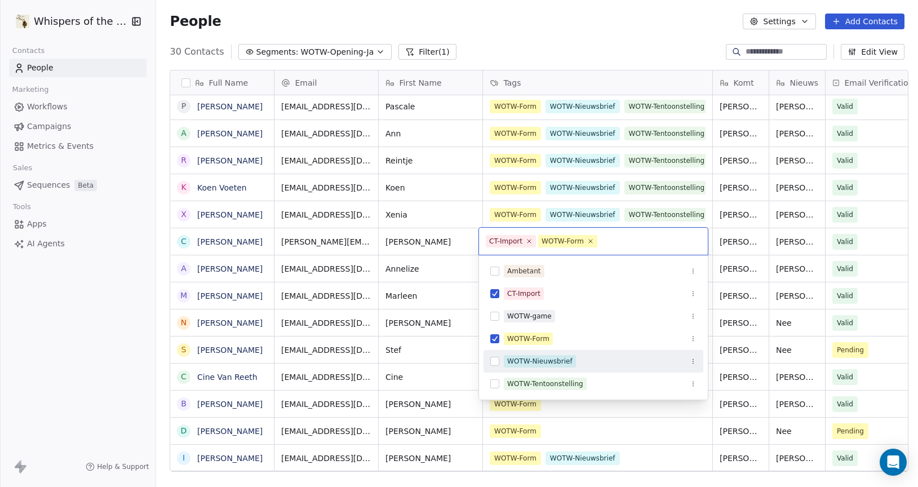
click at [494, 362] on button "Suggestions" at bounding box center [494, 361] width 9 height 9
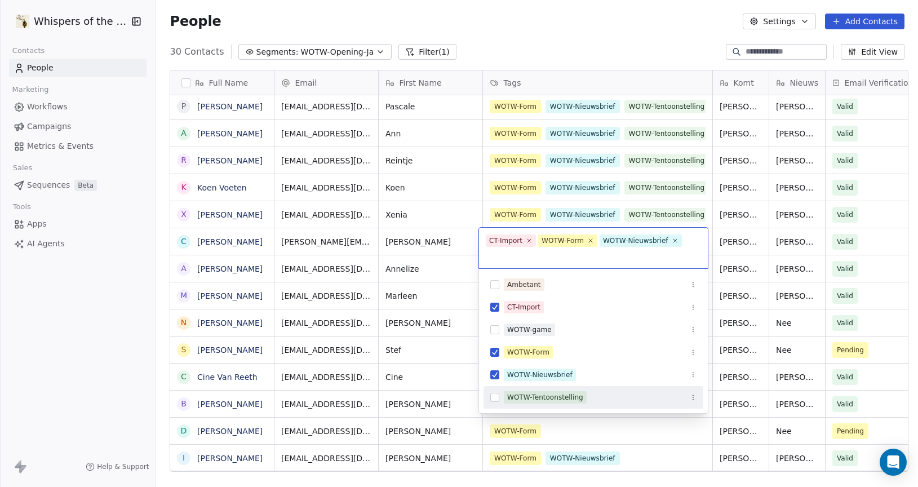
click at [494, 396] on button "Suggestions" at bounding box center [494, 397] width 9 height 9
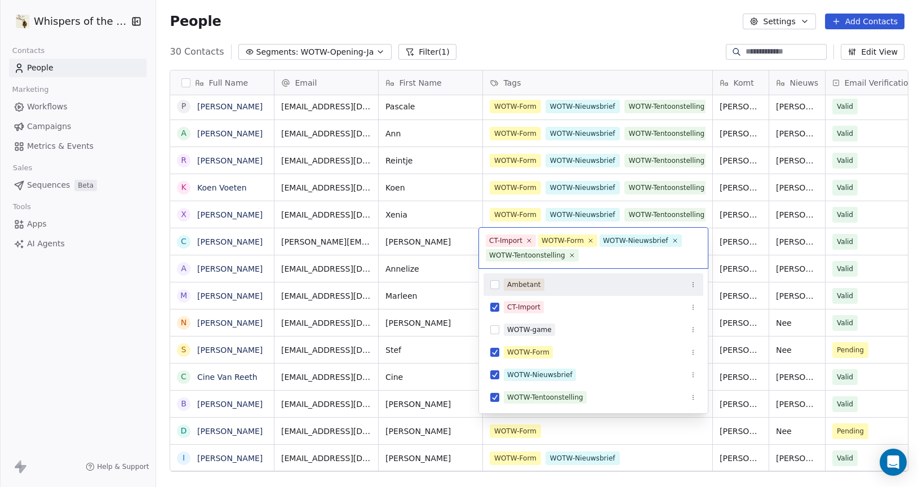
click at [664, 27] on html "Whispers of the Wood Contacts People Marketing Workflows Campaigns Metrics & Ev…" at bounding box center [459, 243] width 918 height 487
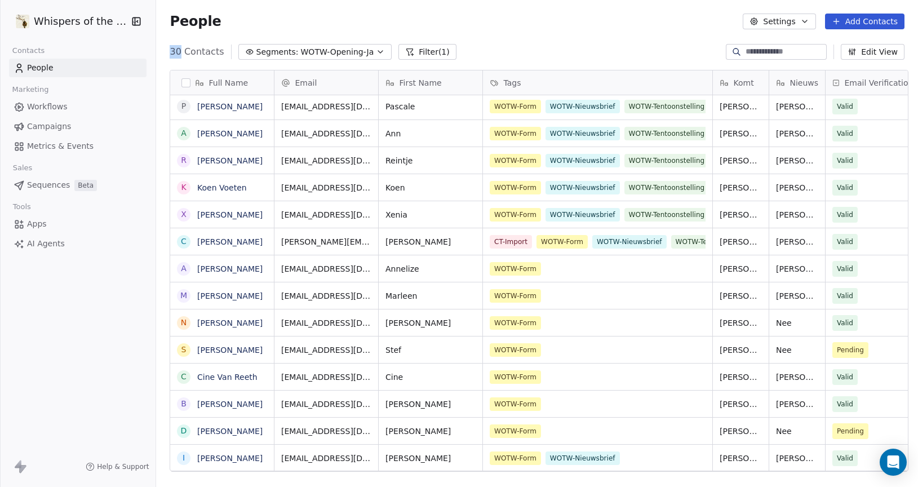
click at [664, 27] on div "People Settings Add Contacts" at bounding box center [537, 22] width 735 height 16
click at [616, 275] on div "WOTW-Form" at bounding box center [587, 269] width 194 height 14
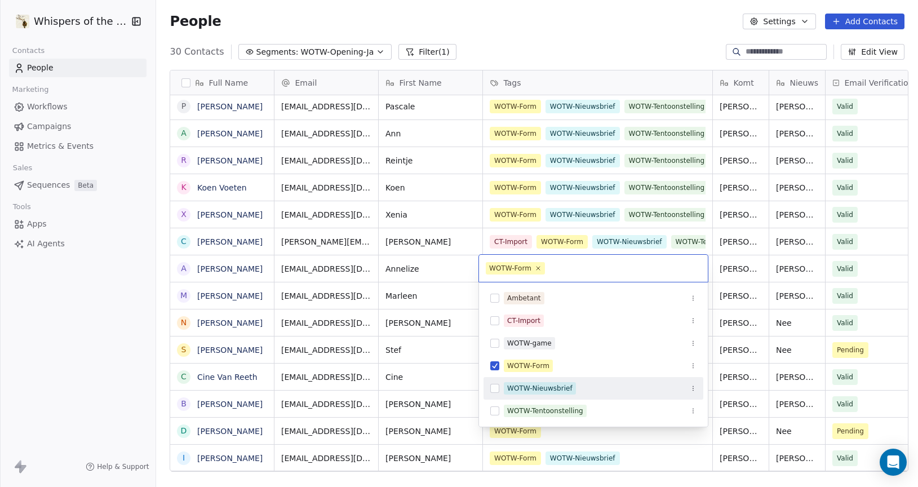
click at [494, 390] on button "Suggestions" at bounding box center [494, 388] width 9 height 9
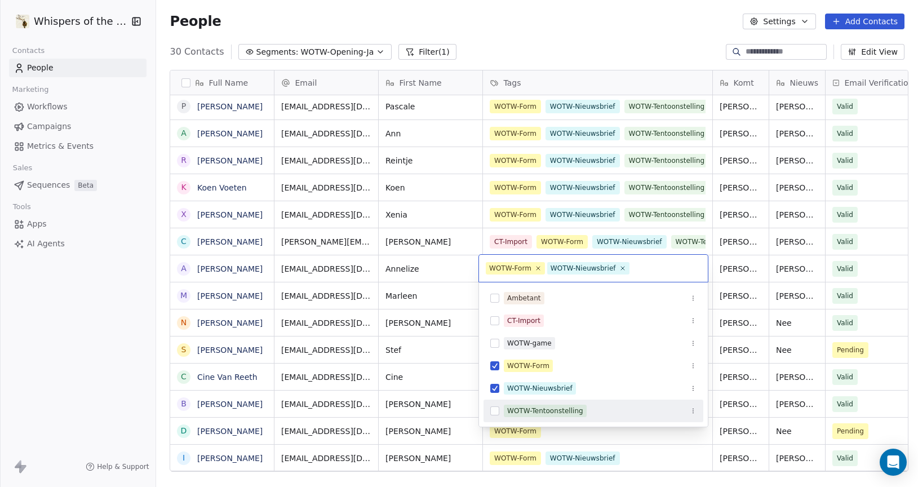
drag, startPoint x: 494, startPoint y: 409, endPoint x: 538, endPoint y: 344, distance: 78.3
click at [494, 408] on button "Suggestions" at bounding box center [494, 410] width 9 height 9
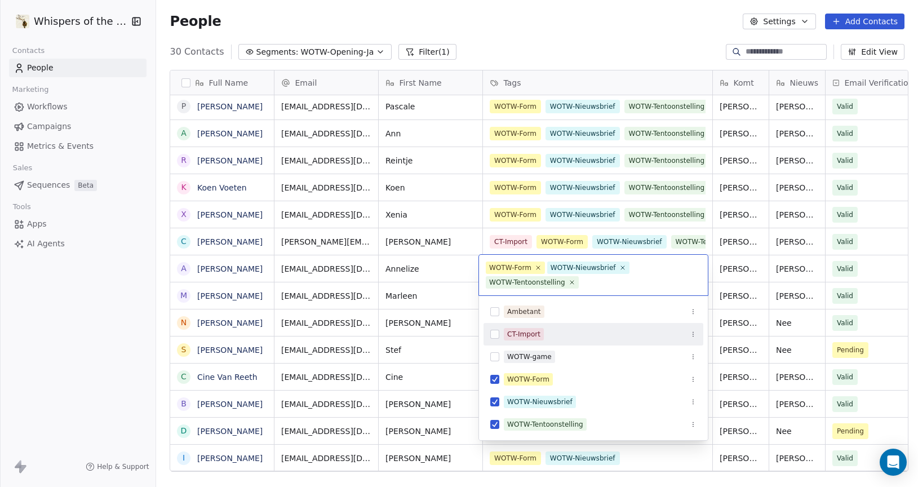
click at [672, 60] on html "Whispers of the Wood Contacts People Marketing Workflows Campaigns Metrics & Ev…" at bounding box center [459, 243] width 918 height 487
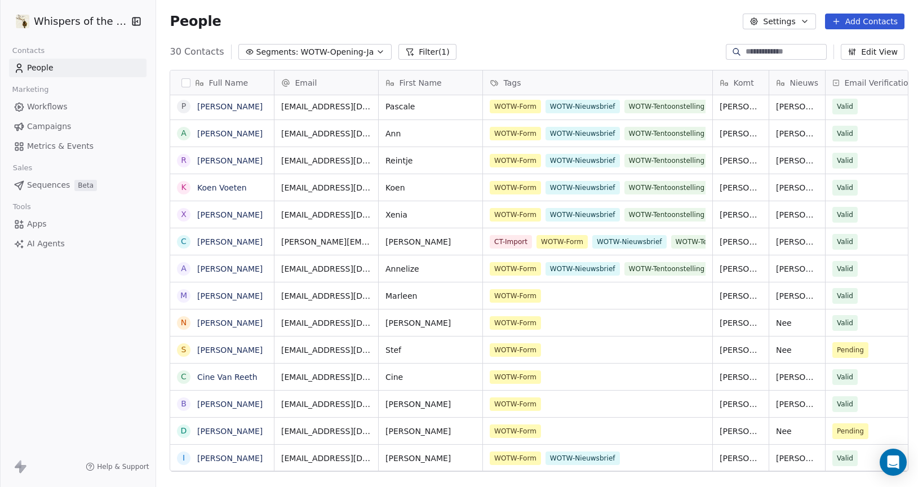
click at [672, 60] on div "30 Contacts Segments: WOTW-Opening-Ja Filter (1) Edit View" at bounding box center [537, 52] width 762 height 18
click at [634, 297] on div "WOTW-Form" at bounding box center [587, 296] width 194 height 14
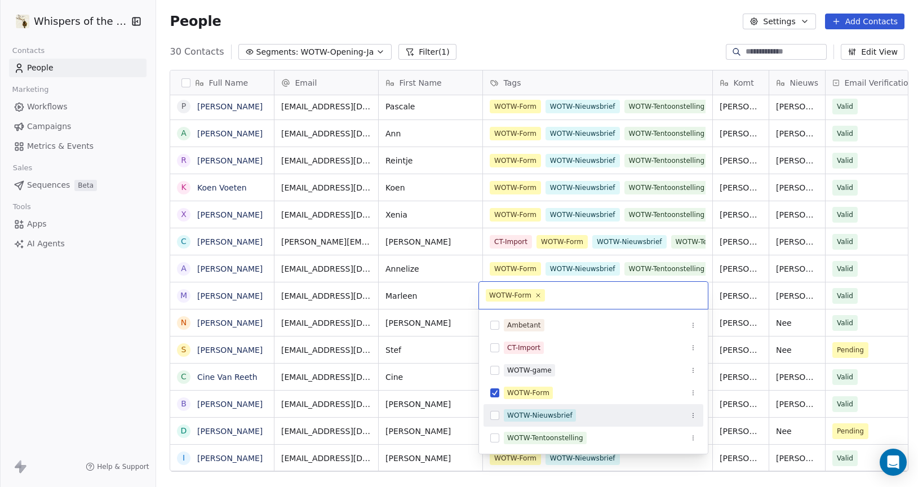
click at [494, 418] on button "Suggestions" at bounding box center [494, 415] width 9 height 9
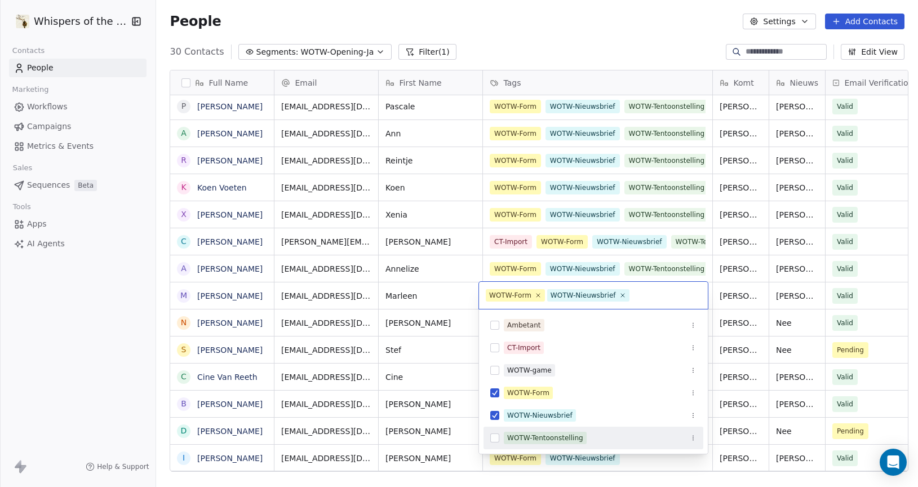
drag, startPoint x: 496, startPoint y: 436, endPoint x: 543, endPoint y: 375, distance: 76.7
click at [497, 435] on button "Suggestions" at bounding box center [494, 437] width 9 height 9
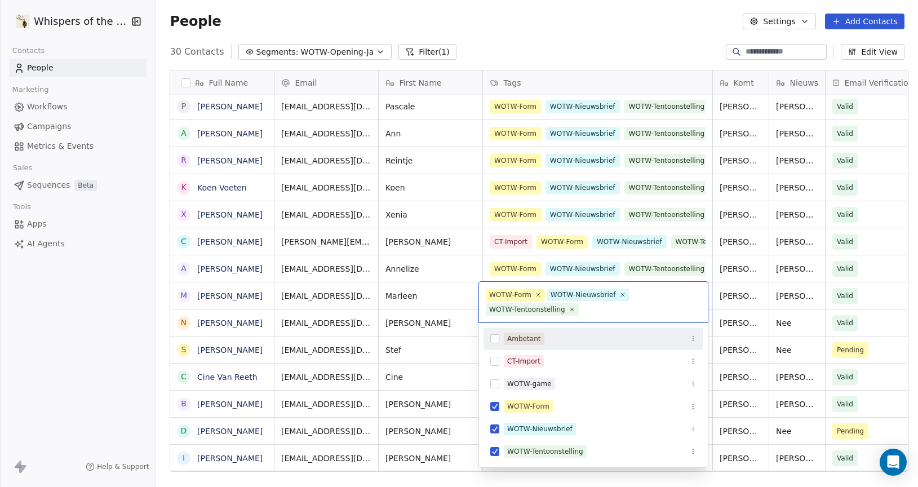
click at [663, 24] on html "Whispers of the Wood Contacts People Marketing Workflows Campaigns Metrics & Ev…" at bounding box center [459, 243] width 918 height 487
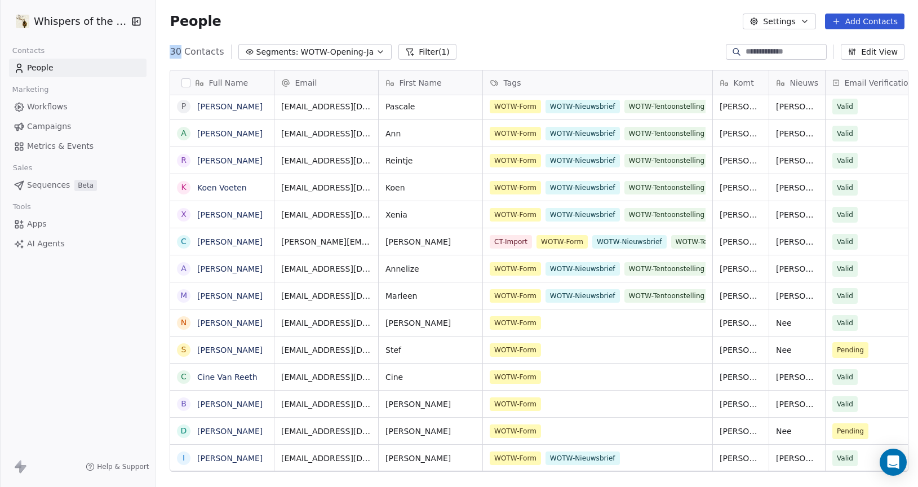
click at [663, 24] on div "People Settings Add Contacts" at bounding box center [537, 22] width 735 height 16
click at [613, 335] on div "WOTW-Form" at bounding box center [597, 322] width 229 height 26
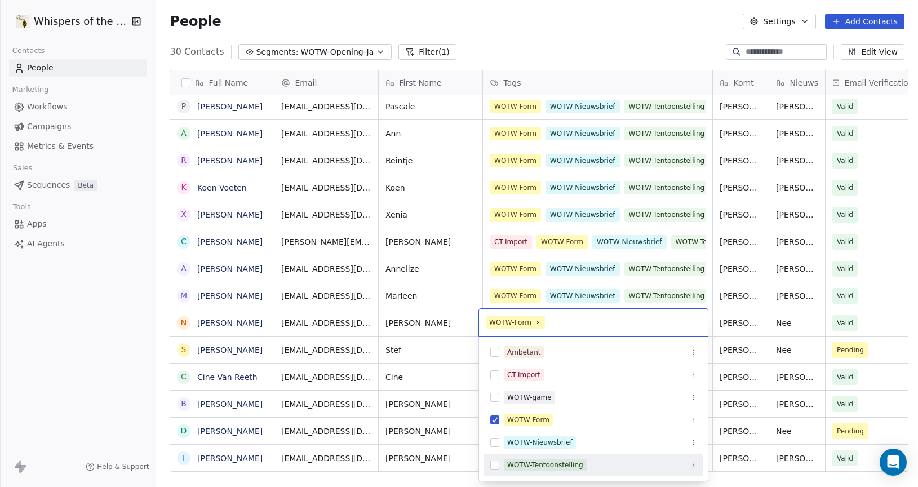
click at [494, 464] on button "Suggestions" at bounding box center [494, 465] width 9 height 9
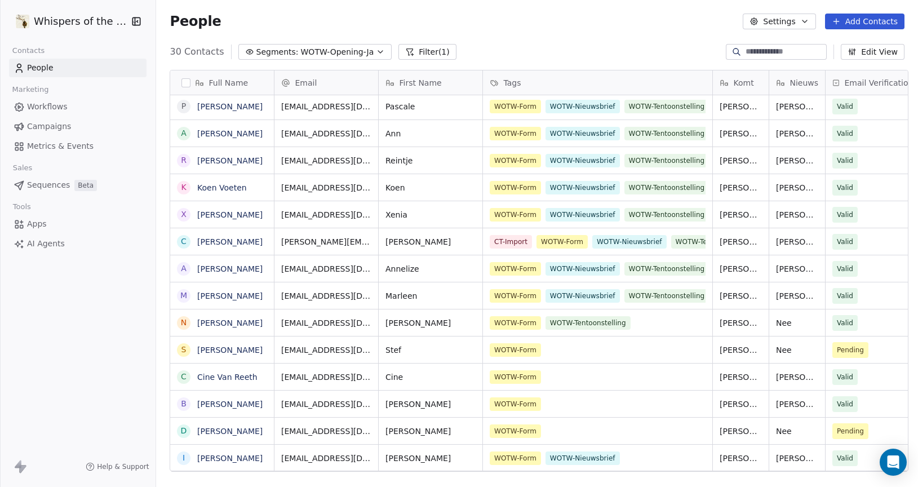
click at [662, 24] on html "Whispers of the Wood Contacts People Marketing Workflows Campaigns Metrics & Ev…" at bounding box center [459, 243] width 918 height 487
click at [583, 352] on div "WOTW-Form" at bounding box center [587, 350] width 194 height 14
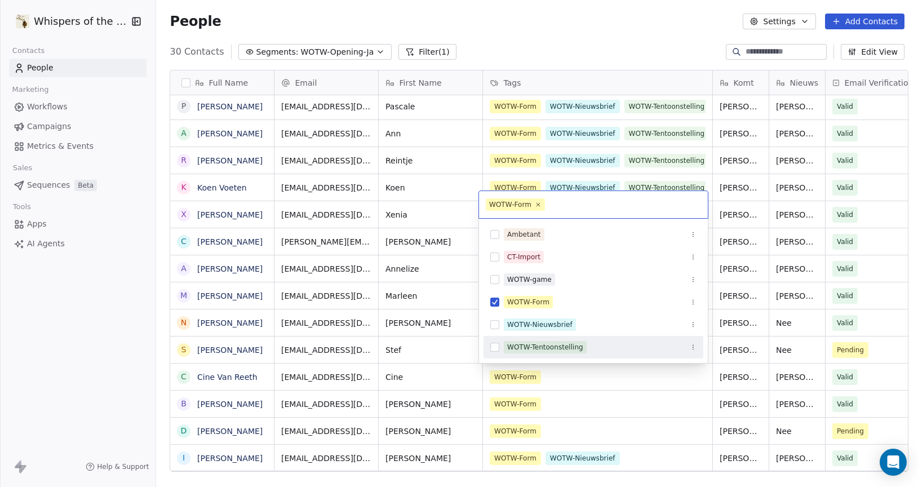
click at [495, 347] on button "Suggestions" at bounding box center [494, 347] width 9 height 9
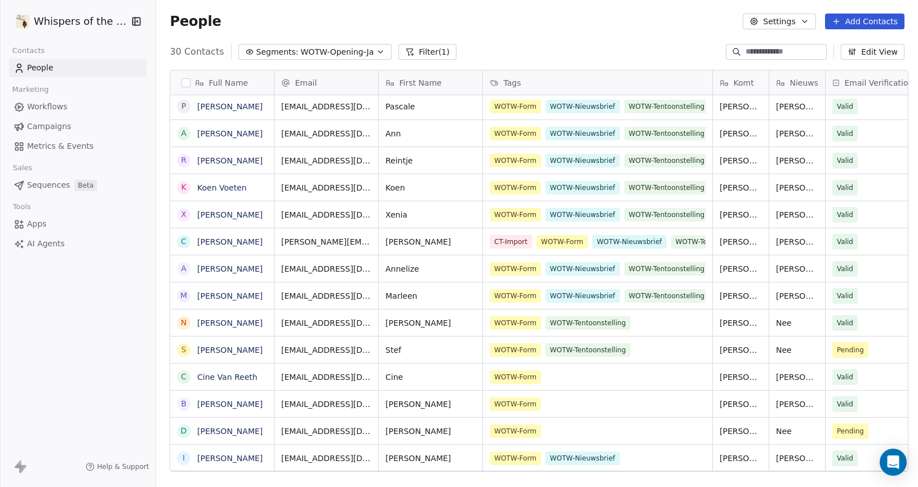
click at [601, 45] on html "Whispers of the Wood Contacts People Marketing Workflows Campaigns Metrics & Ev…" at bounding box center [459, 243] width 918 height 487
click at [600, 375] on div "WOTW-Form" at bounding box center [587, 377] width 194 height 14
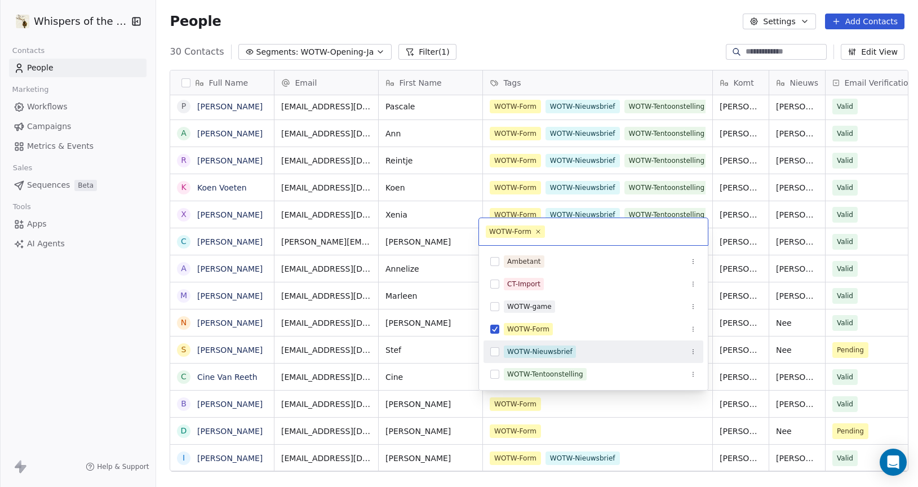
click at [493, 355] on button "Suggestions" at bounding box center [494, 351] width 9 height 9
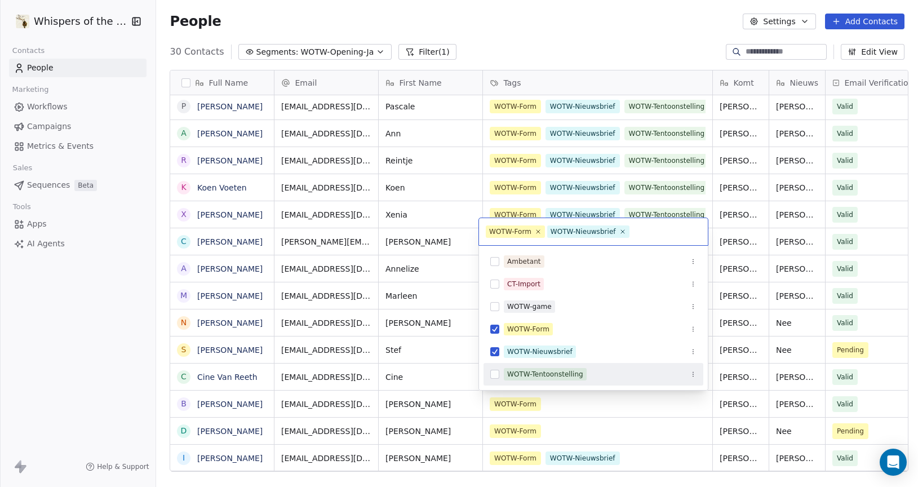
click at [495, 376] on button "Suggestions" at bounding box center [494, 374] width 9 height 9
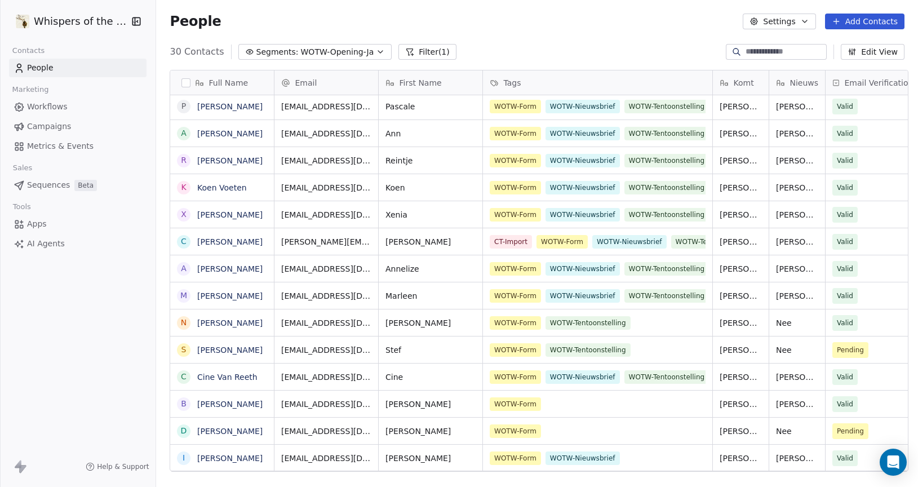
click at [638, 48] on html "Whispers of the Wood Contacts People Marketing Workflows Campaigns Metrics & Ev…" at bounding box center [459, 243] width 918 height 487
click at [638, 48] on div "30 Contacts Segments: WOTW-Opening-Ja Filter (1) Edit View" at bounding box center [537, 52] width 762 height 18
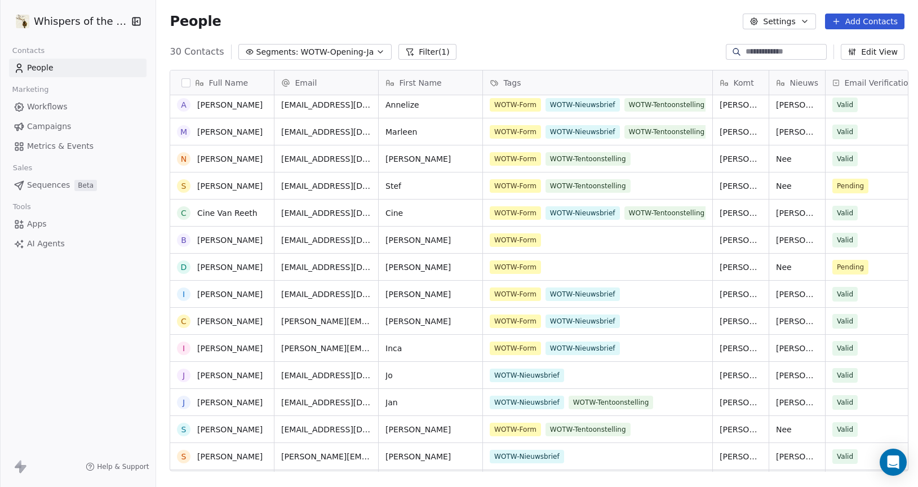
scroll to position [410, 0]
click at [610, 238] on div "WOTW-Form" at bounding box center [587, 240] width 194 height 14
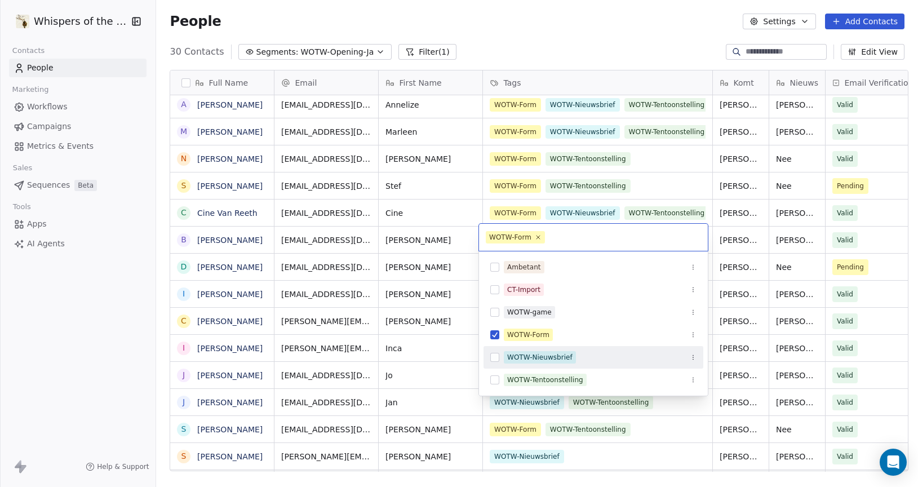
click at [494, 358] on button "Suggestions" at bounding box center [494, 357] width 9 height 9
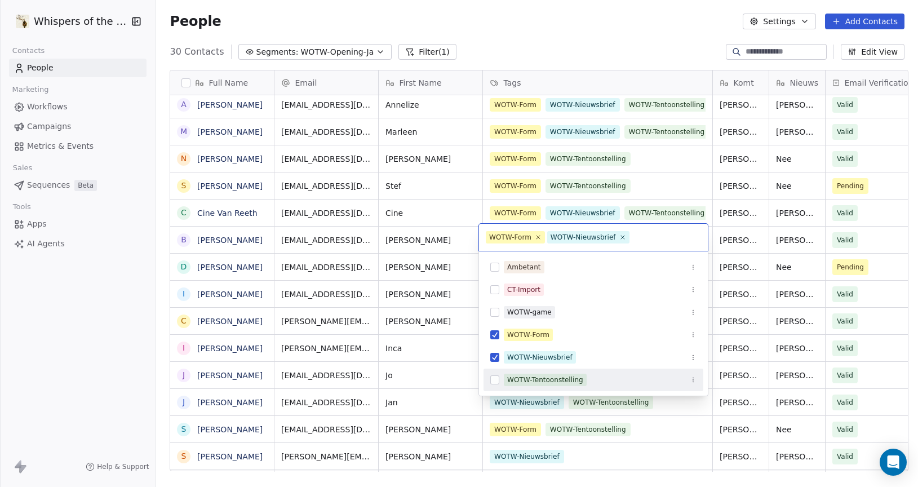
click at [494, 379] on button "Suggestions" at bounding box center [494, 379] width 9 height 9
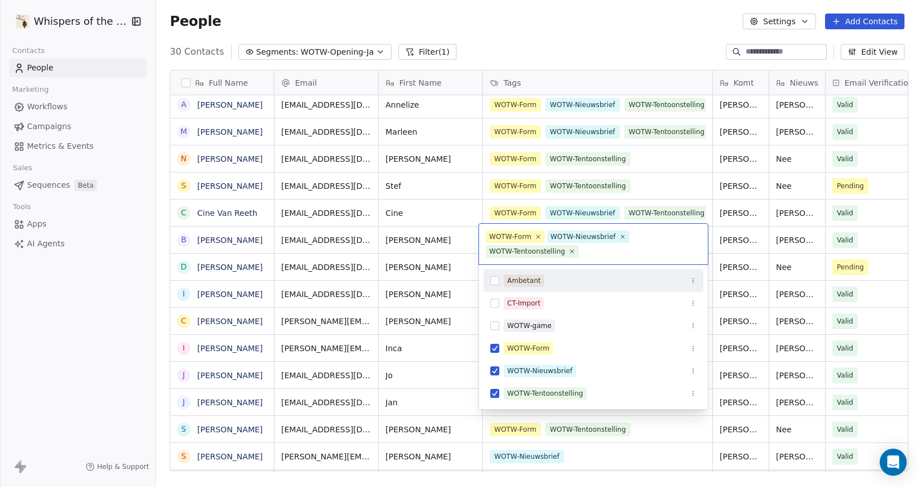
click at [666, 44] on html "Whispers of the Wood Contacts People Marketing Workflows Campaigns Metrics & Ev…" at bounding box center [459, 243] width 918 height 487
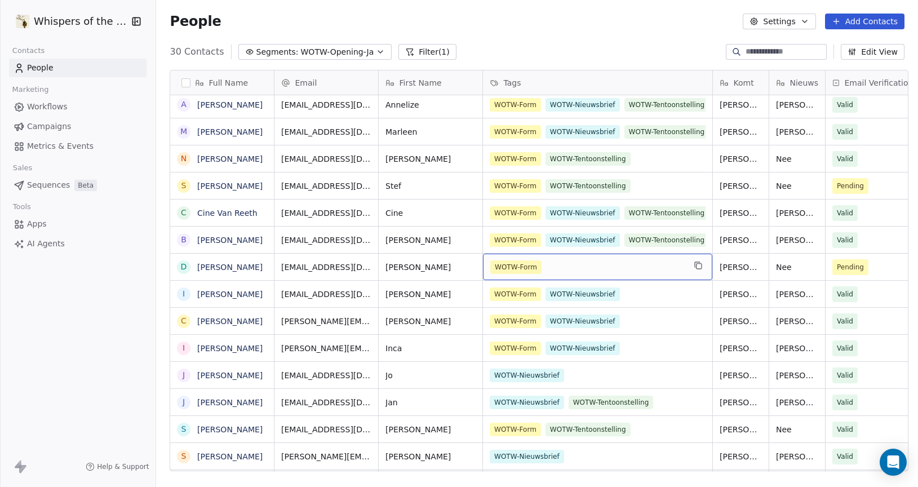
click at [637, 268] on div "WOTW-Form" at bounding box center [587, 267] width 194 height 14
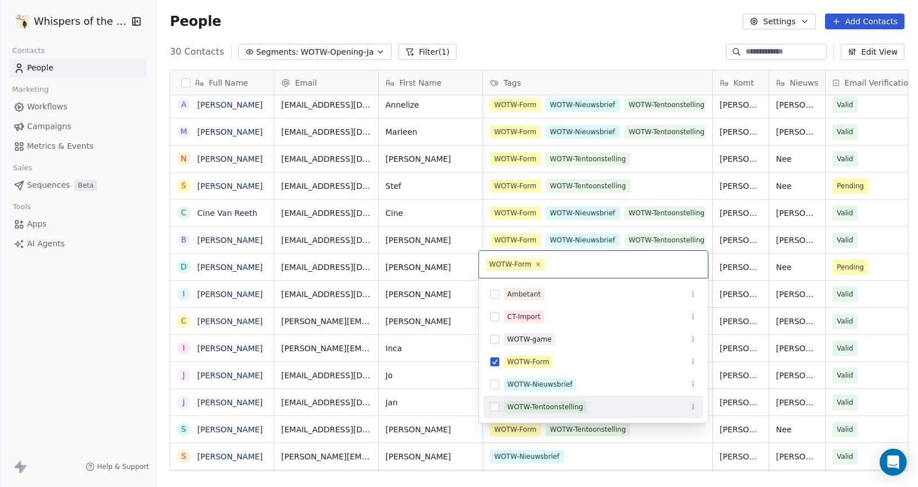
click at [495, 406] on button "Suggestions" at bounding box center [494, 406] width 9 height 9
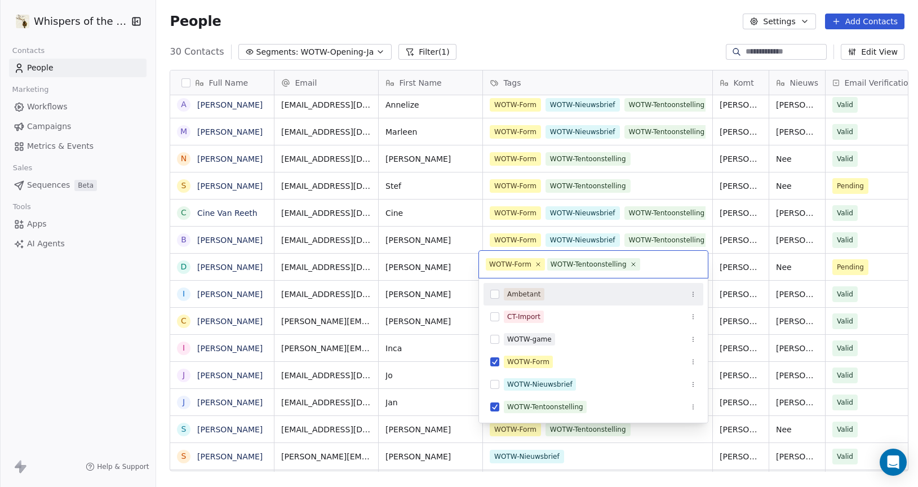
click at [668, 28] on html "Whispers of the Wood Contacts People Marketing Workflows Campaigns Metrics & Ev…" at bounding box center [459, 243] width 918 height 487
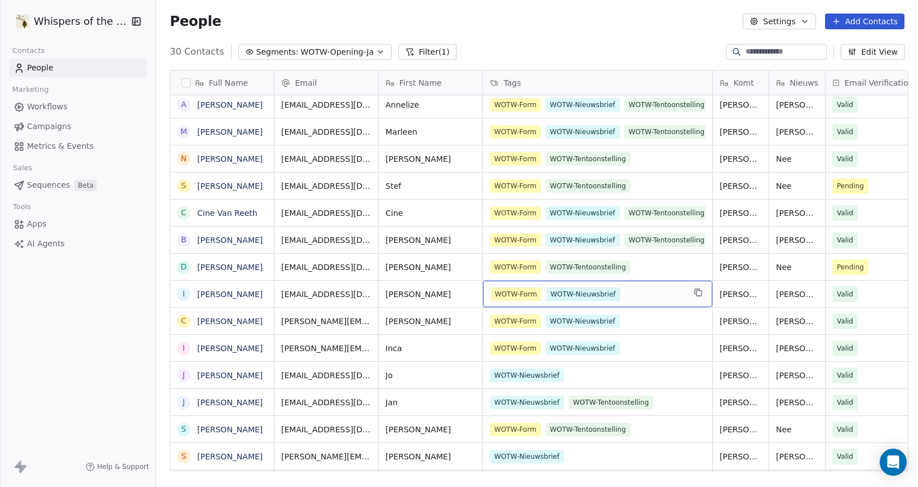
click at [671, 299] on div "WOTW-Form WOTW-Nieuwsbrief" at bounding box center [597, 294] width 229 height 26
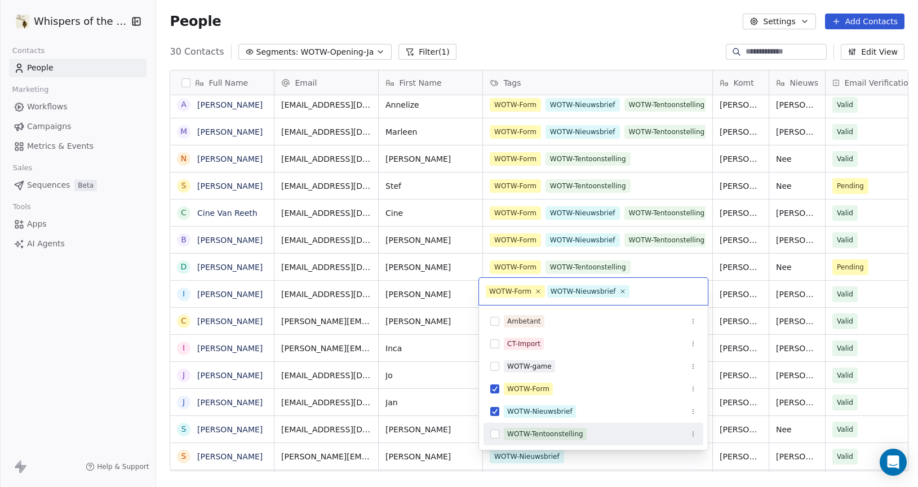
click at [494, 437] on button "Suggestions" at bounding box center [494, 434] width 9 height 9
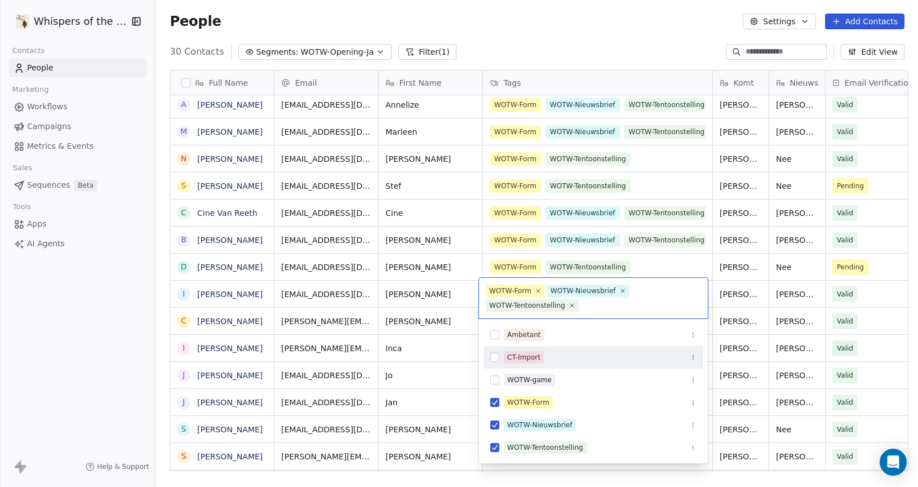
click at [637, 34] on html "Whispers of the Wood Contacts People Marketing Workflows Campaigns Metrics & Ev…" at bounding box center [459, 243] width 918 height 487
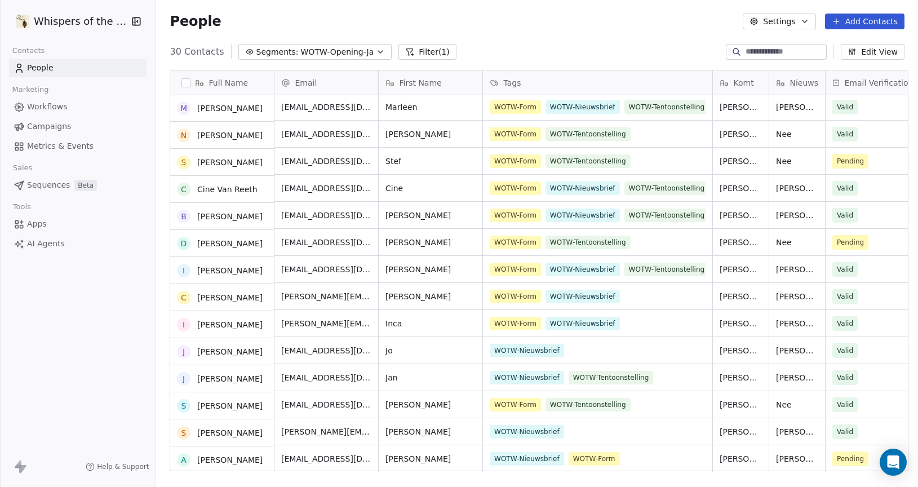
scroll to position [435, 0]
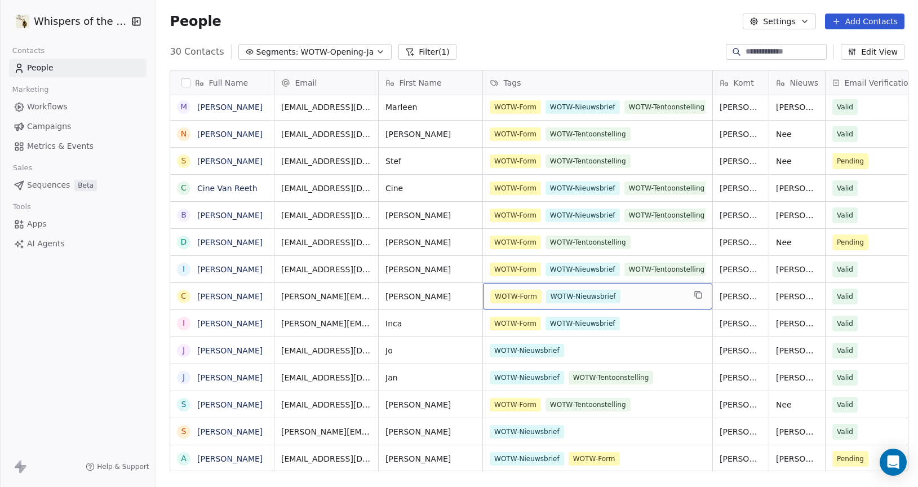
click at [656, 298] on div "WOTW-Form WOTW-Nieuwsbrief" at bounding box center [587, 297] width 194 height 14
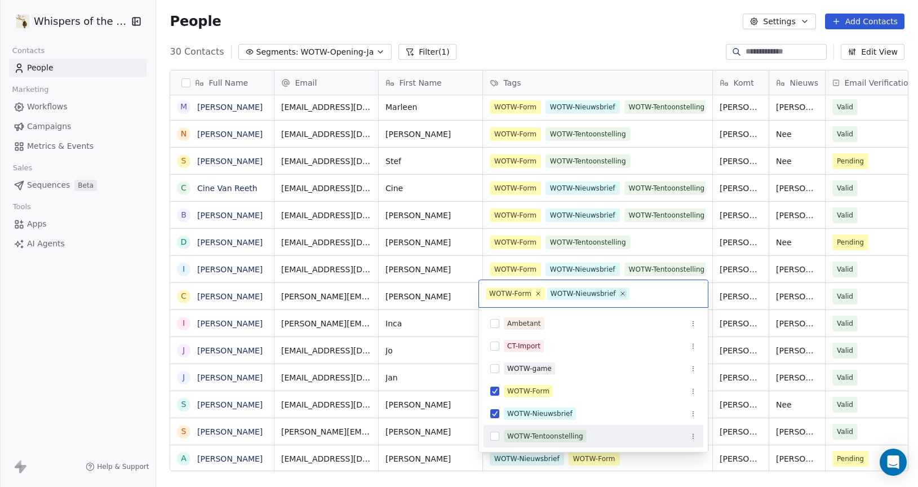
click at [495, 436] on button "Suggestions" at bounding box center [494, 436] width 9 height 9
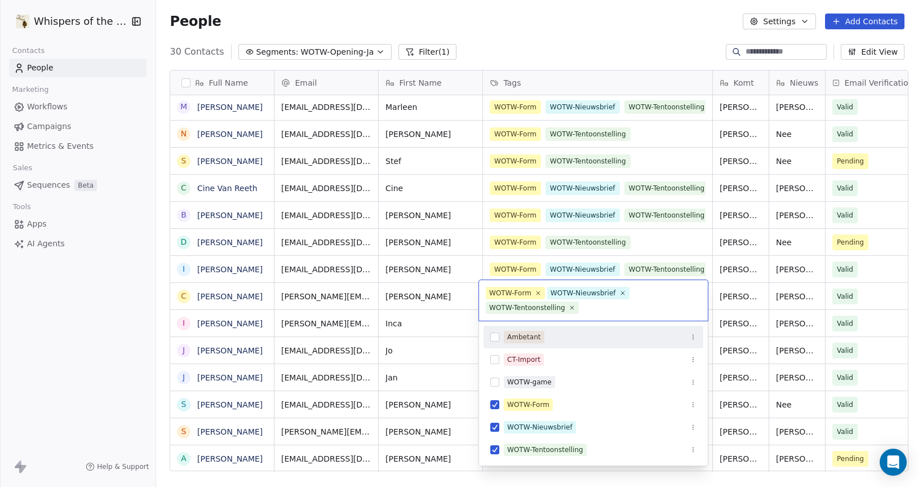
click at [640, 48] on html "Whispers of the Wood Contacts People Marketing Workflows Campaigns Metrics & Ev…" at bounding box center [459, 243] width 918 height 487
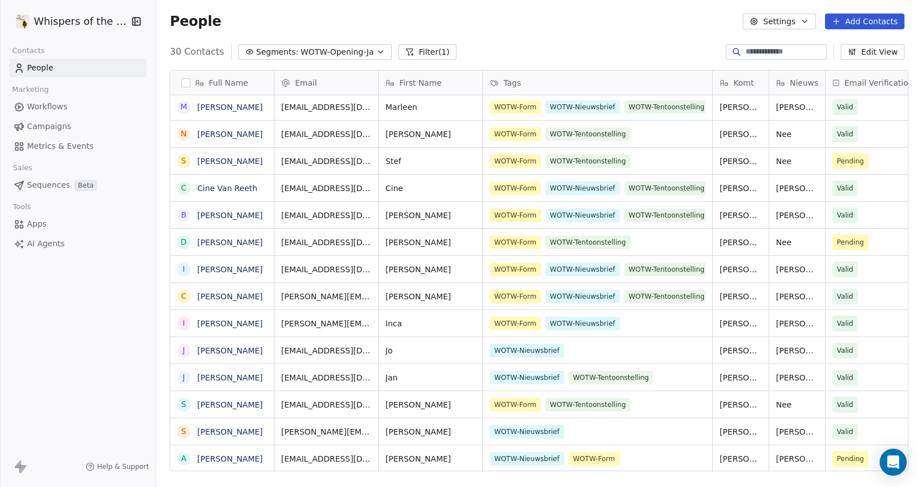
scroll to position [8, 0]
click at [648, 317] on div "WOTW-Form WOTW-Nieuwsbrief" at bounding box center [587, 324] width 194 height 14
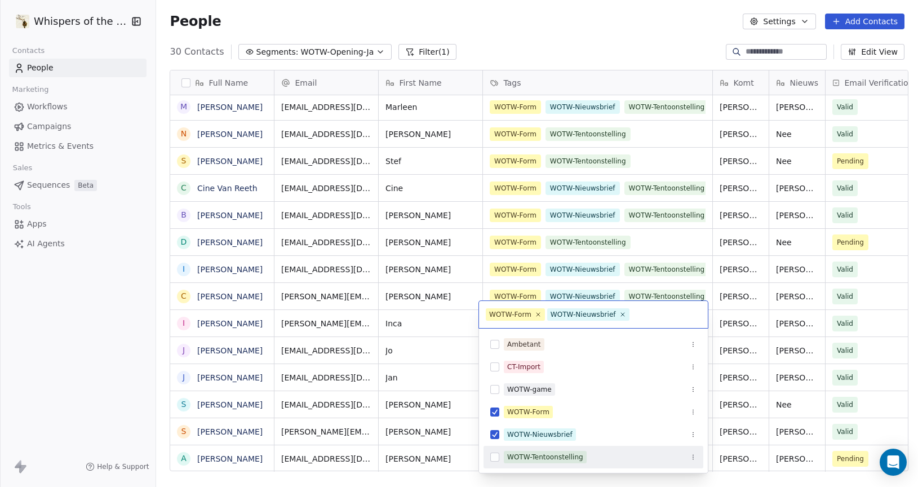
click at [495, 458] on button "Suggestions" at bounding box center [494, 457] width 9 height 9
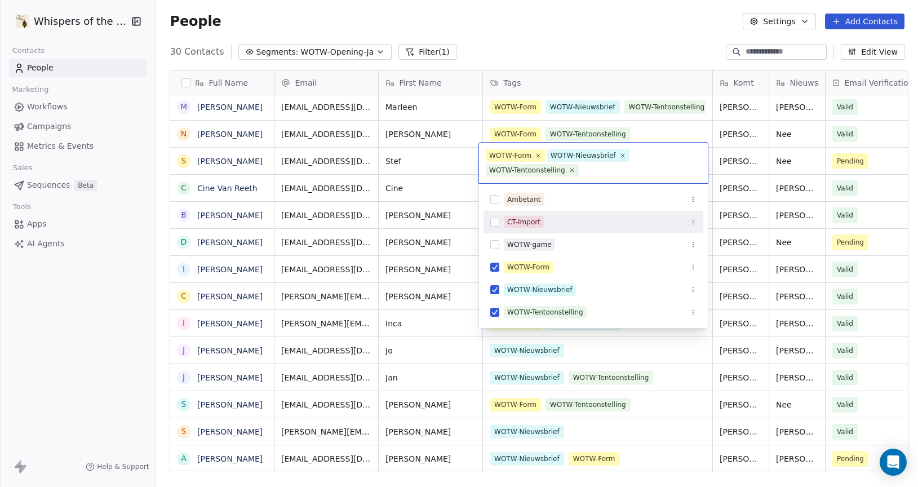
click at [639, 45] on html "Whispers of the Wood Contacts People Marketing Workflows Campaigns Metrics & Ev…" at bounding box center [459, 243] width 918 height 487
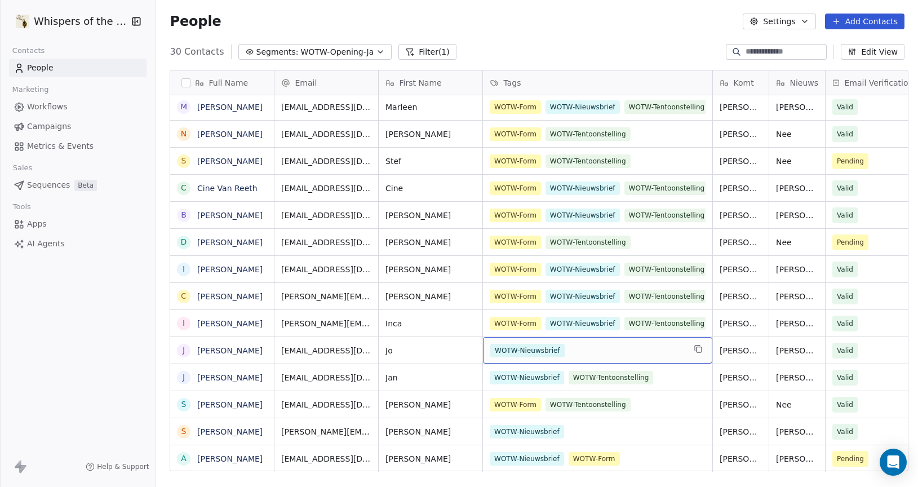
click at [676, 344] on div "WOTW-Nieuwsbrief" at bounding box center [587, 351] width 194 height 14
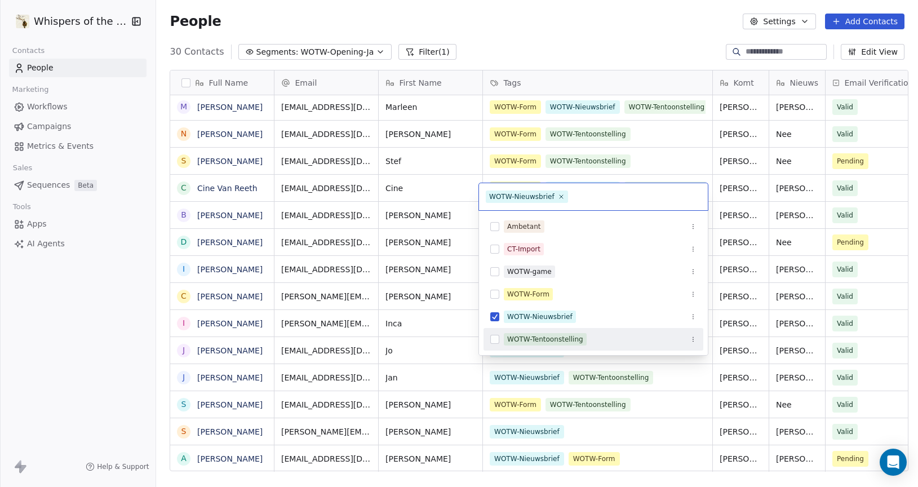
click at [495, 339] on button "Suggestions" at bounding box center [494, 339] width 9 height 9
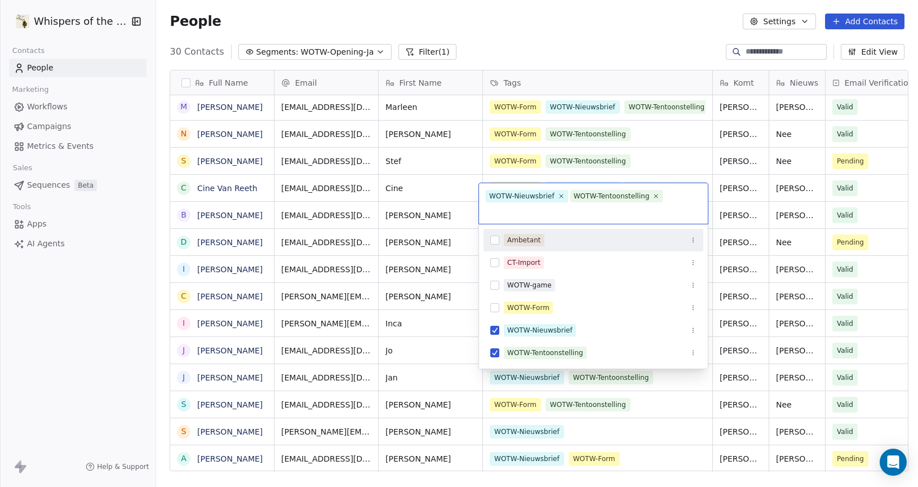
click at [626, 23] on html "Whispers of the Wood Contacts People Marketing Workflows Campaigns Metrics & Ev…" at bounding box center [459, 243] width 918 height 487
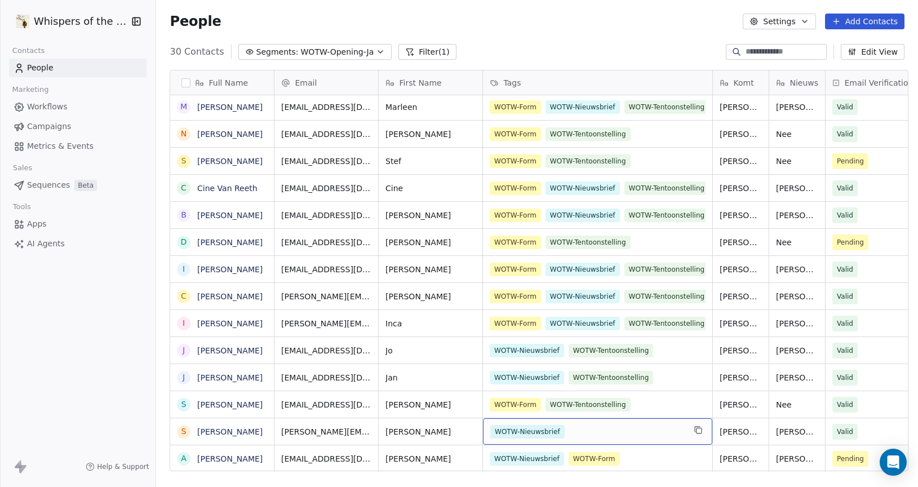
click at [677, 425] on div "WOTW-Nieuwsbrief" at bounding box center [587, 432] width 194 height 14
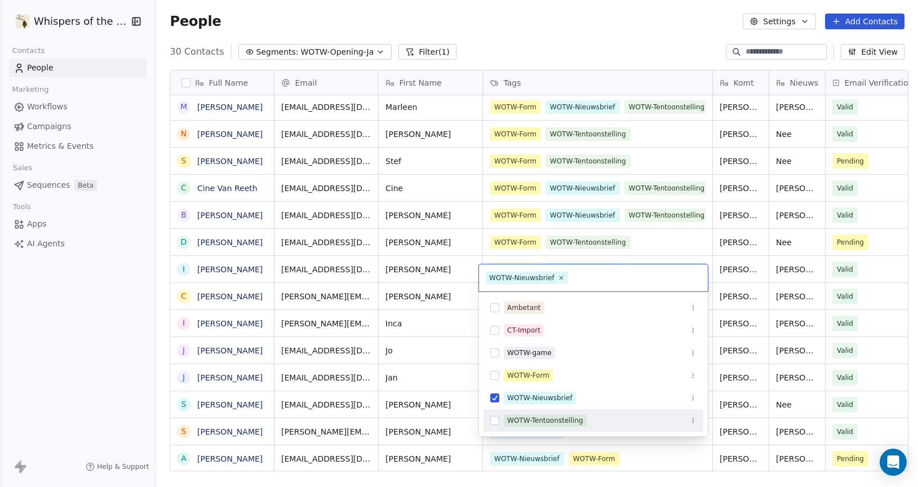
click at [494, 421] on button "Suggestions" at bounding box center [494, 420] width 9 height 9
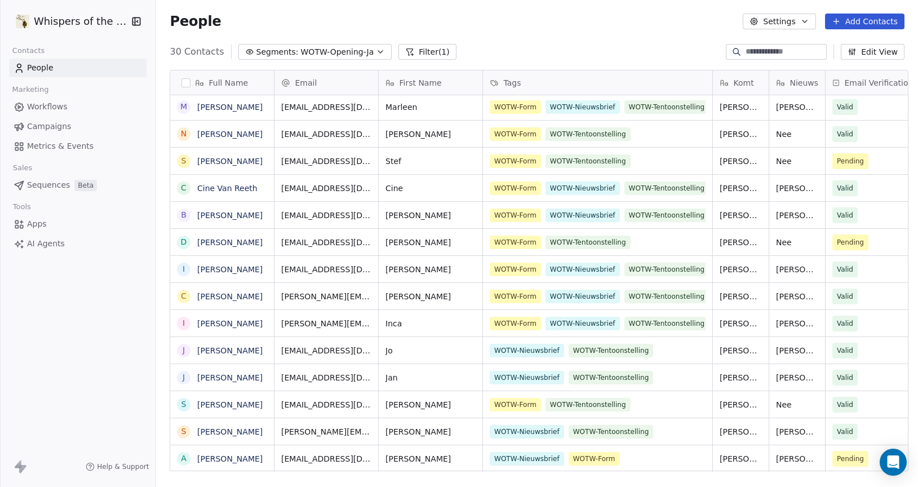
click at [586, 30] on html "Whispers of the Wood Contacts People Marketing Workflows Campaigns Metrics & Ev…" at bounding box center [459, 243] width 918 height 487
click at [668, 452] on div "WOTW-Nieuwsbrief WOTW-Form" at bounding box center [587, 459] width 194 height 14
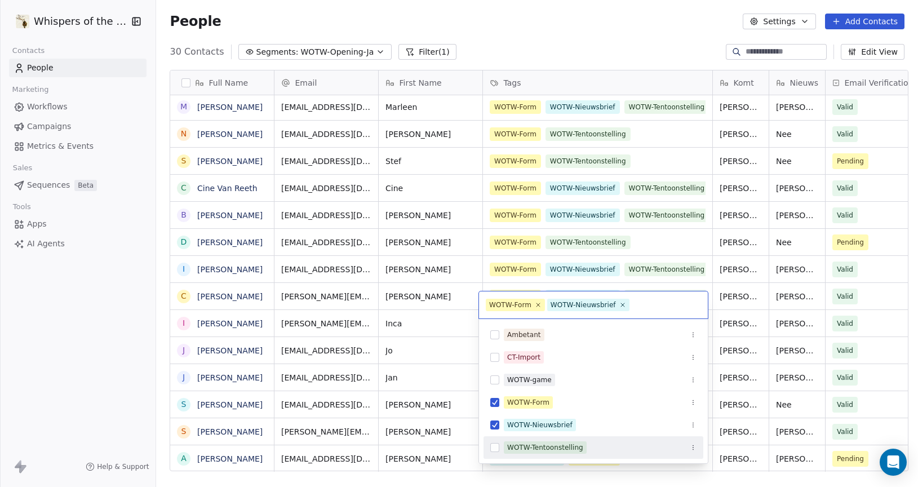
click at [496, 446] on button "Suggestions" at bounding box center [494, 447] width 9 height 9
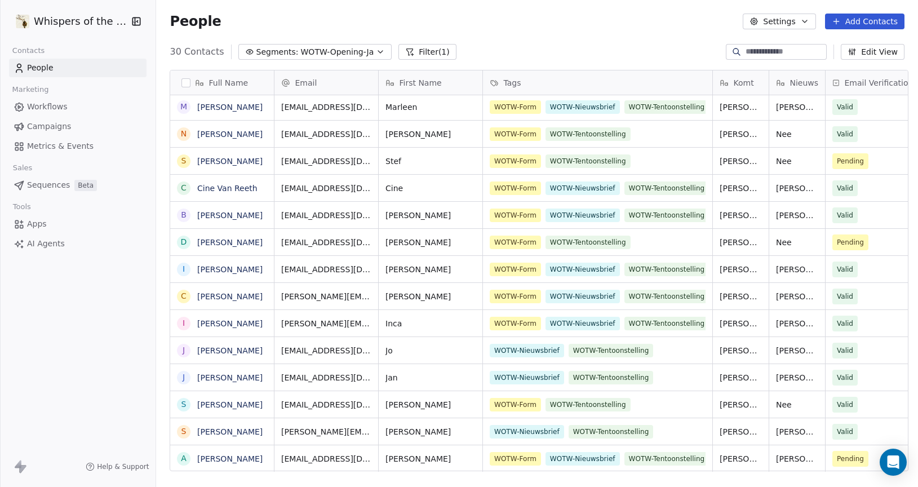
click at [623, 37] on html "Whispers of the Wood Contacts People Marketing Workflows Campaigns Metrics & Ev…" at bounding box center [459, 243] width 918 height 487
click at [623, 37] on div "People Settings Add Contacts" at bounding box center [537, 21] width 762 height 43
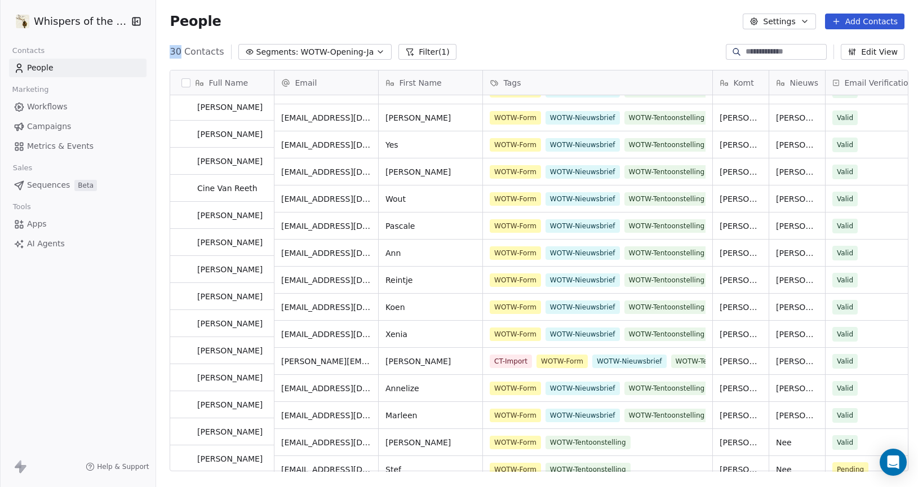
scroll to position [0, 0]
